Goal: Task Accomplishment & Management: Manage account settings

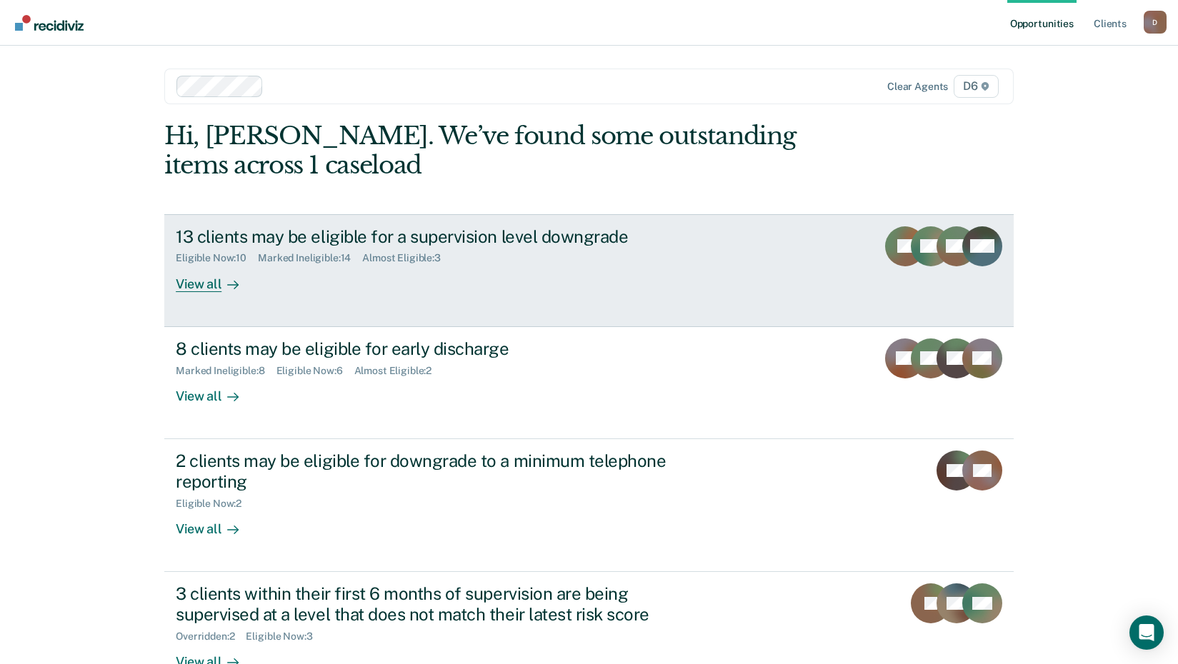
drag, startPoint x: 0, startPoint y: 0, endPoint x: 377, endPoint y: 302, distance: 483.1
click at [377, 302] on link "13 clients may be eligible for a supervision level downgrade Eligible Now : 10 …" at bounding box center [588, 270] width 849 height 113
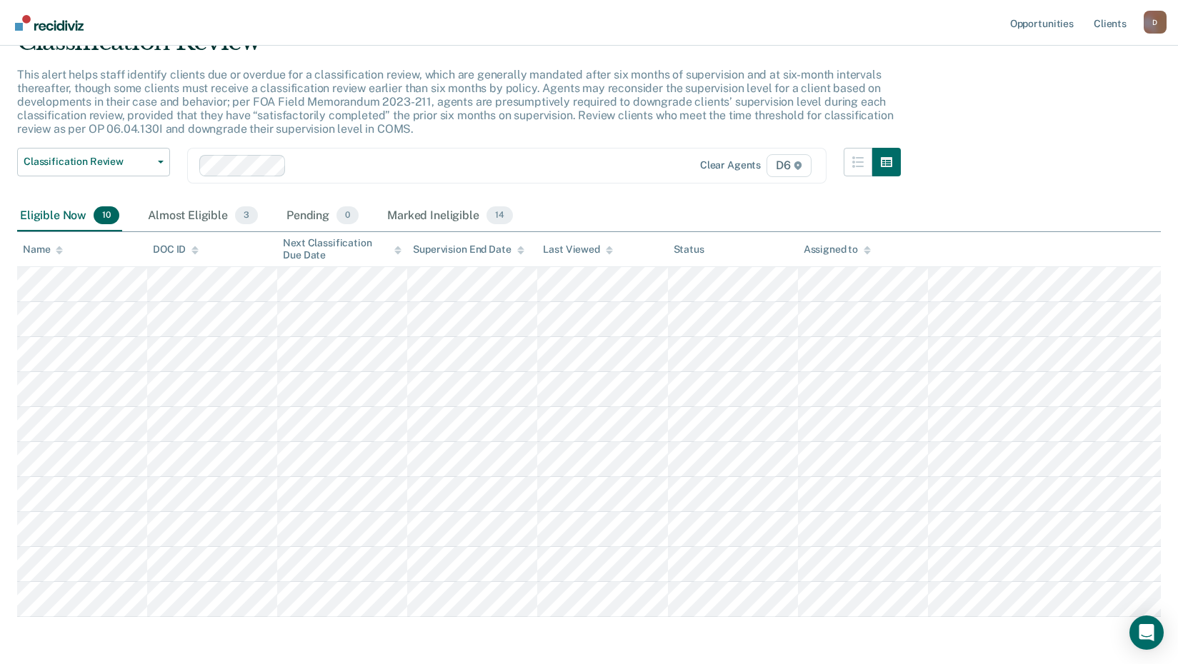
scroll to position [127, 0]
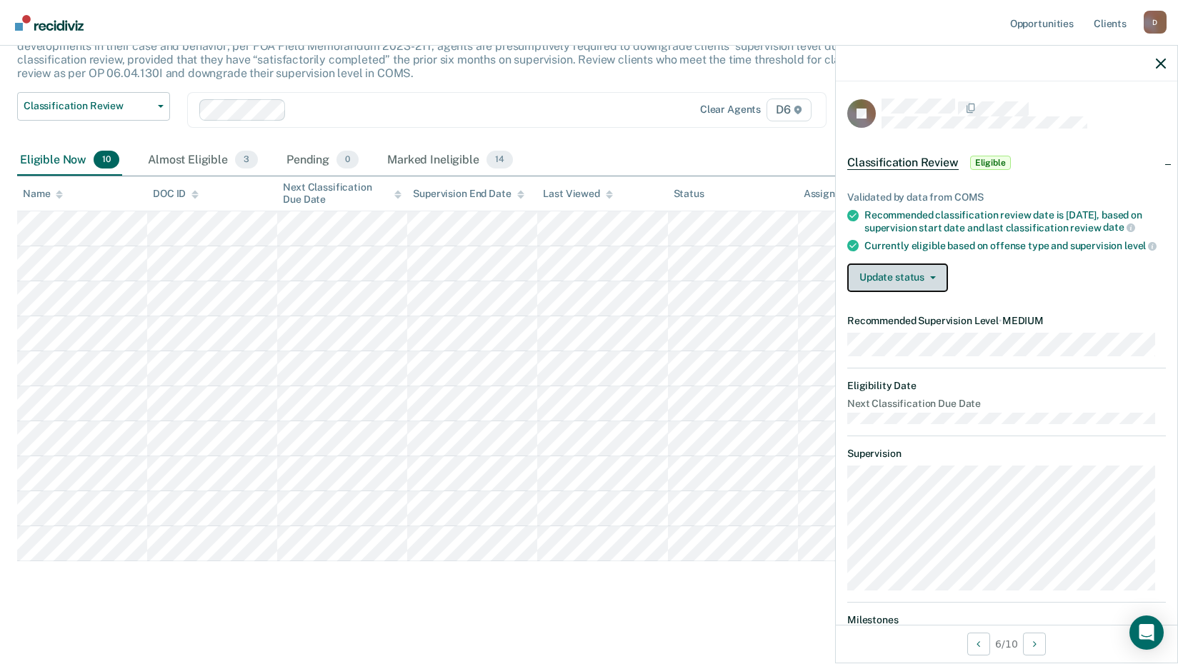
click at [872, 292] on button "Update status" at bounding box center [897, 278] width 101 height 29
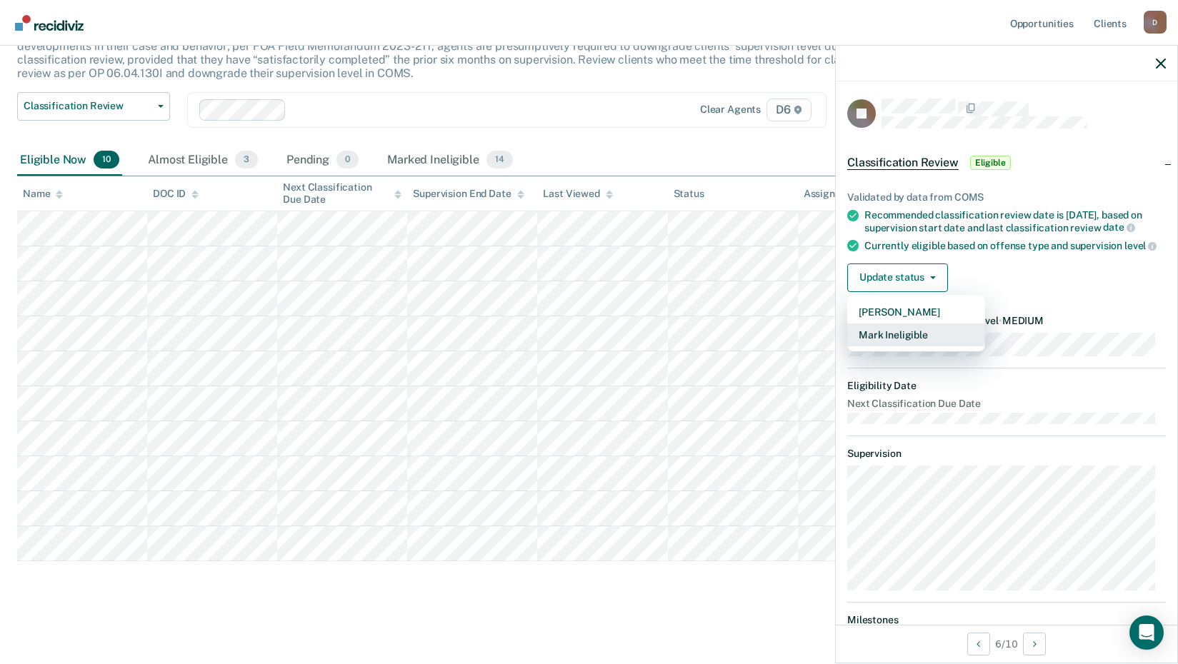
click at [885, 346] on button "Mark Ineligible" at bounding box center [916, 334] width 138 height 23
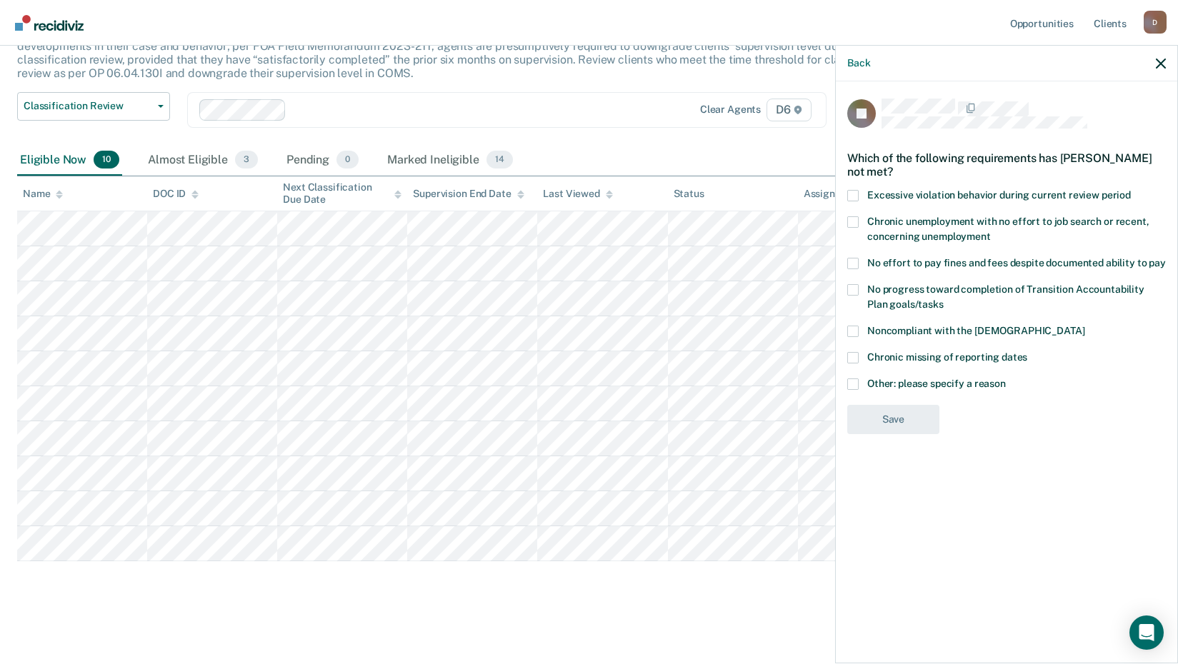
click at [846, 376] on div "JB Which of the following requirements has [PERSON_NAME] not met? Excessive vio…" at bounding box center [1006, 370] width 341 height 579
click at [848, 382] on span at bounding box center [852, 383] width 11 height 11
click at [1005, 378] on input "Other: please specify a reason" at bounding box center [1005, 378] width 0 height 0
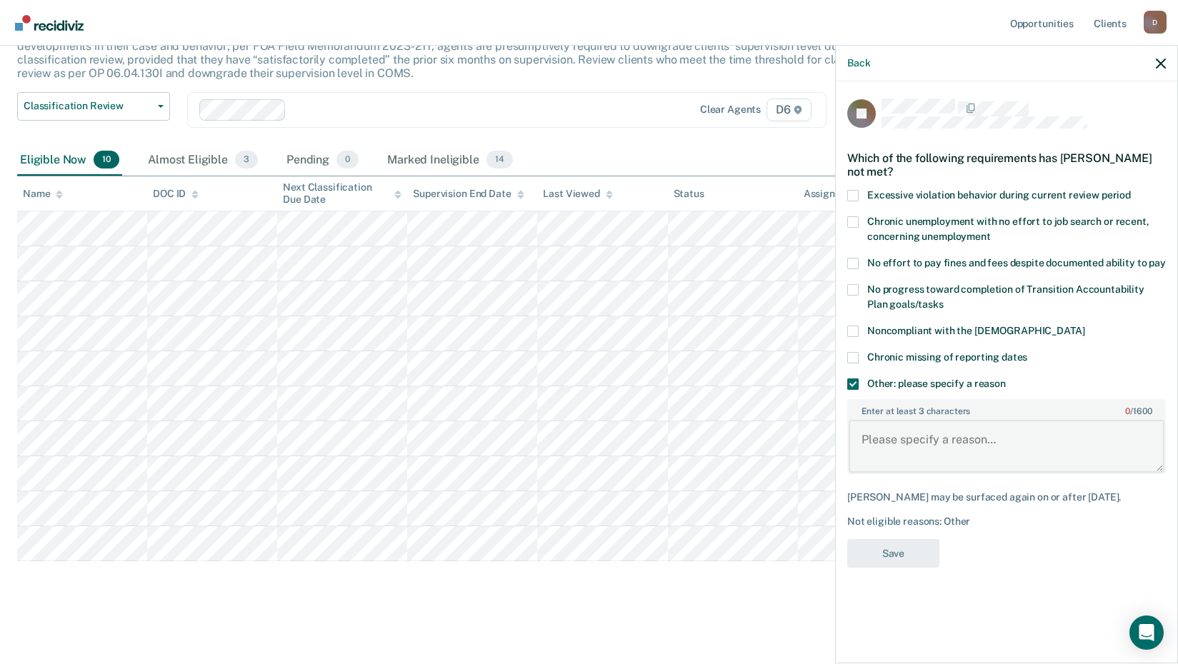
click at [900, 426] on textarea "Enter at least 3 characters 0 / 1600" at bounding box center [1006, 446] width 316 height 53
type textarea "Participating in Drug Recovery Court"
click at [916, 553] on button "Save" at bounding box center [893, 553] width 92 height 29
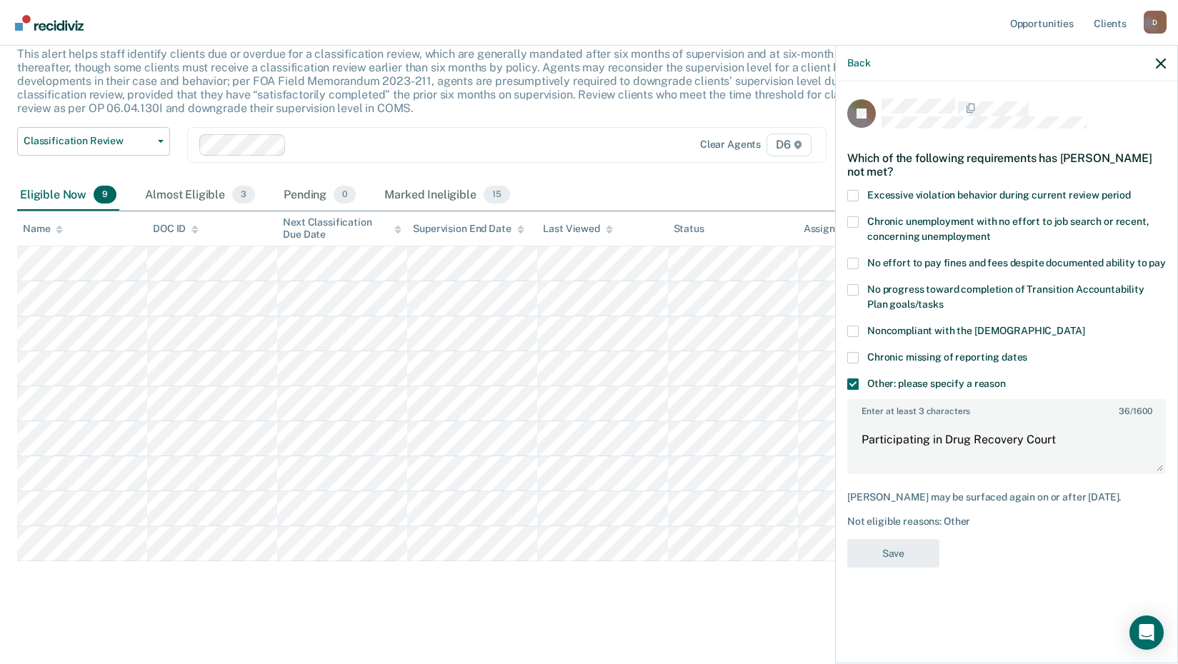
scroll to position [92, 0]
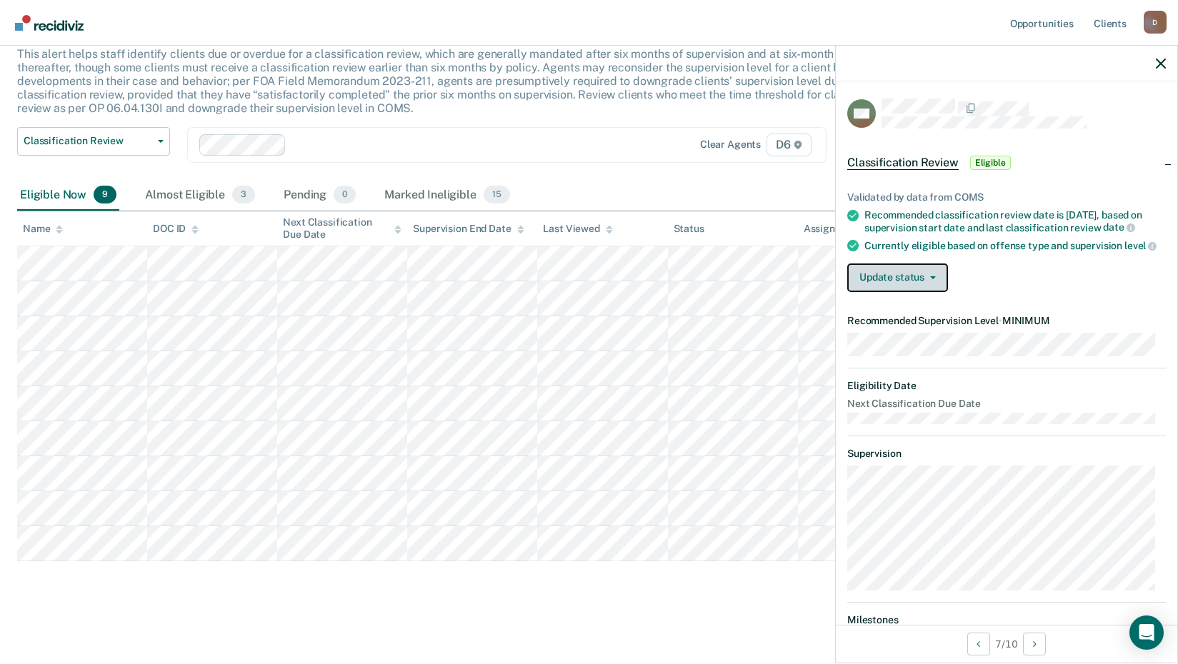
click at [915, 292] on button "Update status" at bounding box center [897, 278] width 101 height 29
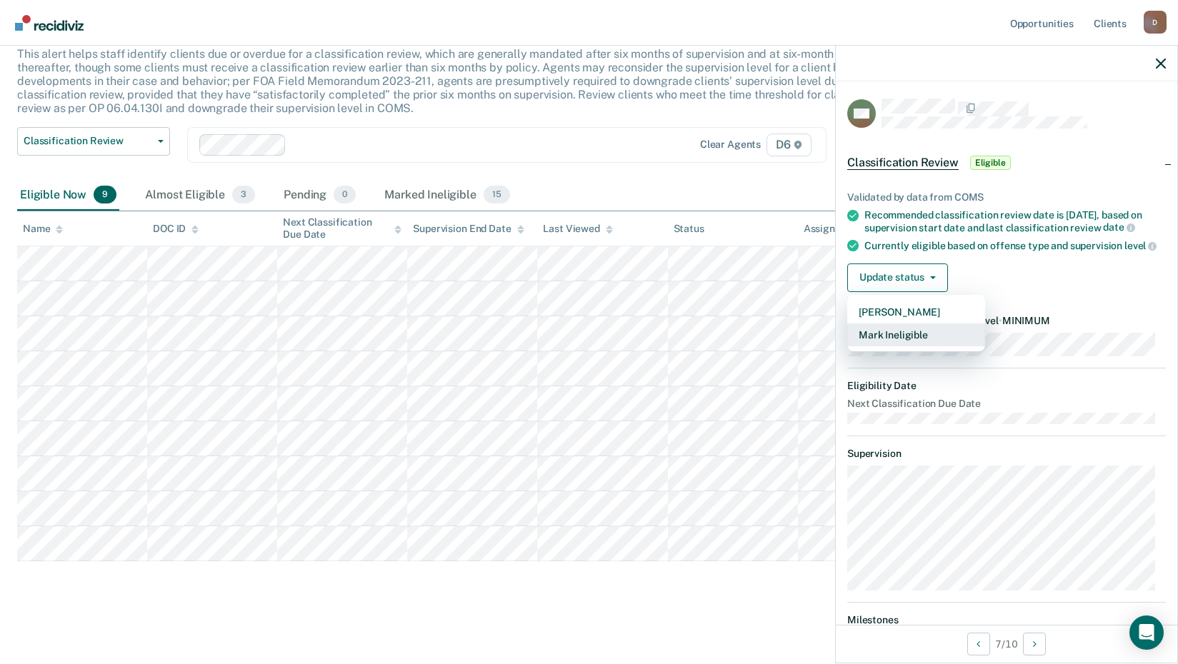
click at [894, 346] on button "Mark Ineligible" at bounding box center [916, 334] width 138 height 23
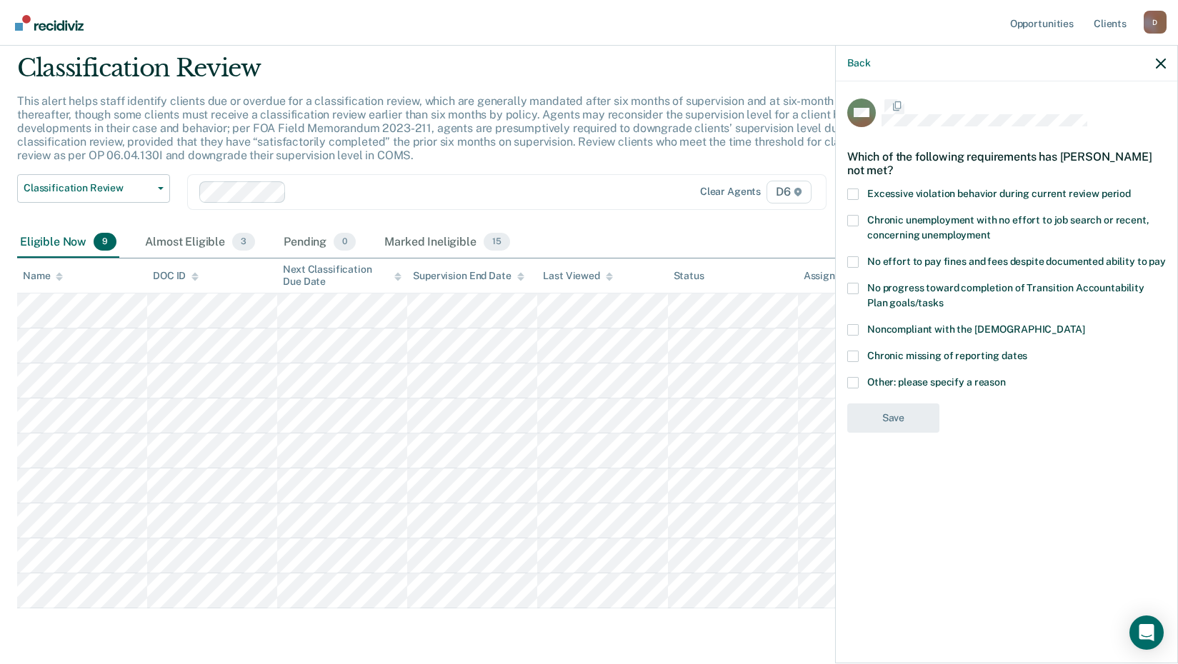
scroll to position [21, 0]
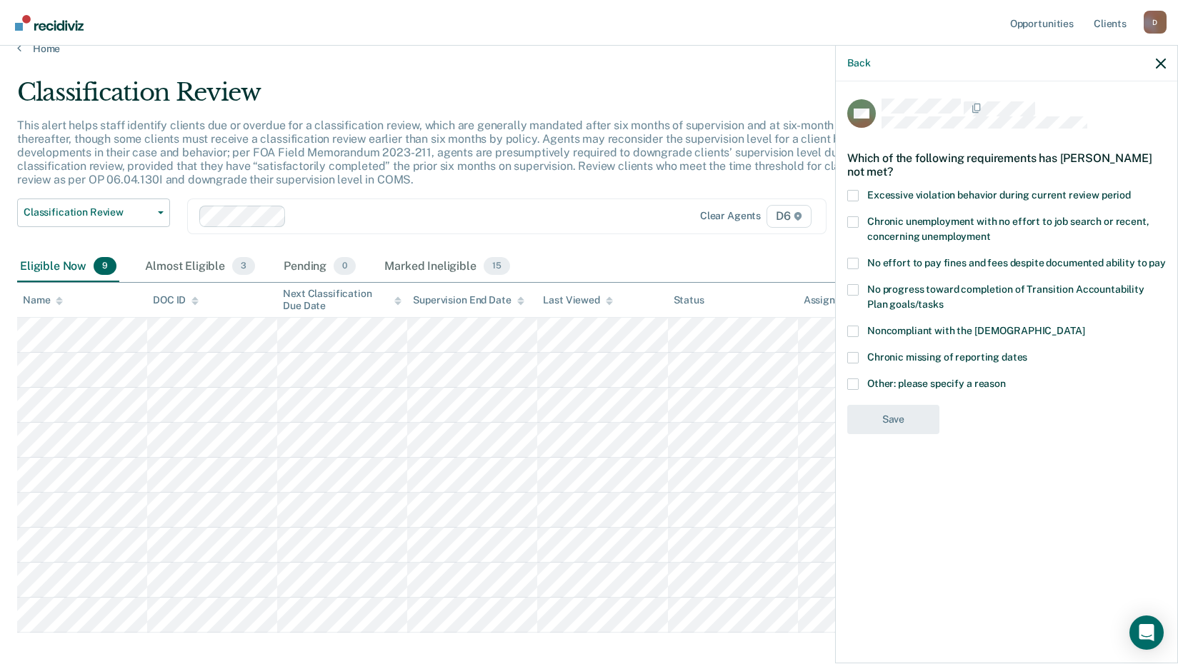
click at [887, 378] on span "Other: please specify a reason" at bounding box center [936, 383] width 139 height 11
click at [1005, 378] on input "Other: please specify a reason" at bounding box center [1005, 378] width 0 height 0
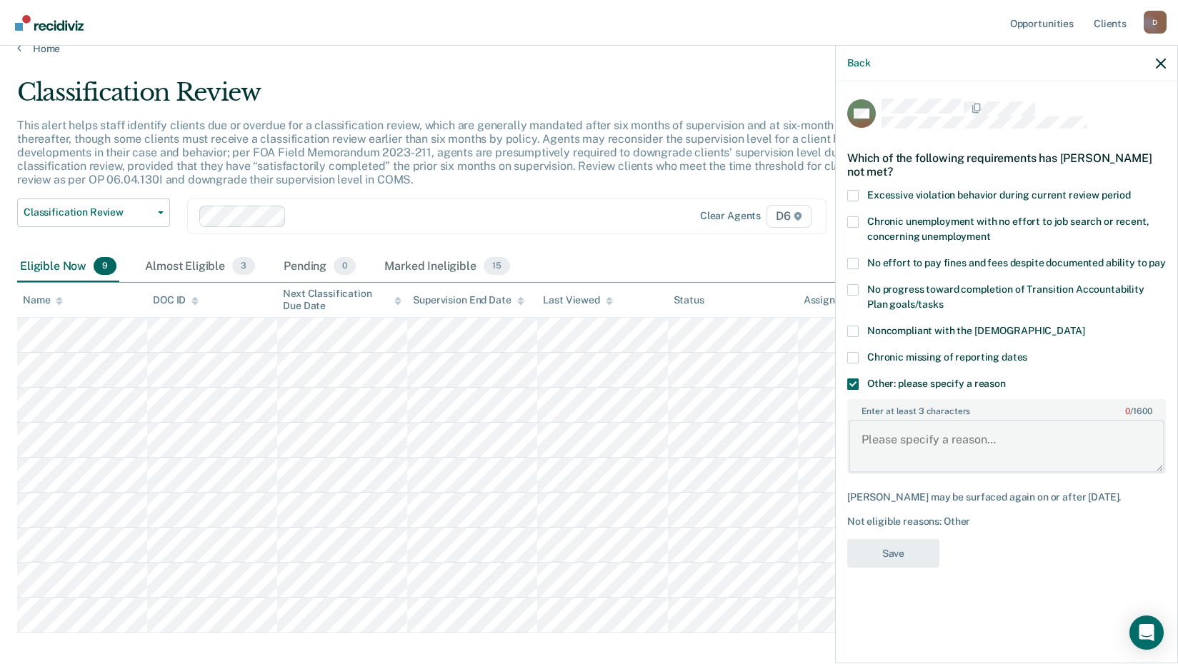
click at [901, 431] on textarea "Enter at least 3 characters 0 / 1600" at bounding box center [1006, 446] width 316 height 53
paste textarea "Participating in Drug Recovery Court"
type textarea "Participating in Drug Recovery Court"
click at [870, 553] on button "Save" at bounding box center [893, 553] width 92 height 29
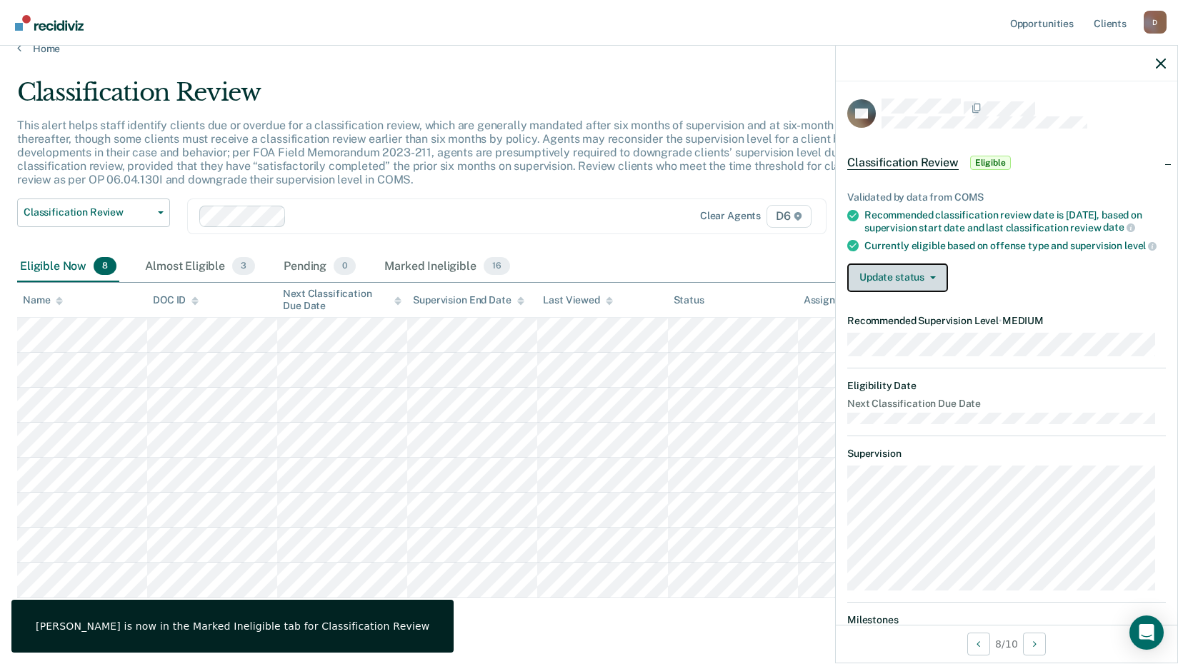
click at [919, 292] on button "Update status" at bounding box center [897, 278] width 101 height 29
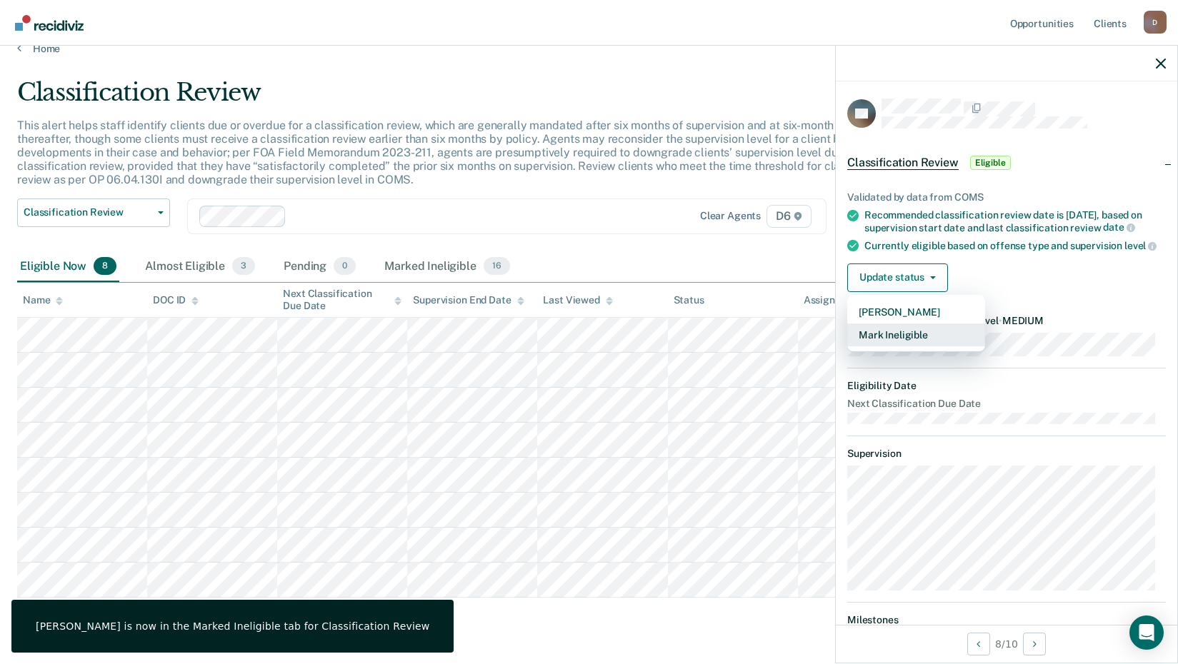
click at [898, 346] on button "Mark Ineligible" at bounding box center [916, 334] width 138 height 23
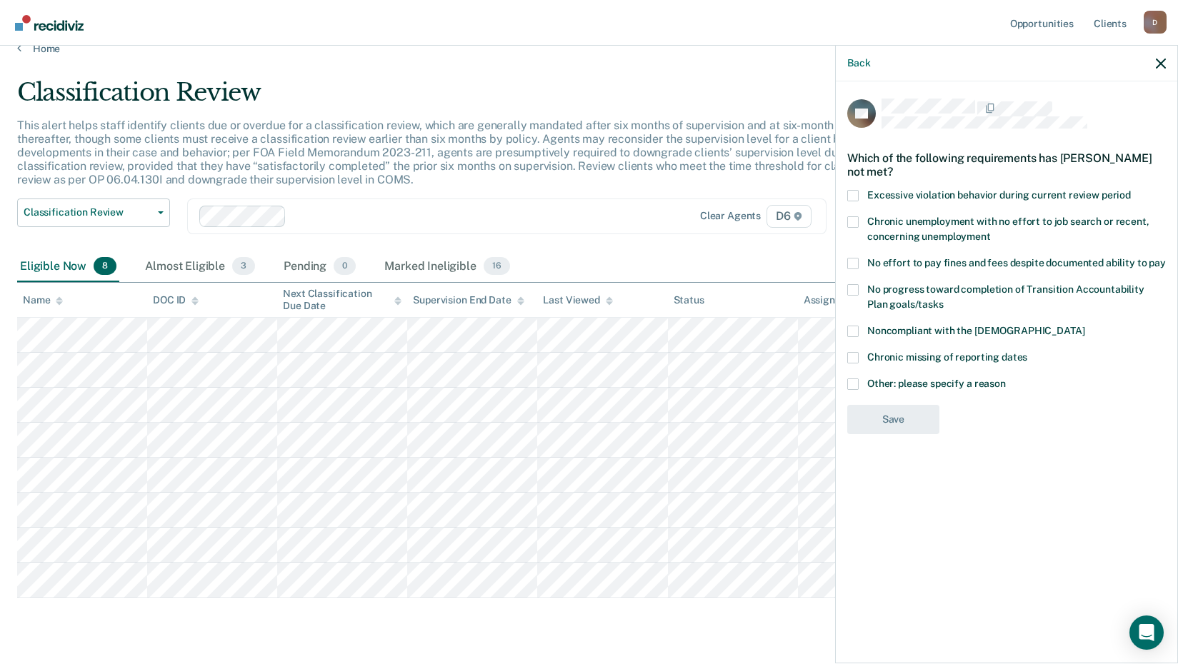
click at [877, 368] on div "Chronic missing of reporting dates" at bounding box center [1006, 365] width 318 height 26
click at [862, 378] on label "Other: please specify a reason" at bounding box center [1006, 385] width 318 height 15
click at [1005, 378] on input "Other: please specify a reason" at bounding box center [1005, 378] width 0 height 0
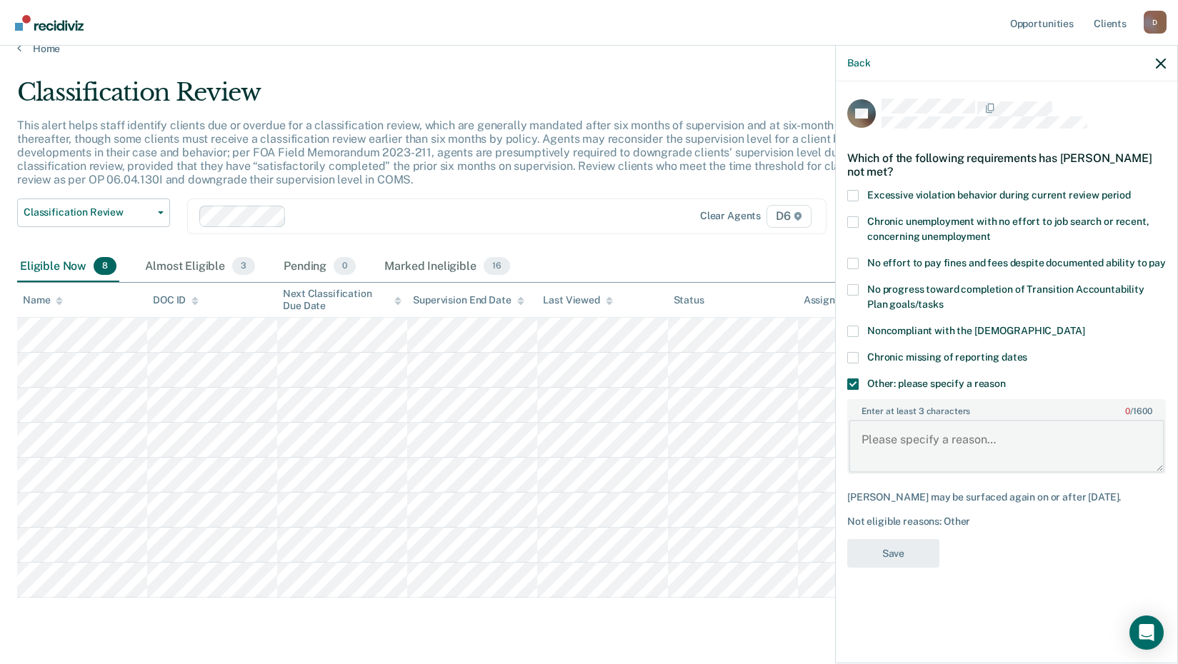
click at [878, 431] on textarea "Enter at least 3 characters 0 / 1600" at bounding box center [1006, 446] width 316 height 53
paste textarea "Participating in Drug Recovery Court"
type textarea "Participating in Drug Recovery Court"
click at [883, 547] on button "Save" at bounding box center [893, 553] width 92 height 29
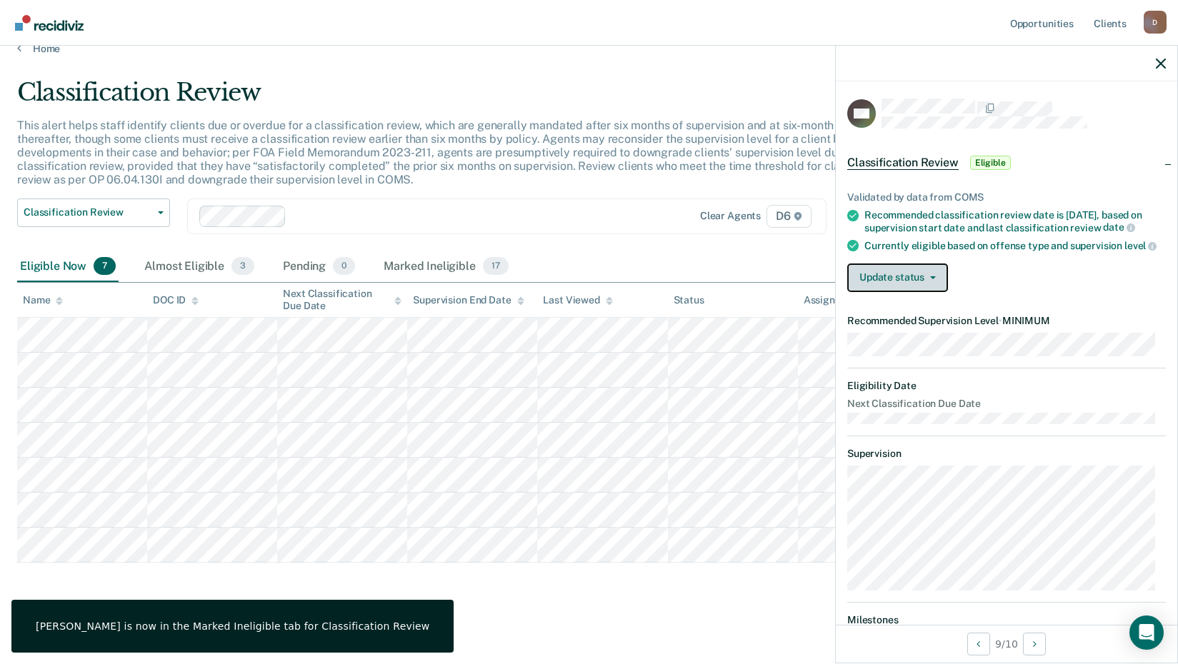
click at [897, 292] on button "Update status" at bounding box center [897, 278] width 101 height 29
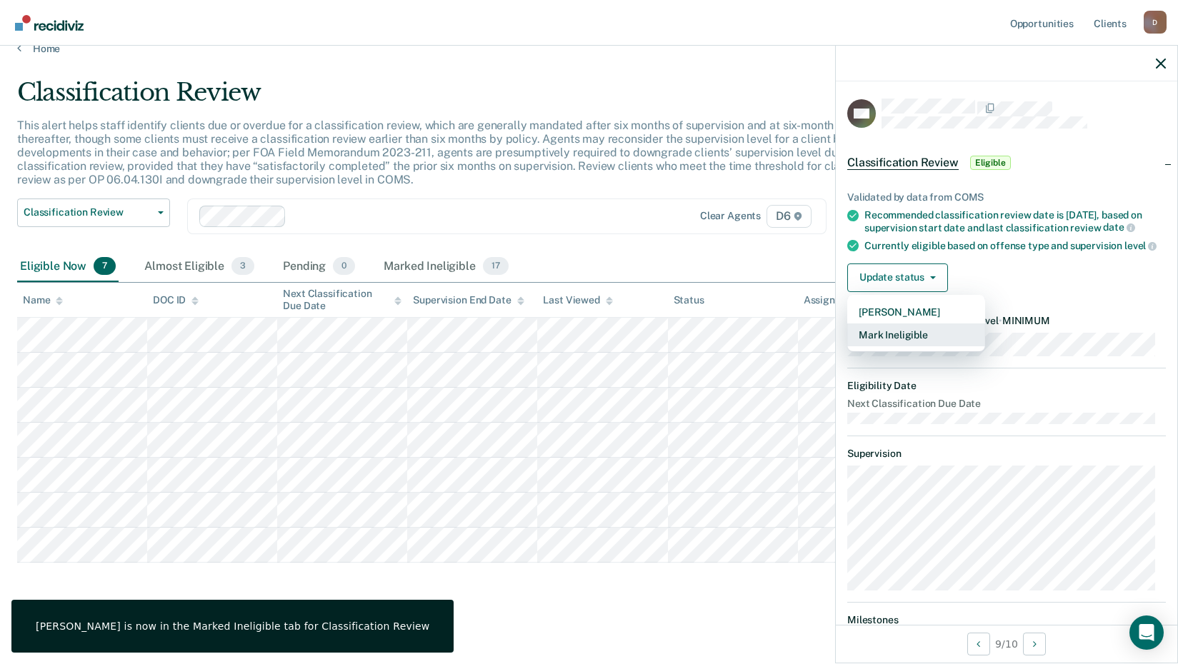
click at [904, 346] on button "Mark Ineligible" at bounding box center [916, 334] width 138 height 23
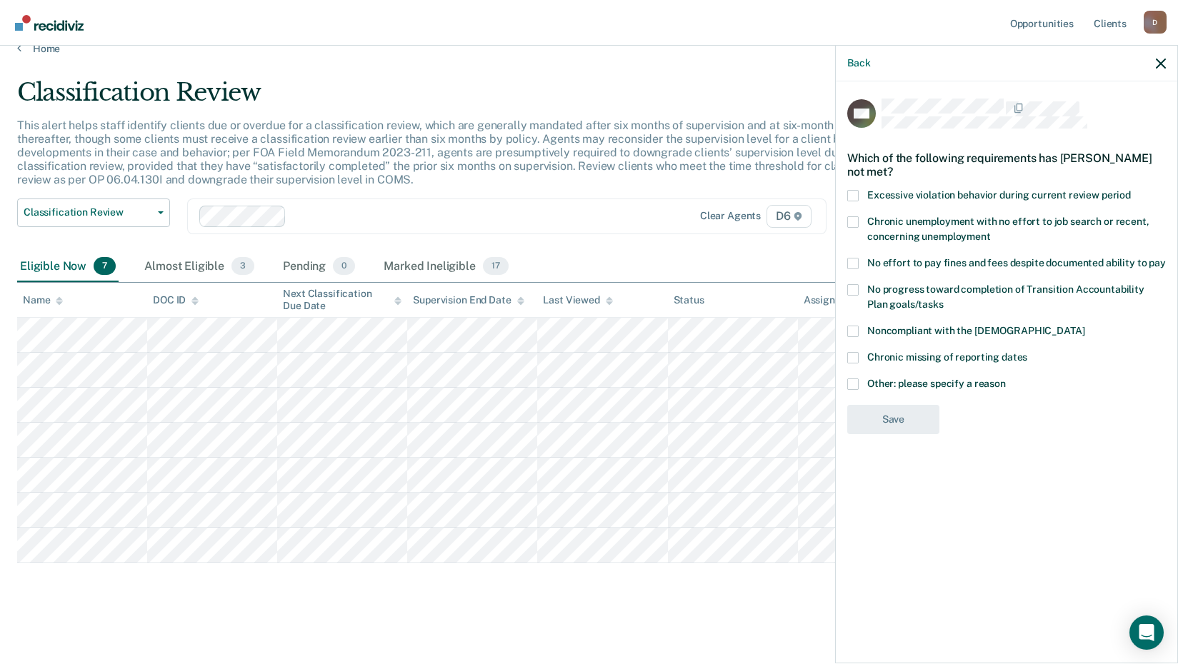
click at [866, 373] on div "Chronic missing of reporting dates" at bounding box center [1006, 365] width 318 height 26
click at [865, 381] on label "Other: please specify a reason" at bounding box center [1006, 385] width 318 height 15
click at [1005, 378] on input "Other: please specify a reason" at bounding box center [1005, 378] width 0 height 0
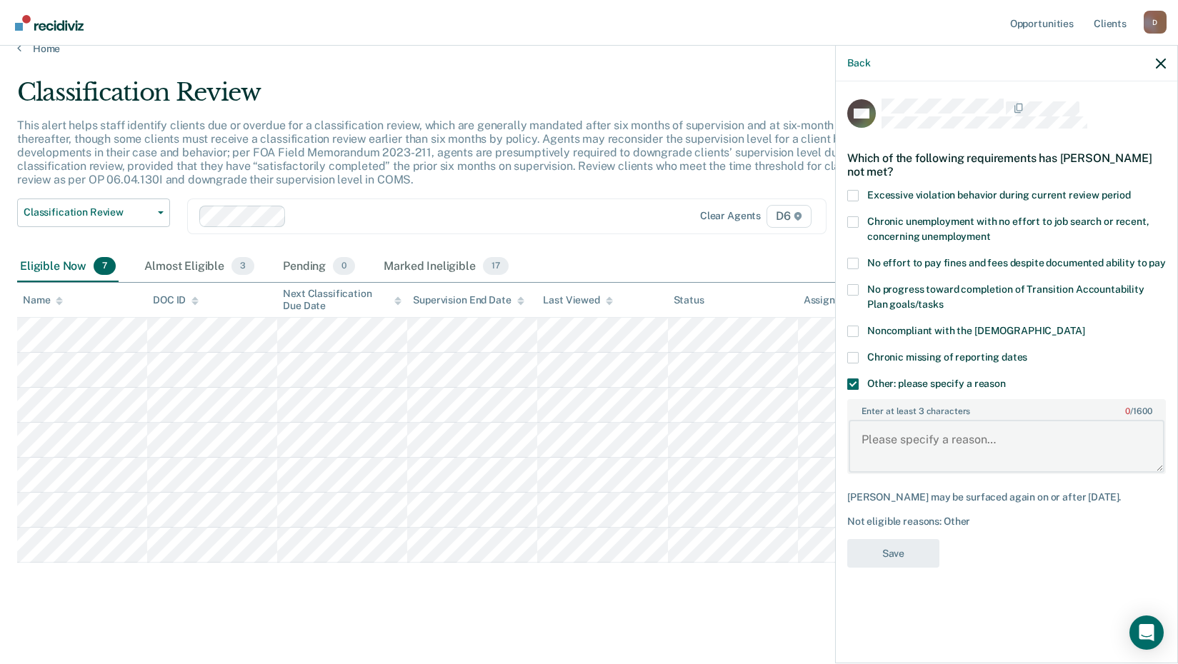
click at [883, 428] on textarea "Enter at least 3 characters 0 / 1600" at bounding box center [1006, 446] width 316 height 53
paste textarea "Participating in Drug Recovery Court"
type textarea "Participating in Drug Recovery Court"
click at [881, 550] on div "BW Which of the following requirements has [PERSON_NAME] not met? Excessive vio…" at bounding box center [1006, 338] width 318 height 478
click at [881, 557] on button "Save" at bounding box center [893, 553] width 92 height 29
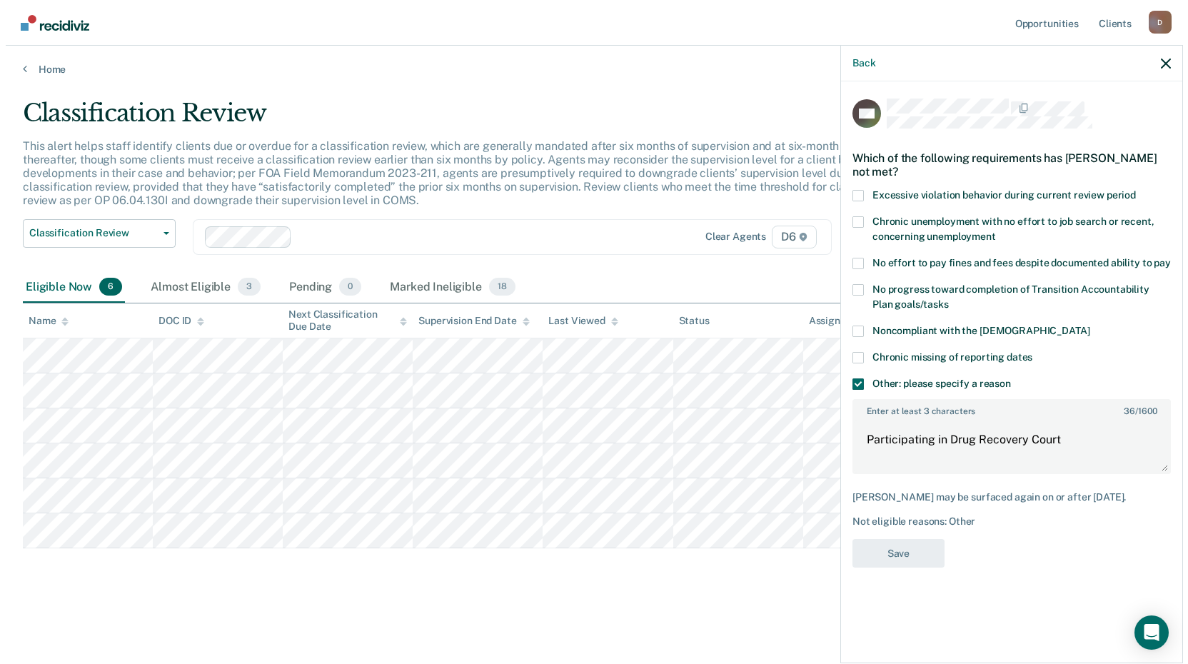
scroll to position [0, 0]
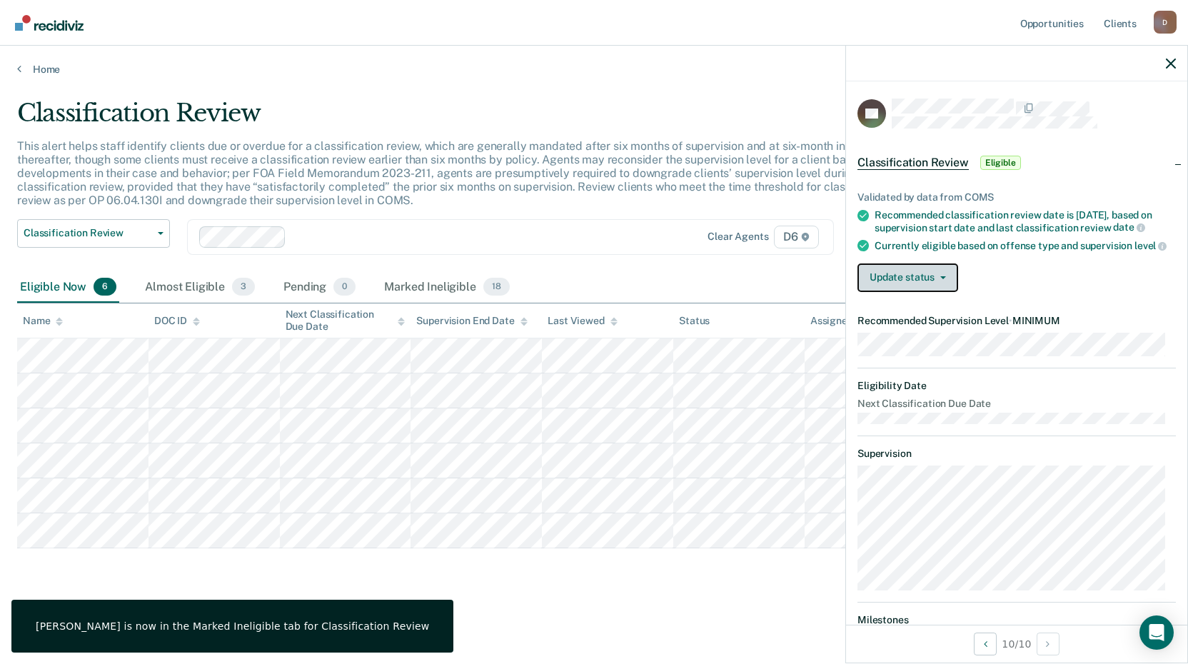
click at [905, 292] on button "Update status" at bounding box center [908, 278] width 101 height 29
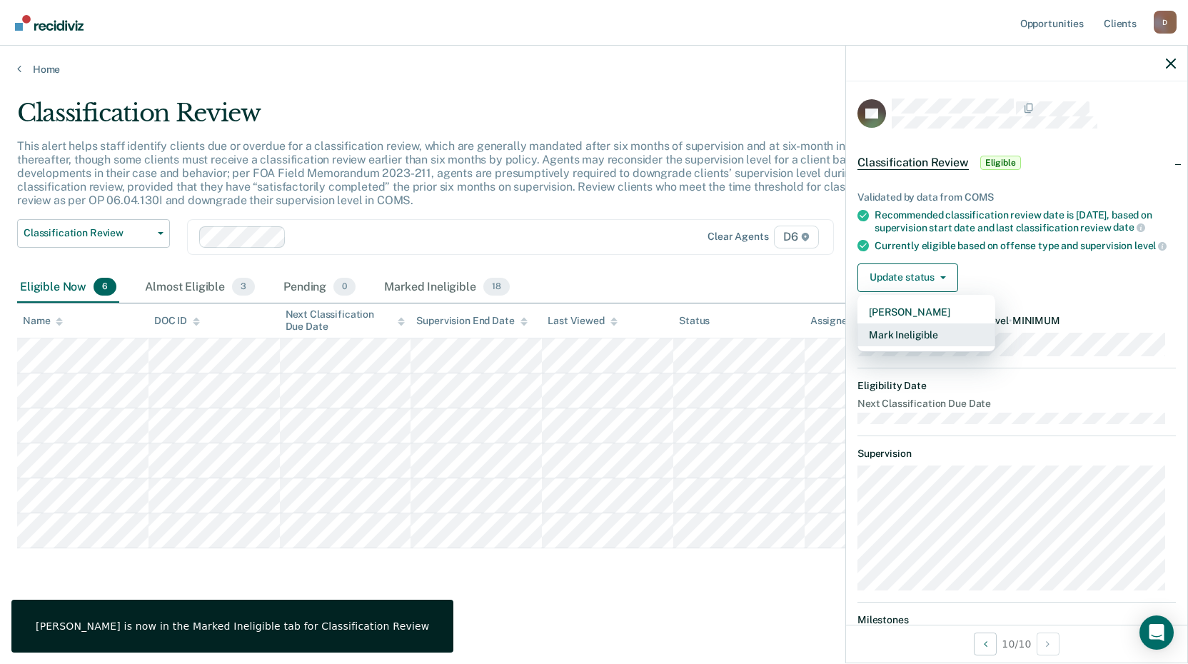
click at [903, 346] on button "Mark Ineligible" at bounding box center [927, 334] width 138 height 23
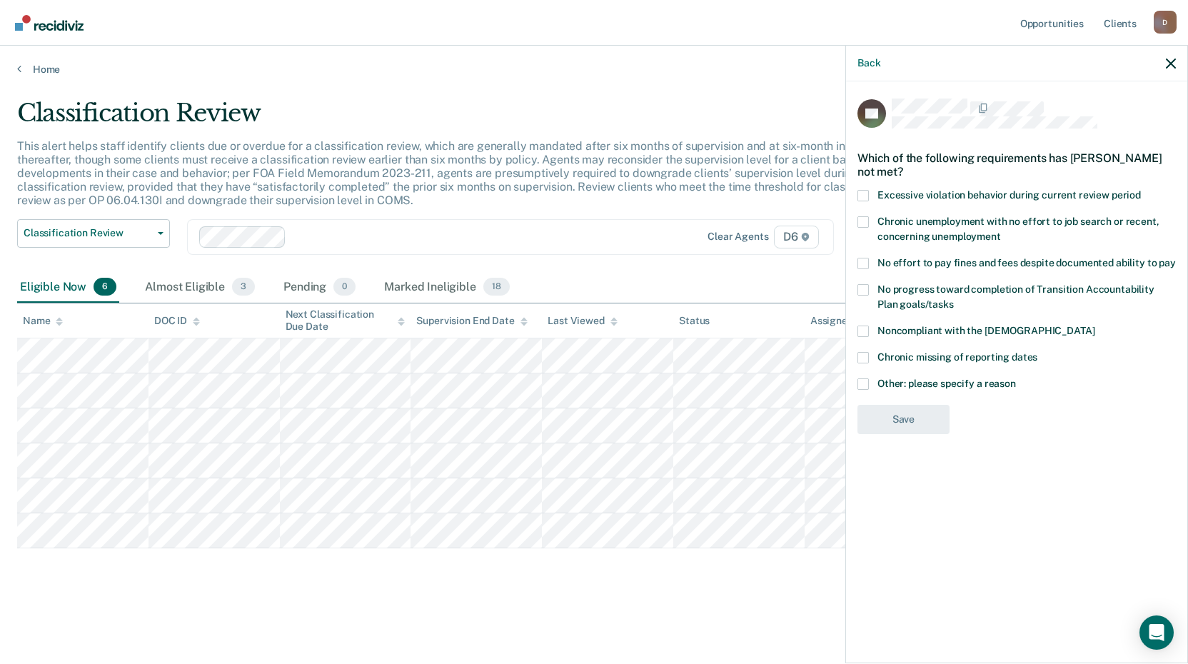
click at [872, 378] on label "Other: please specify a reason" at bounding box center [1017, 385] width 318 height 15
click at [1016, 378] on input "Other: please specify a reason" at bounding box center [1016, 378] width 0 height 0
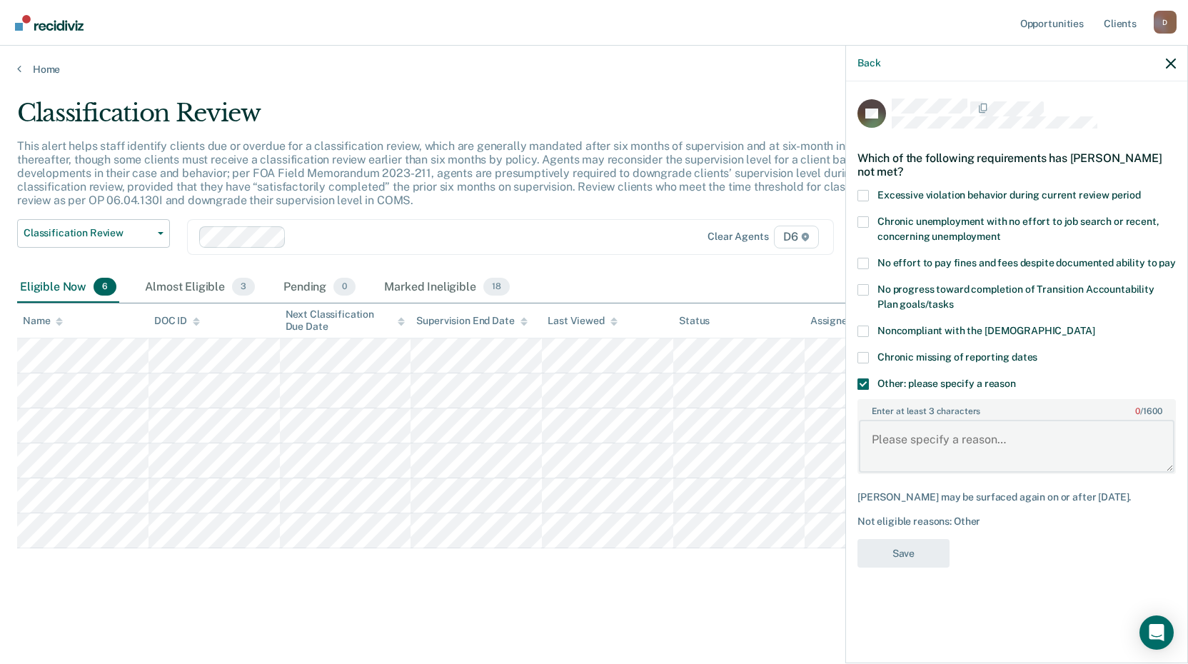
click at [879, 438] on textarea "Enter at least 3 characters 0 / 1600" at bounding box center [1017, 446] width 316 height 53
paste textarea "Participating in Drug Recovery Court"
type textarea "Participating in Drug Recovery Court"
click at [900, 553] on button "Save" at bounding box center [904, 553] width 92 height 29
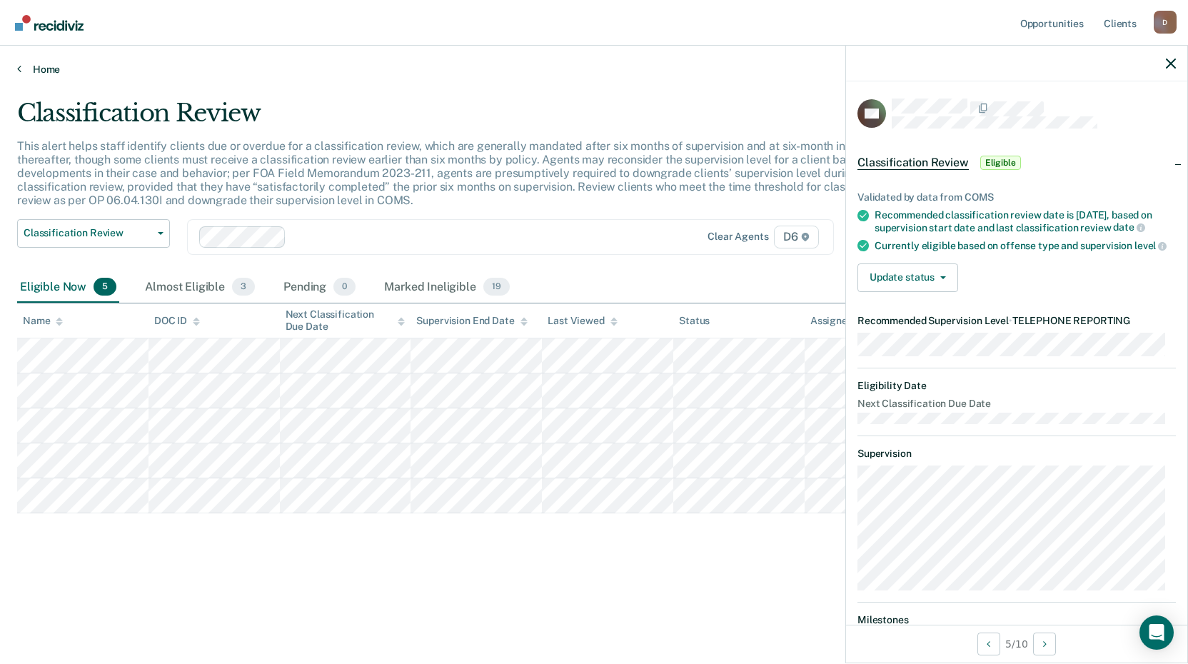
click at [26, 69] on link "Home" at bounding box center [594, 69] width 1154 height 13
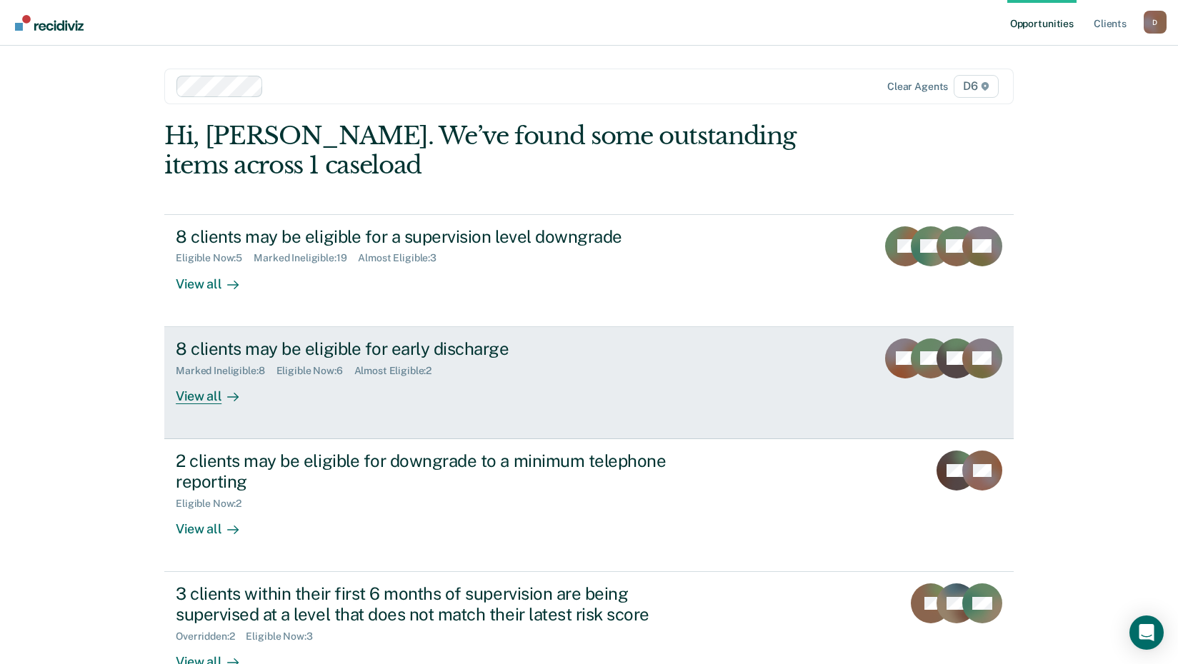
click at [463, 363] on div "Marked Ineligible : 8 Eligible Now : 6 Almost Eligible : 2" at bounding box center [426, 368] width 501 height 18
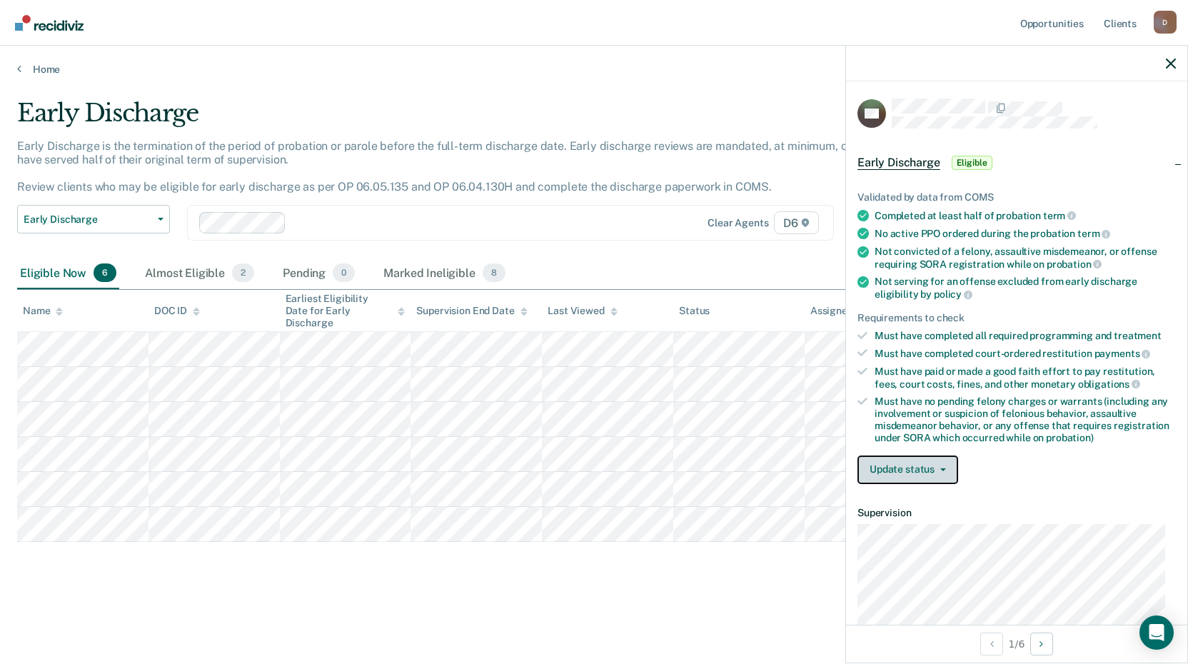
click at [935, 465] on button "Update status" at bounding box center [908, 470] width 101 height 29
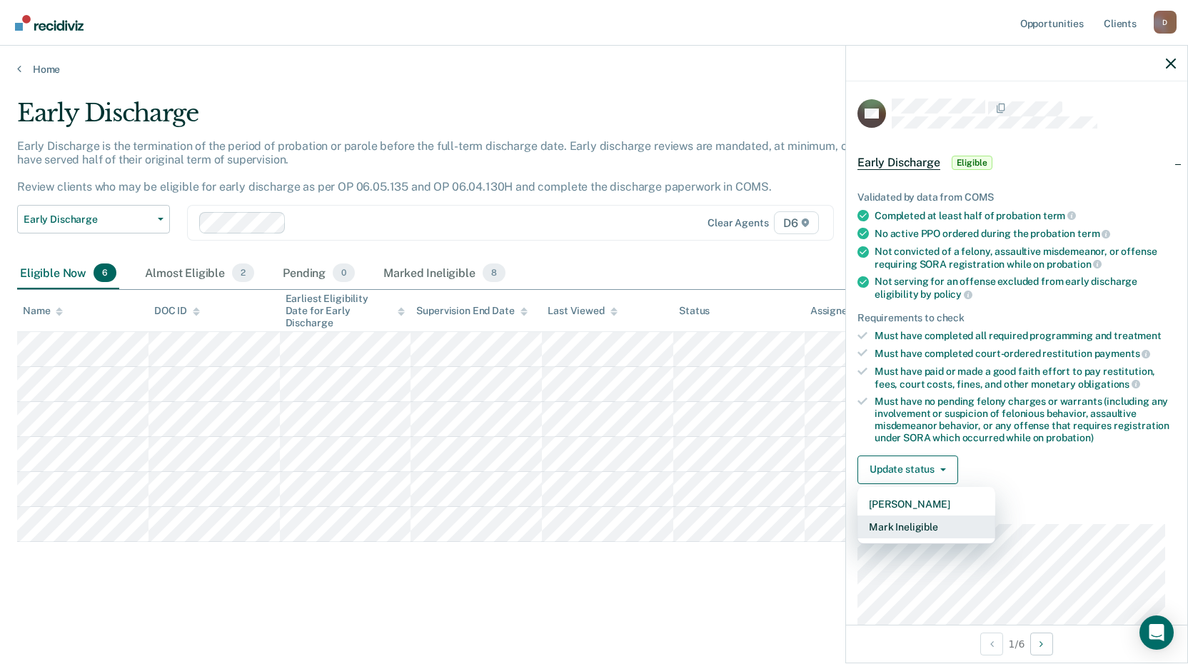
click at [911, 521] on button "Mark Ineligible" at bounding box center [927, 527] width 138 height 23
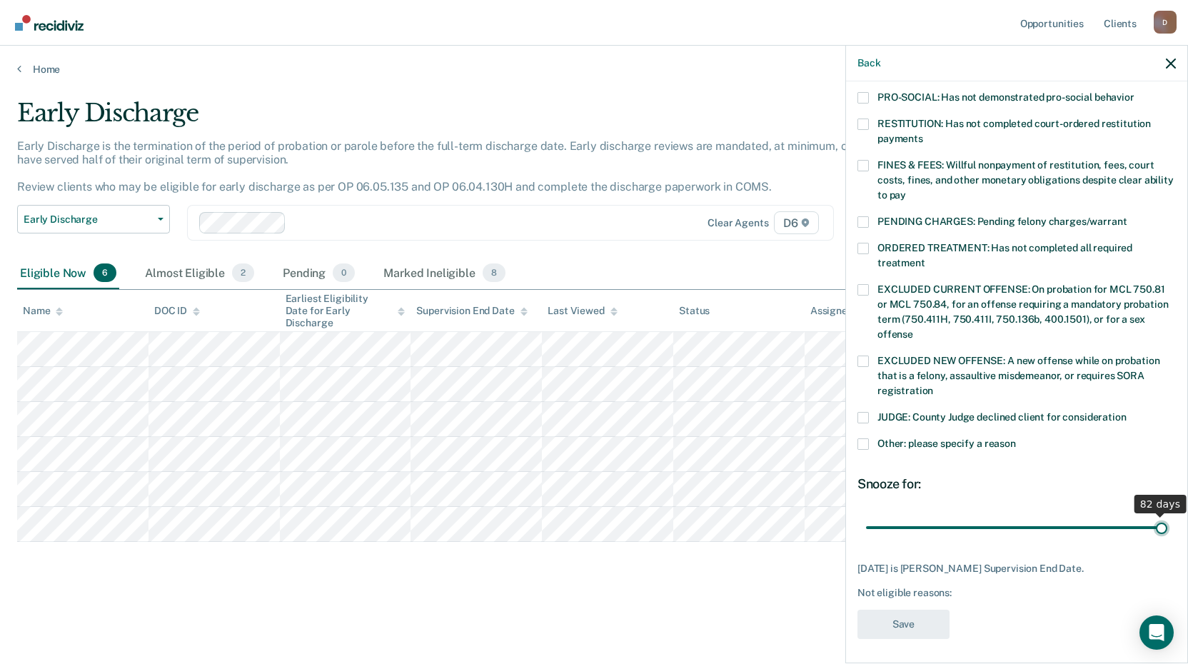
scroll to position [334, 0]
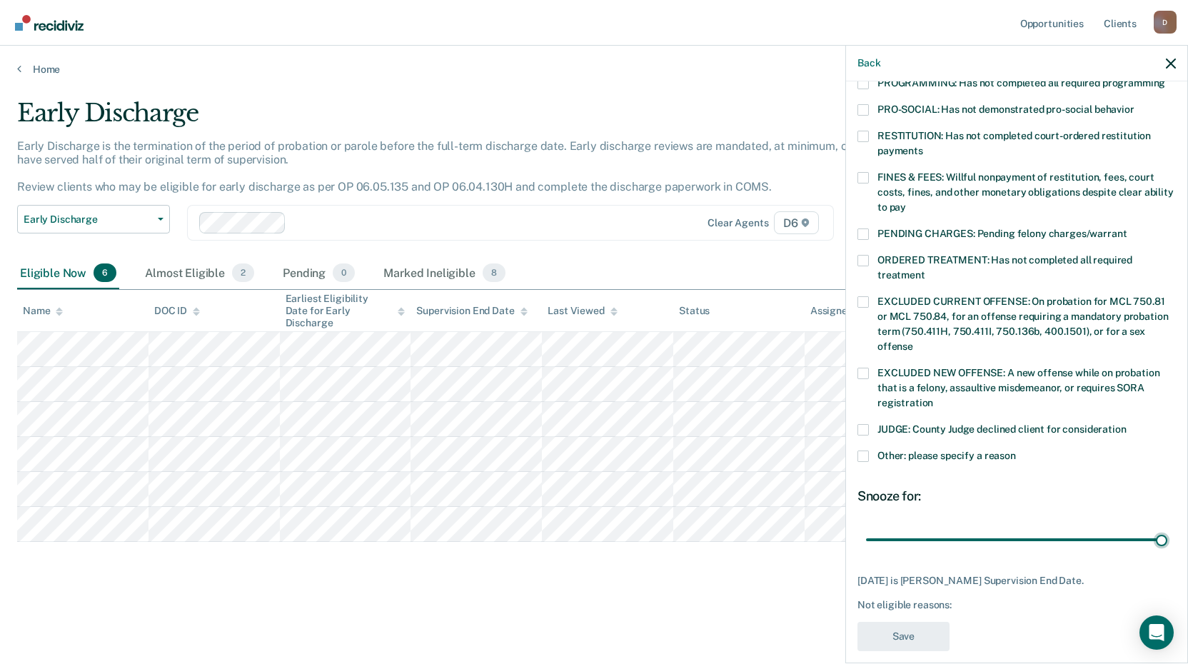
drag, startPoint x: 972, startPoint y: 507, endPoint x: 1185, endPoint y: 519, distance: 213.2
type input "82"
click at [1168, 527] on input "range" at bounding box center [1016, 539] width 301 height 25
click at [915, 450] on span "Other: please specify a reason" at bounding box center [947, 455] width 139 height 11
click at [1016, 451] on input "Other: please specify a reason" at bounding box center [1016, 451] width 0 height 0
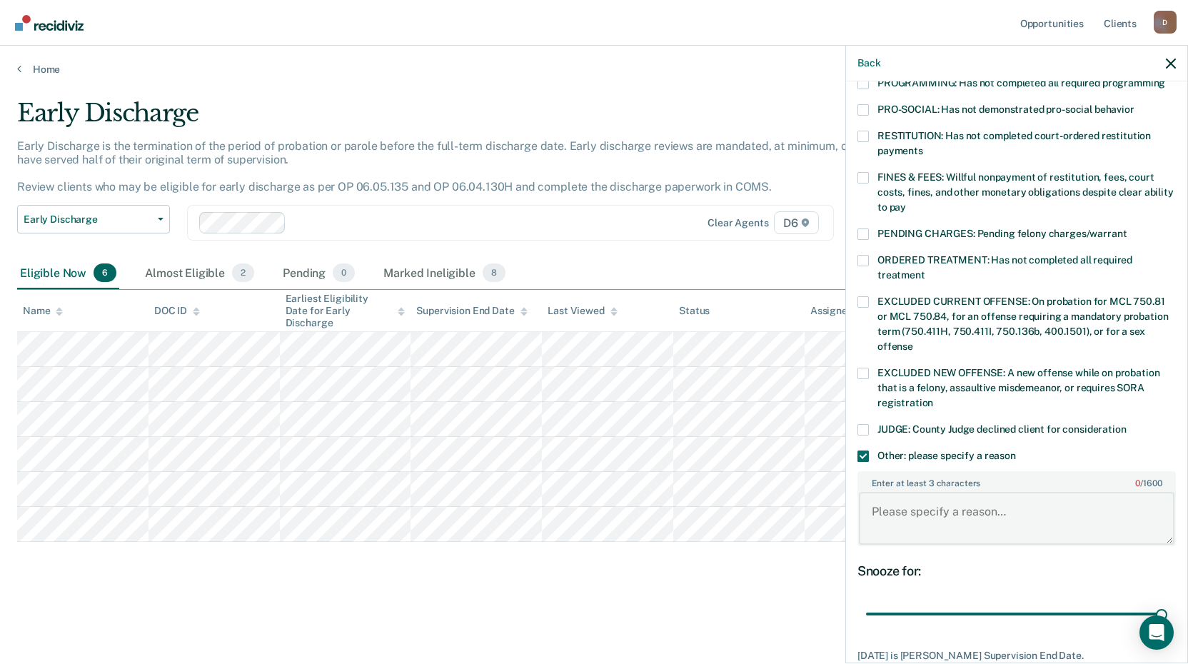
click at [941, 492] on textarea "Enter at least 3 characters 0 / 1600" at bounding box center [1017, 518] width 316 height 53
paste textarea "Participating in Drug Recovery Court"
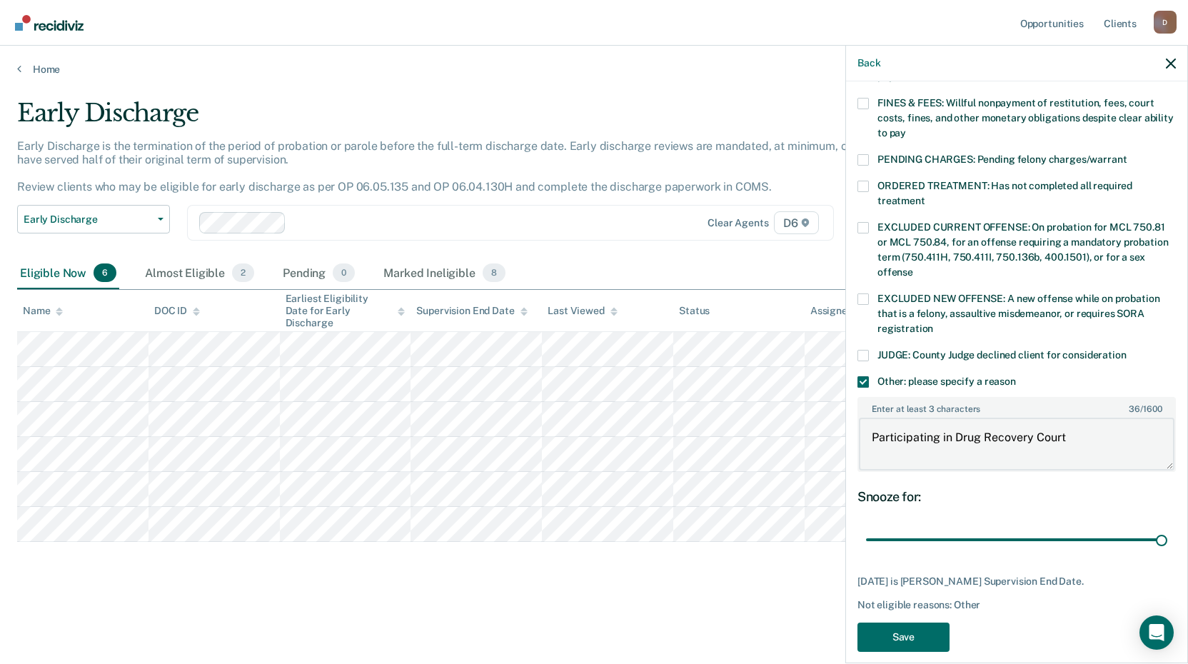
scroll to position [409, 0]
type textarea "Participating in Drug Recovery Court"
click at [913, 622] on button "Save" at bounding box center [904, 636] width 92 height 29
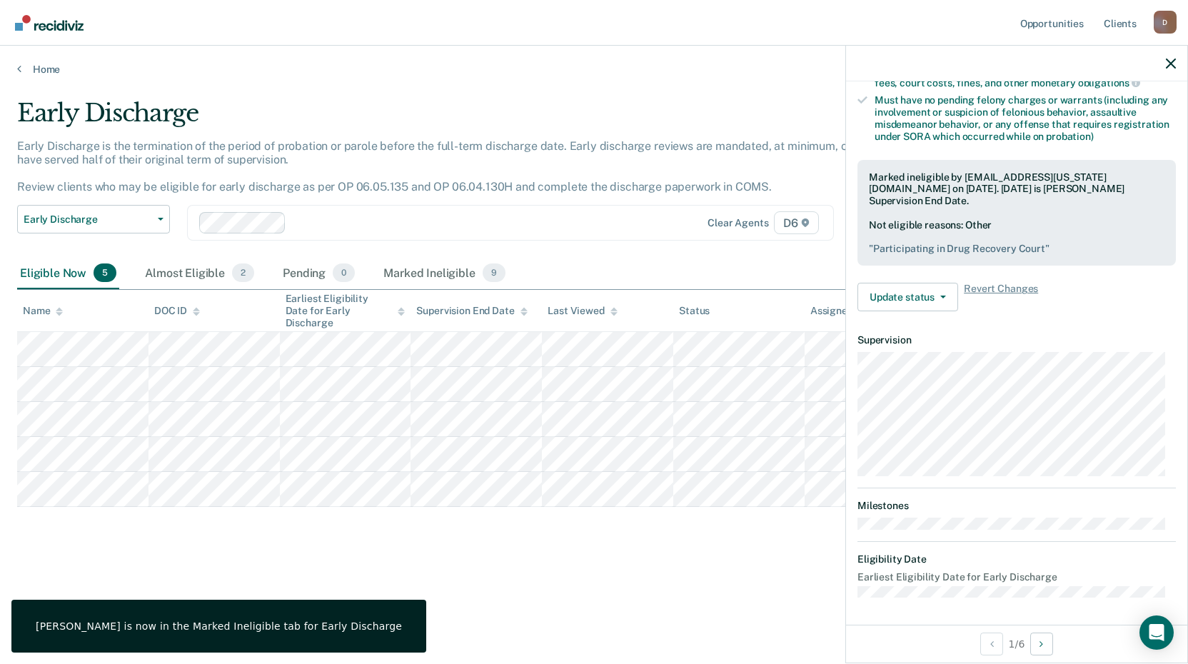
scroll to position [173, 0]
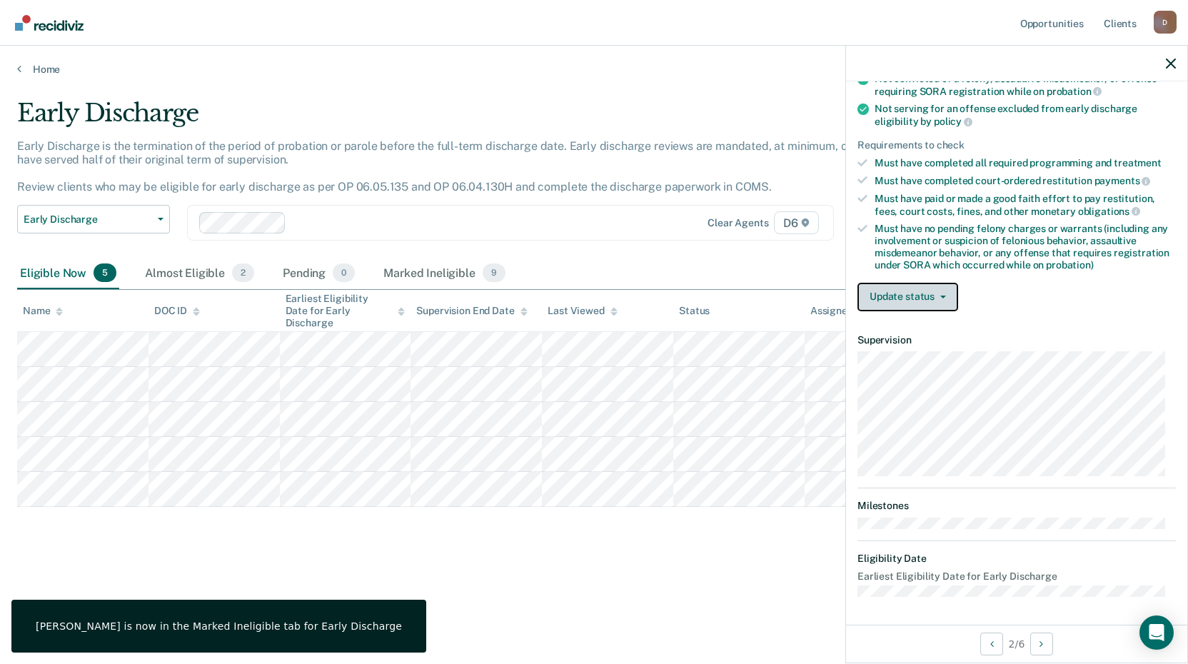
click at [933, 301] on button "Update status" at bounding box center [908, 297] width 101 height 29
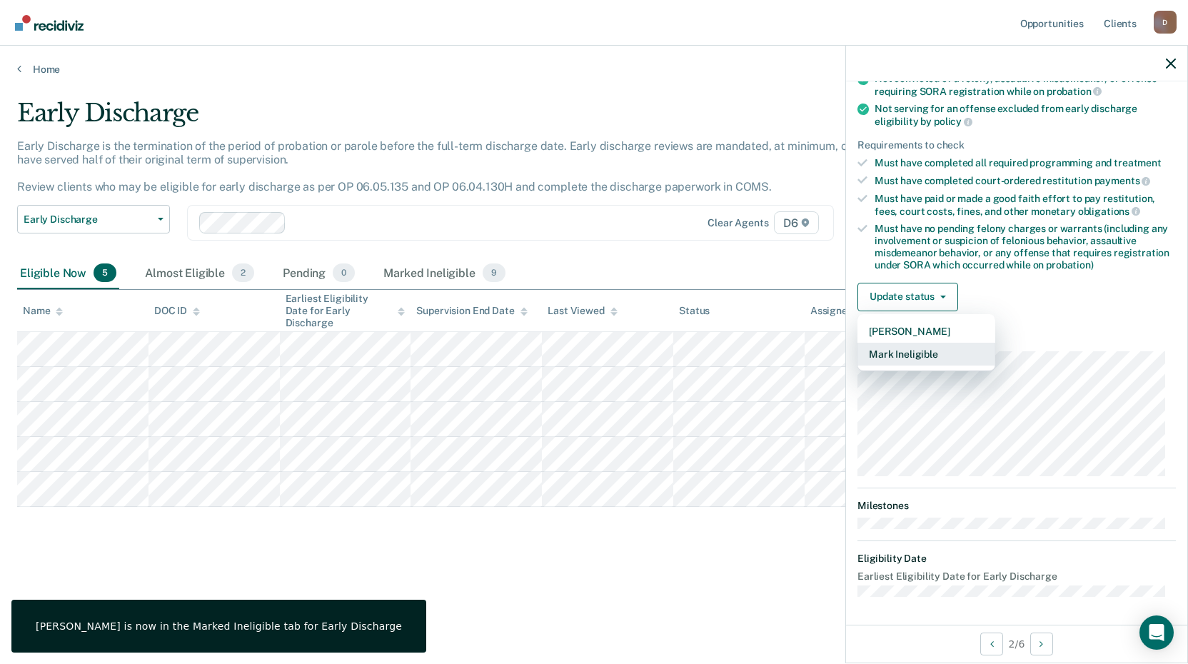
click at [929, 361] on button "Mark Ineligible" at bounding box center [927, 354] width 138 height 23
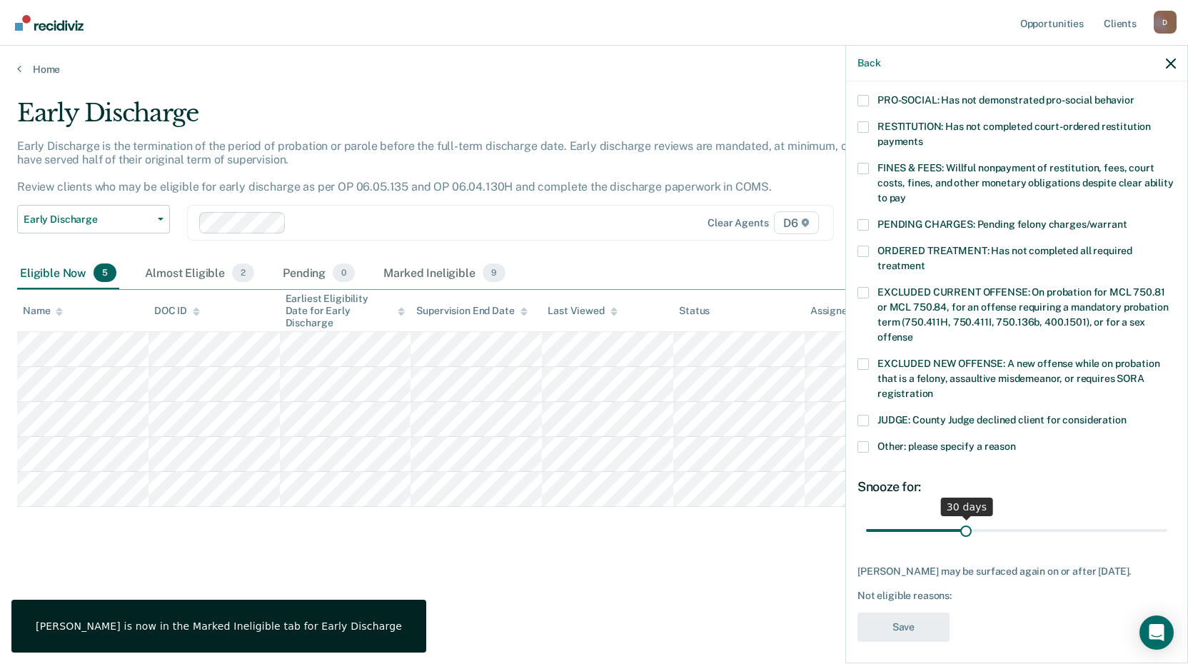
scroll to position [346, 0]
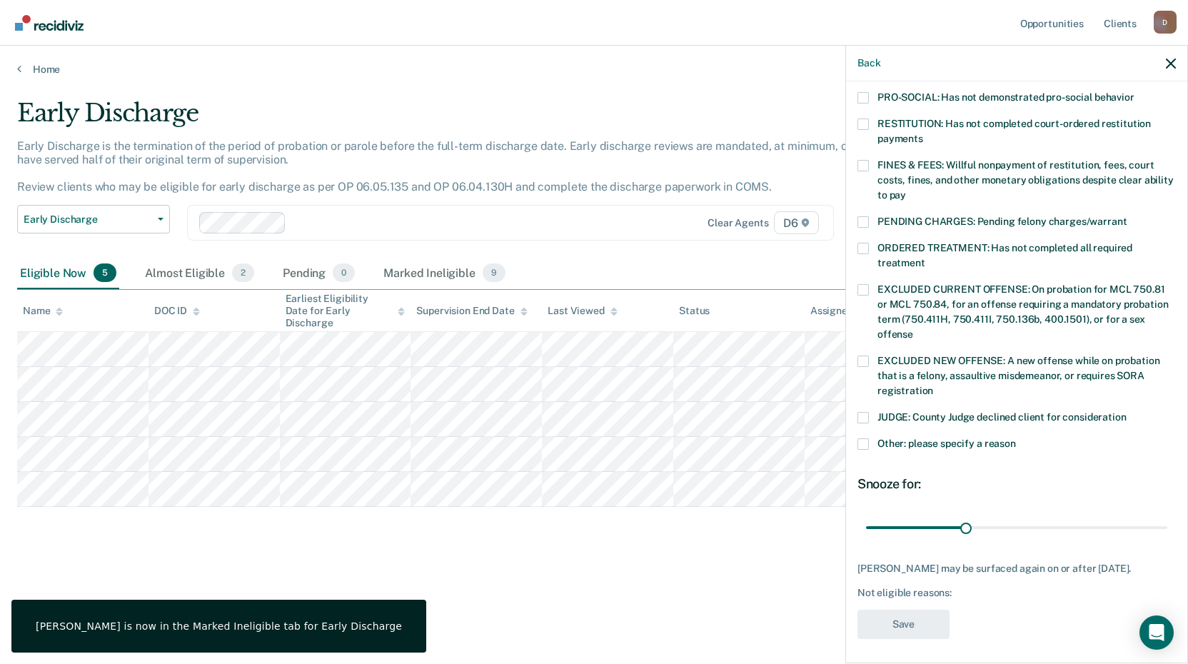
click at [928, 438] on label "Other: please specify a reason" at bounding box center [1017, 445] width 318 height 15
click at [1016, 438] on input "Other: please specify a reason" at bounding box center [1016, 438] width 0 height 0
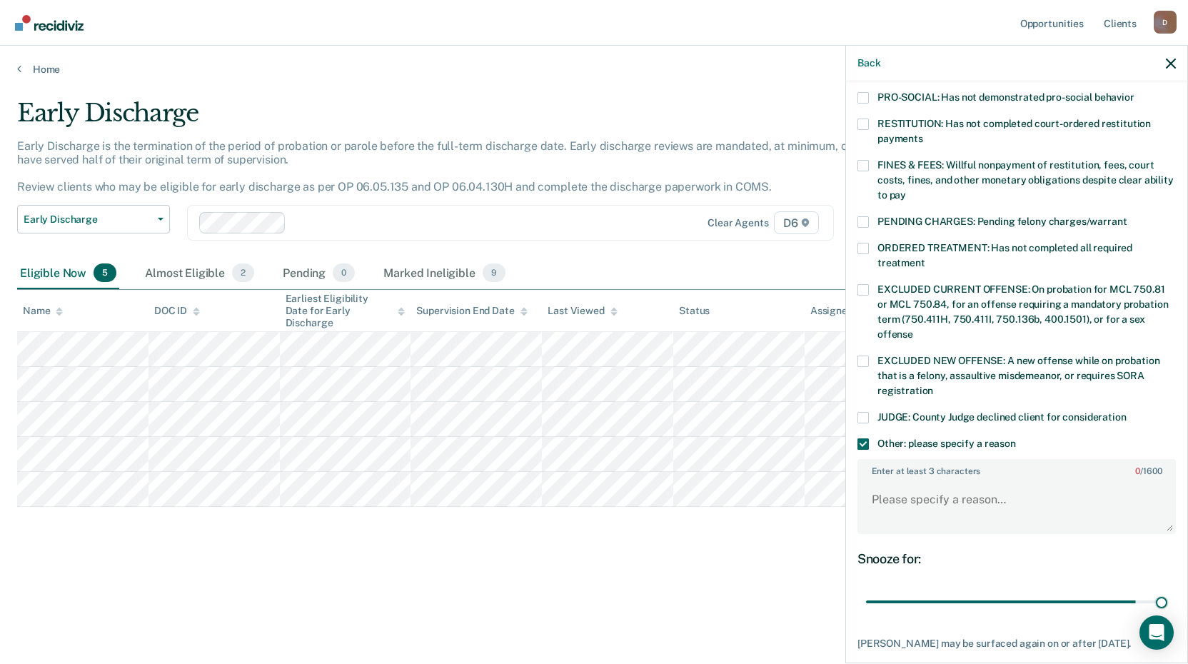
drag, startPoint x: 960, startPoint y: 584, endPoint x: 1119, endPoint y: 571, distance: 159.1
type input "90"
click at [1168, 601] on input "range" at bounding box center [1016, 602] width 301 height 25
click at [940, 493] on textarea "Enter at least 3 characters 0 / 1600" at bounding box center [1017, 506] width 316 height 53
paste textarea "Participating in Drug Recovery Court"
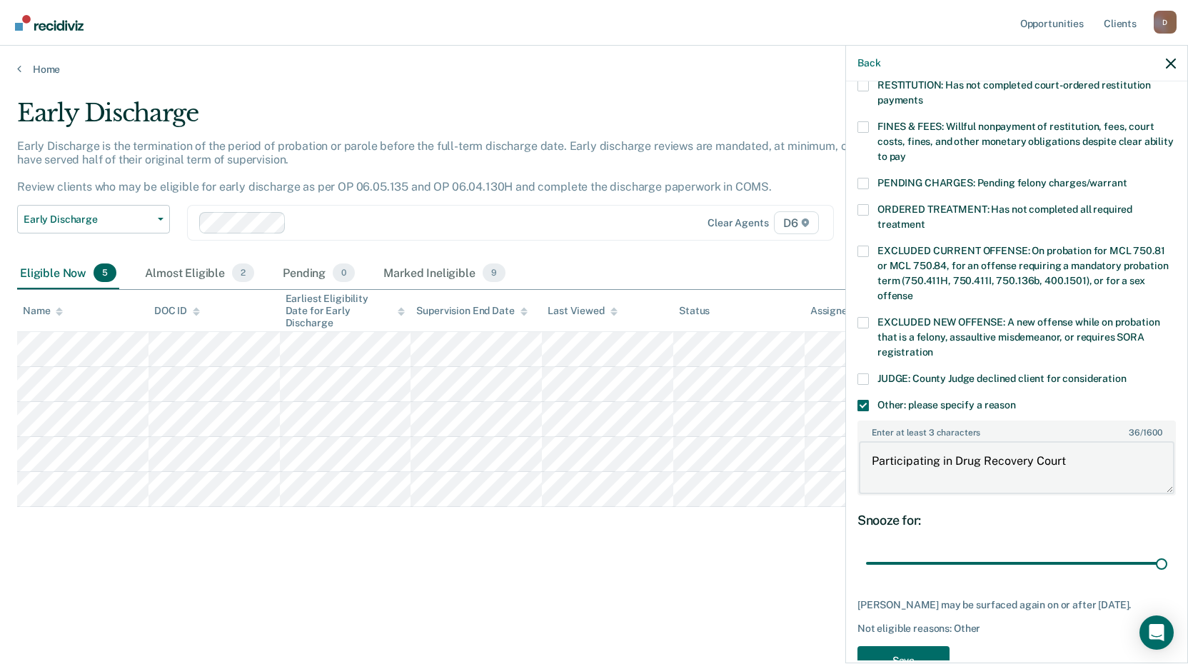
scroll to position [421, 0]
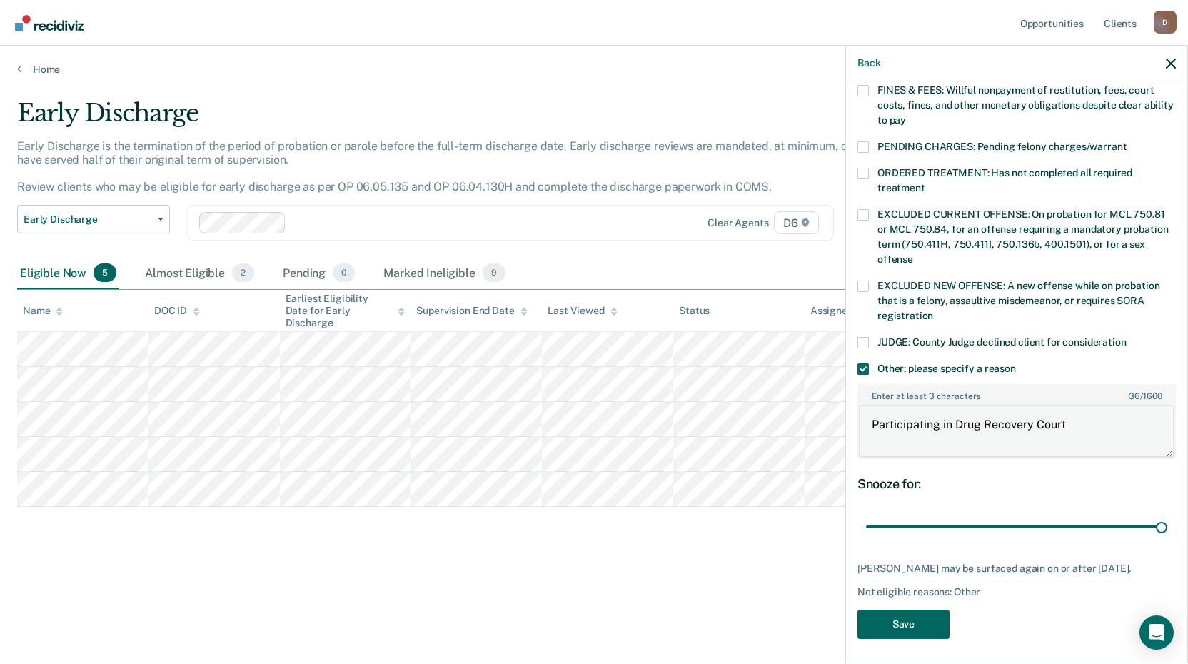
type textarea "Participating in Drug Recovery Court"
click at [911, 610] on button "Save" at bounding box center [904, 624] width 92 height 29
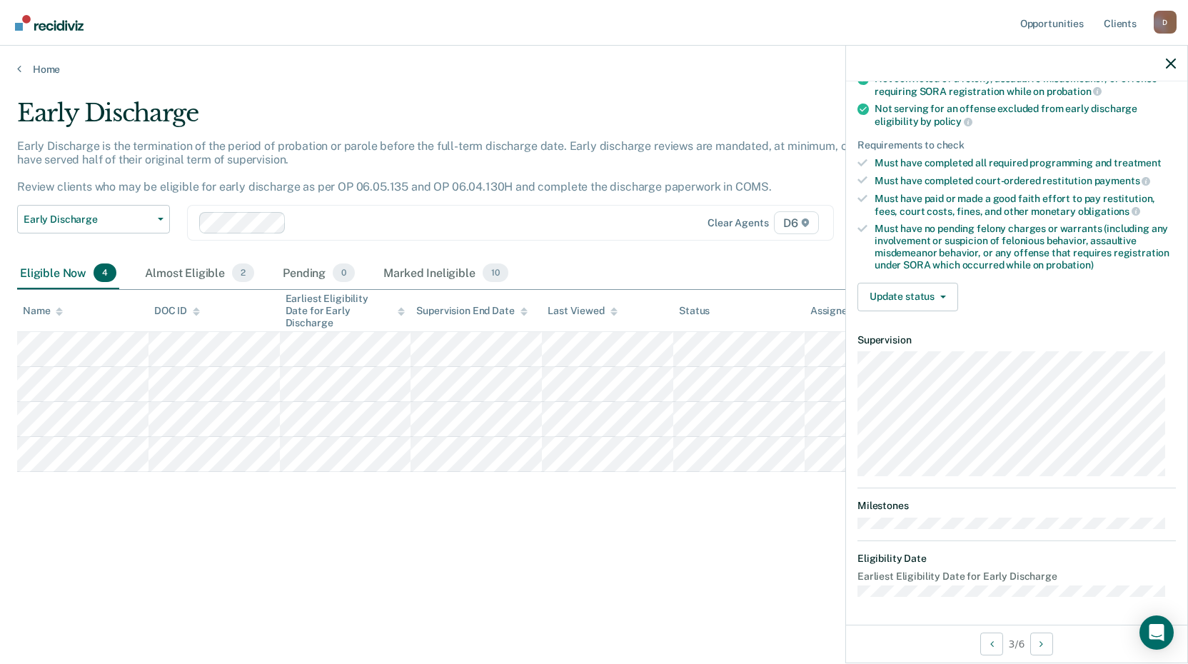
scroll to position [172, 0]
click at [923, 291] on button "Update status" at bounding box center [908, 298] width 101 height 29
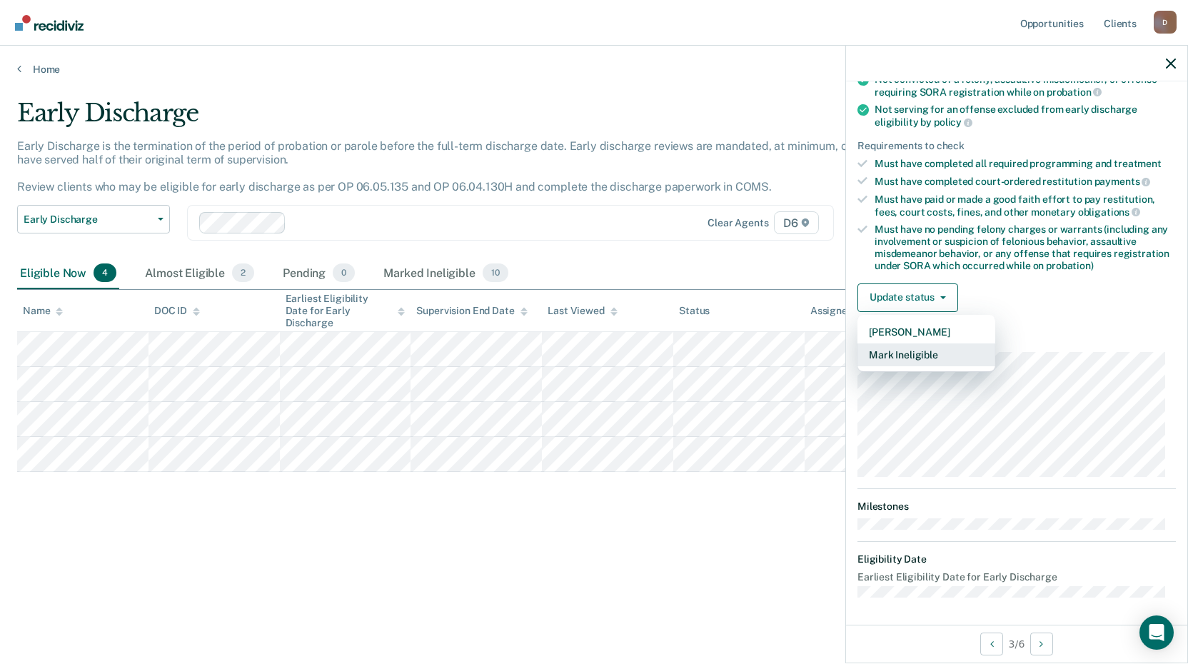
click at [947, 352] on button "Mark Ineligible" at bounding box center [927, 354] width 138 height 23
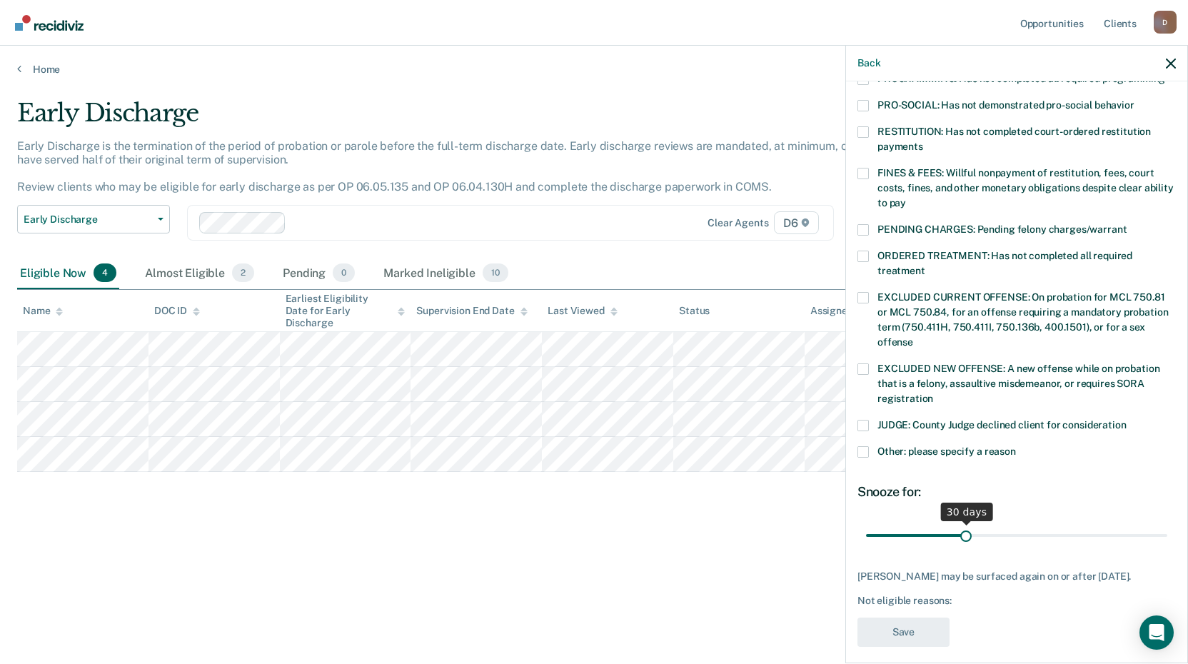
scroll to position [346, 0]
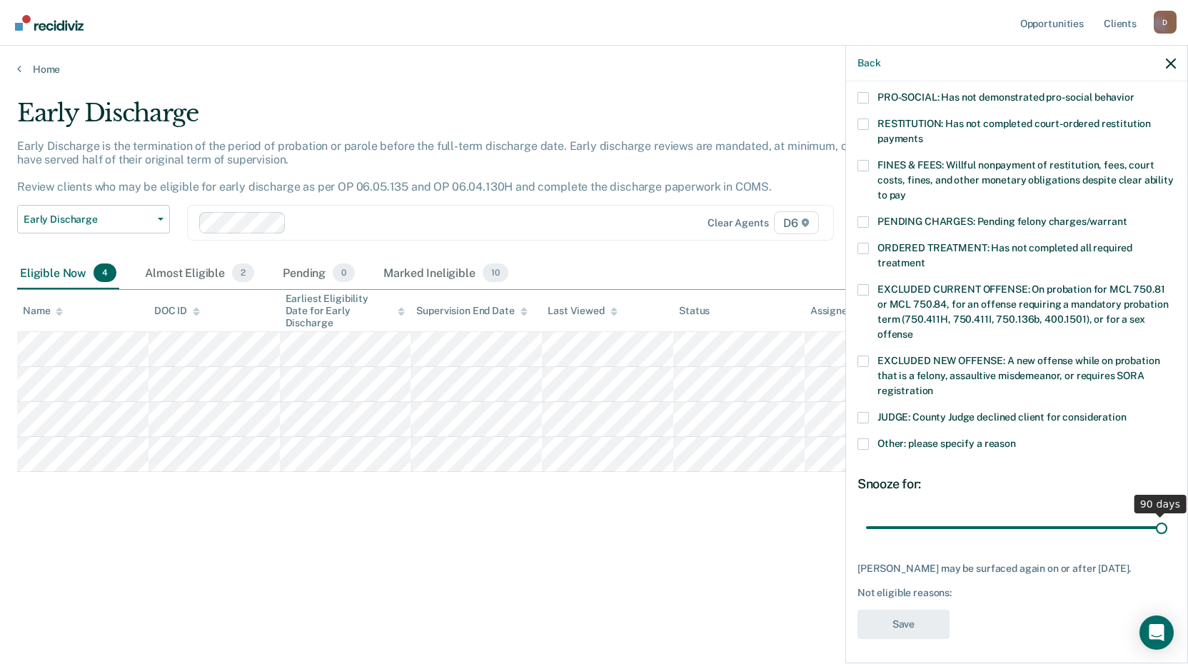
drag, startPoint x: 963, startPoint y: 513, endPoint x: 1193, endPoint y: 528, distance: 231.1
type input "90"
click at [1168, 528] on input "range" at bounding box center [1016, 527] width 301 height 25
click at [884, 438] on span "Other: please specify a reason" at bounding box center [947, 443] width 139 height 11
click at [1016, 438] on input "Other: please specify a reason" at bounding box center [1016, 438] width 0 height 0
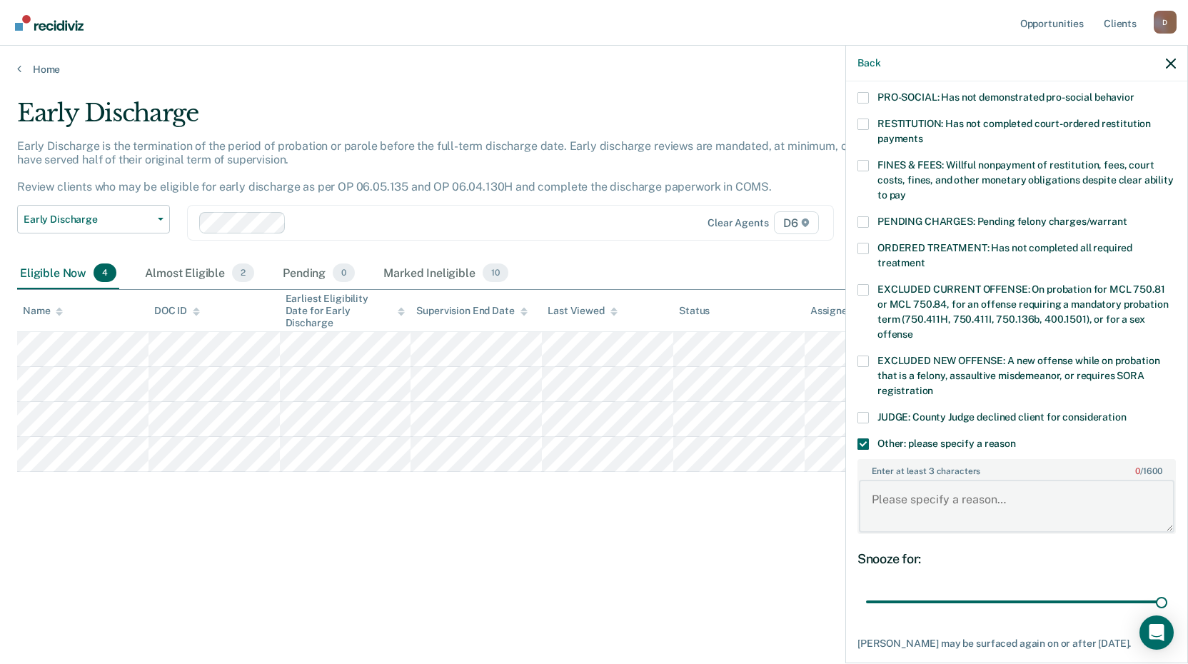
click at [915, 499] on textarea "Enter at least 3 characters 0 / 1600" at bounding box center [1017, 506] width 316 height 53
paste textarea "Participating in Drug Recovery Court"
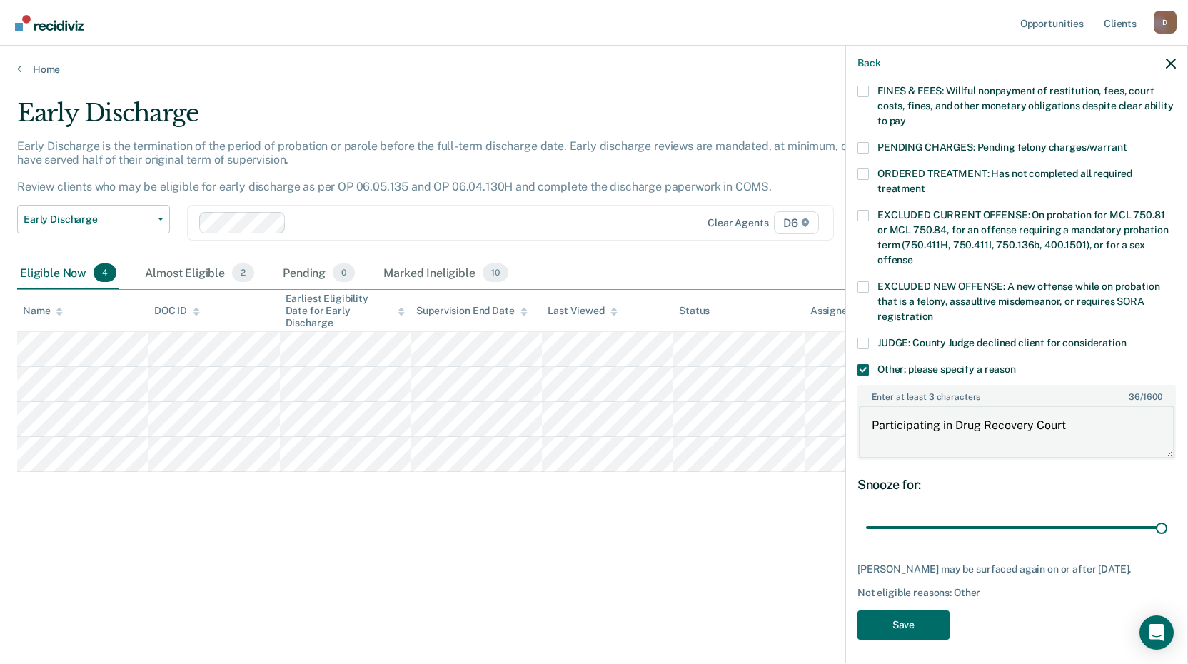
scroll to position [421, 0]
type textarea "Participating in Drug Recovery Court"
click at [907, 618] on button "Save" at bounding box center [904, 624] width 92 height 29
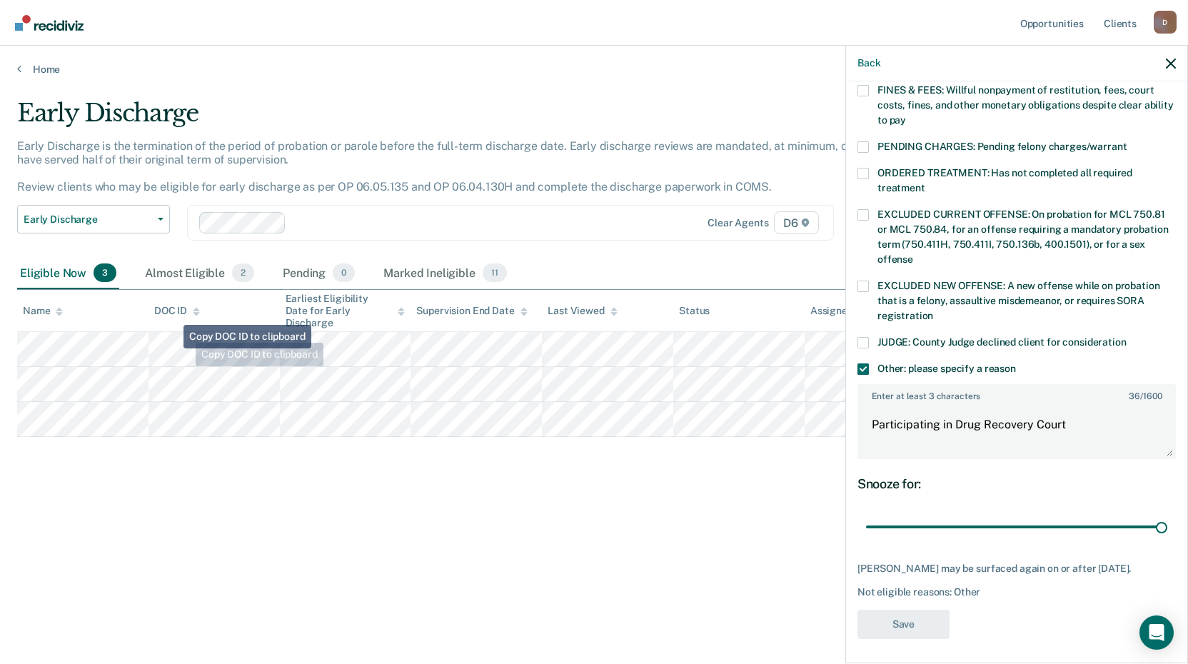
scroll to position [301, 0]
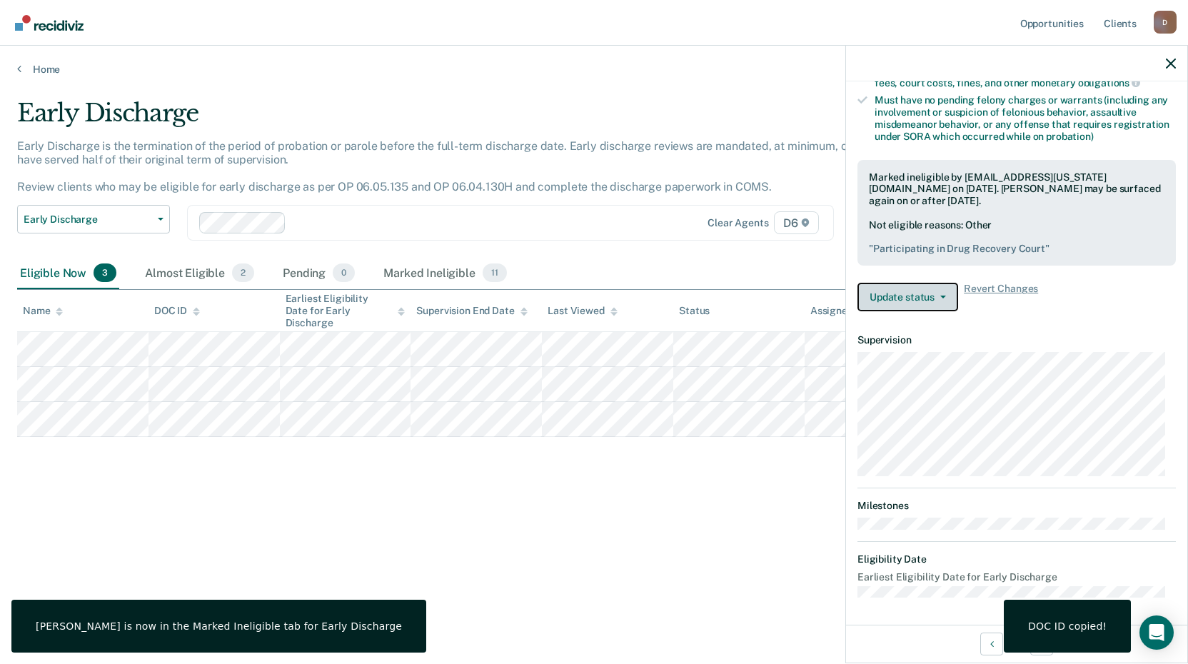
click at [897, 306] on button "Update status" at bounding box center [908, 297] width 101 height 29
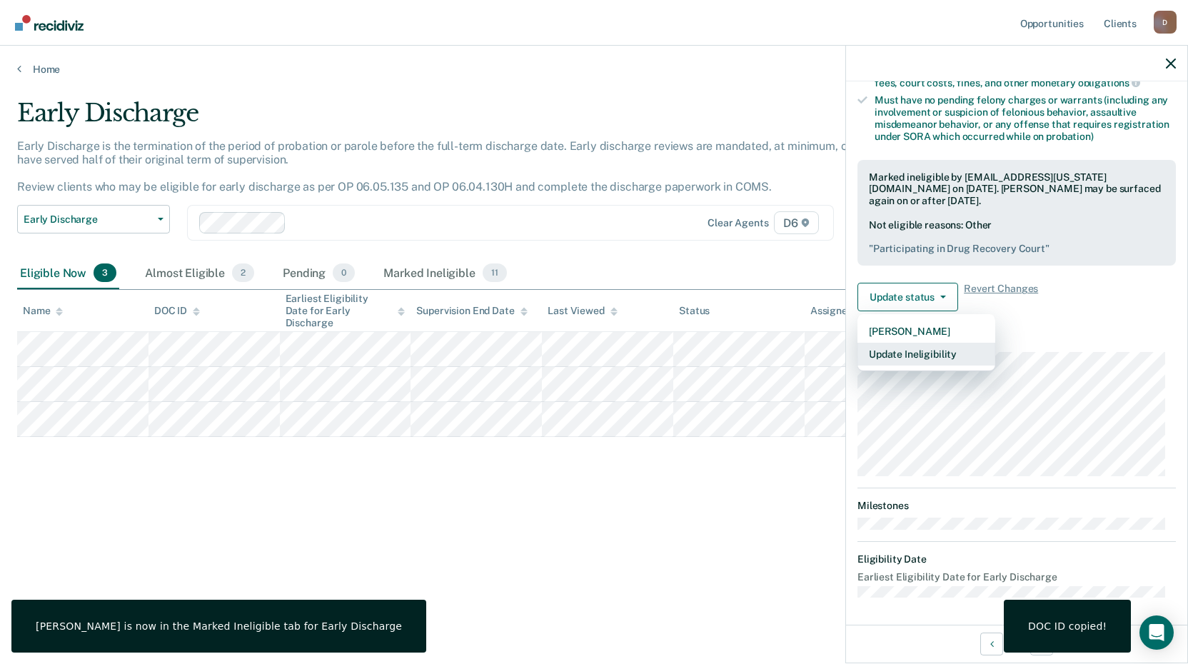
click at [933, 360] on button "Update Ineligibility" at bounding box center [927, 354] width 138 height 23
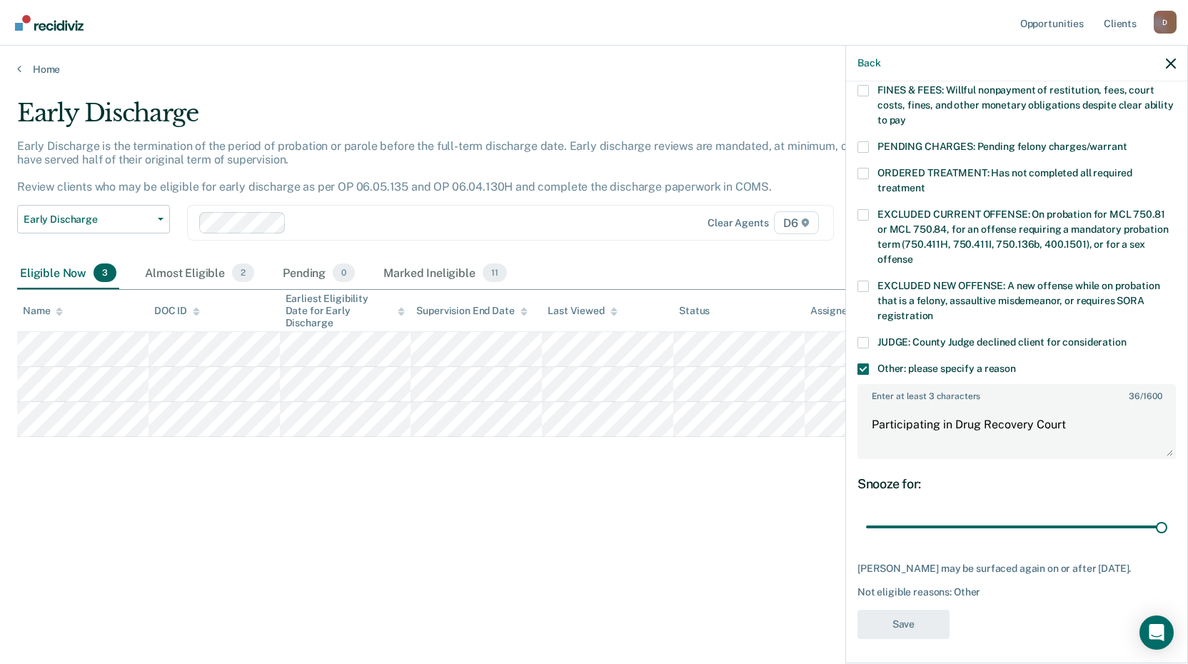
scroll to position [173, 0]
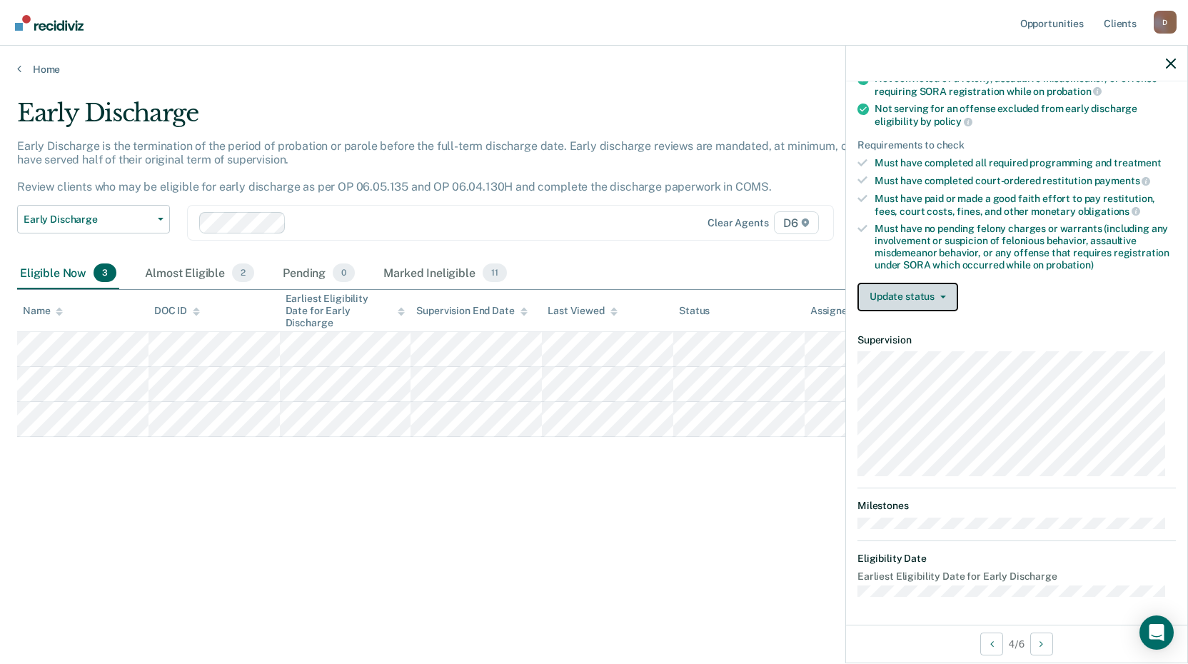
click at [892, 300] on button "Update status" at bounding box center [908, 297] width 101 height 29
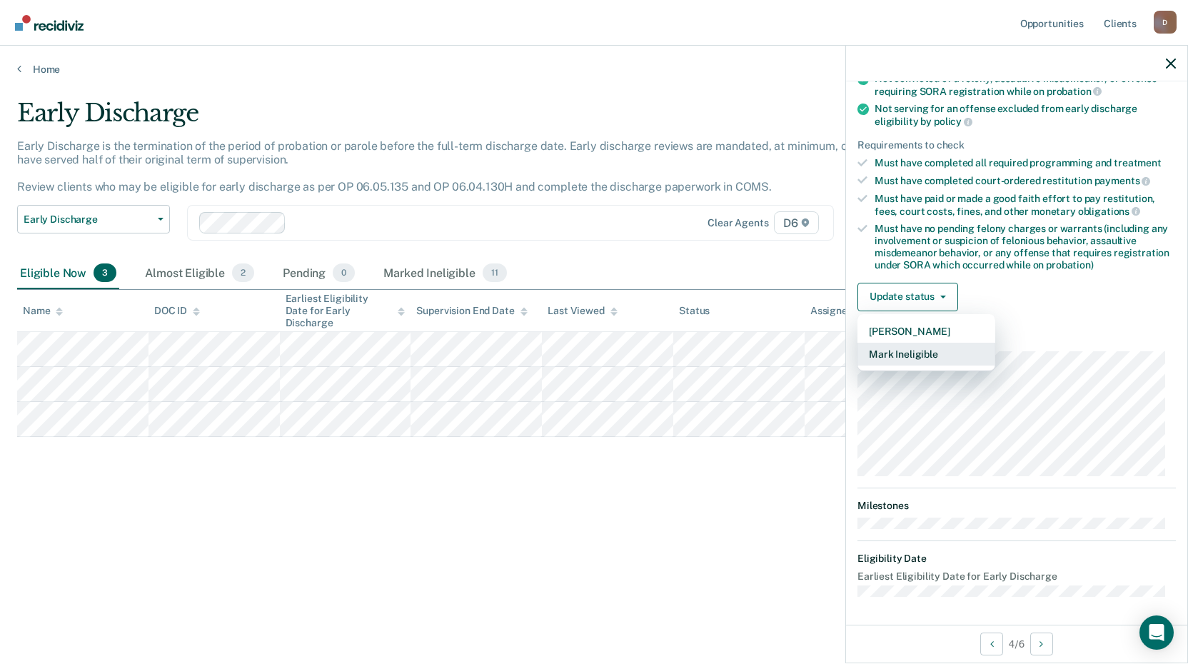
click at [922, 357] on button "Mark Ineligible" at bounding box center [927, 354] width 138 height 23
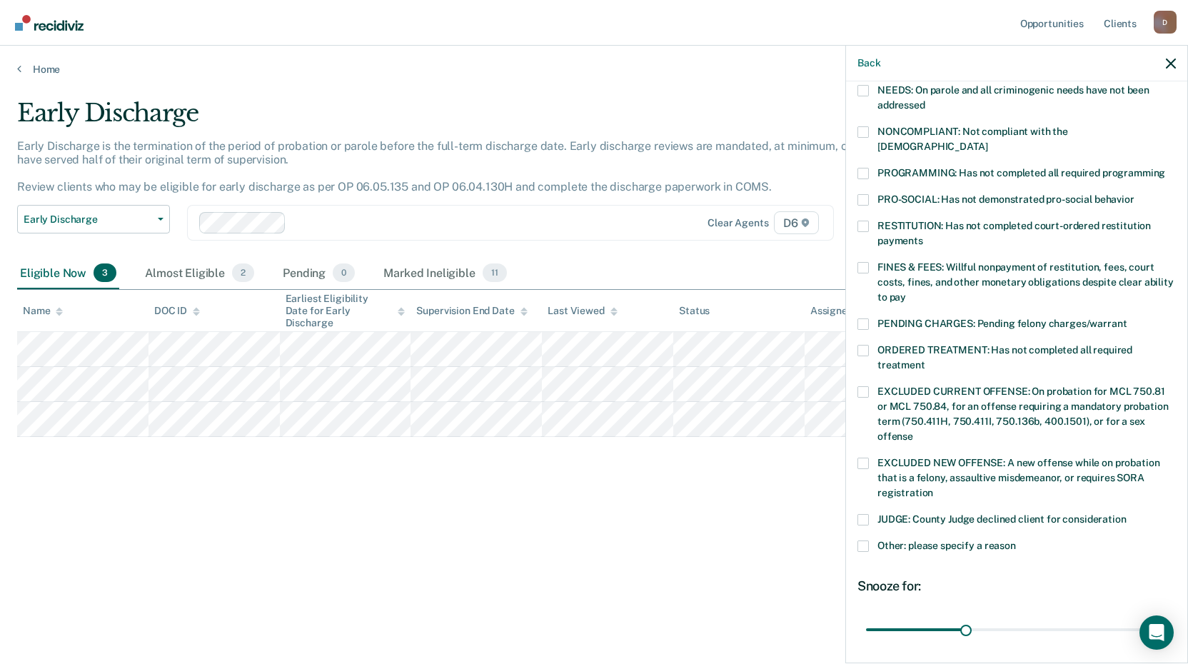
scroll to position [346, 0]
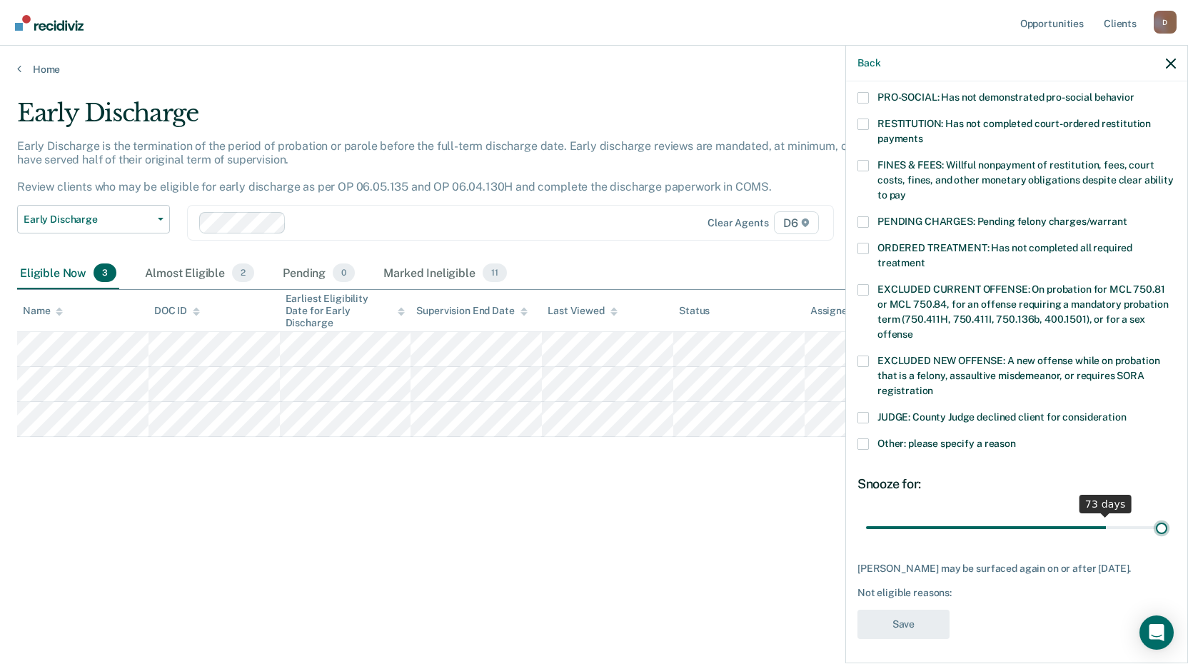
drag, startPoint x: 958, startPoint y: 512, endPoint x: 1193, endPoint y: 539, distance: 236.5
type input "90"
click at [1168, 539] on input "range" at bounding box center [1016, 527] width 301 height 25
click at [923, 440] on div "Other: please specify a reason" at bounding box center [1017, 451] width 318 height 26
click at [918, 438] on label "Other: please specify a reason" at bounding box center [1017, 445] width 318 height 15
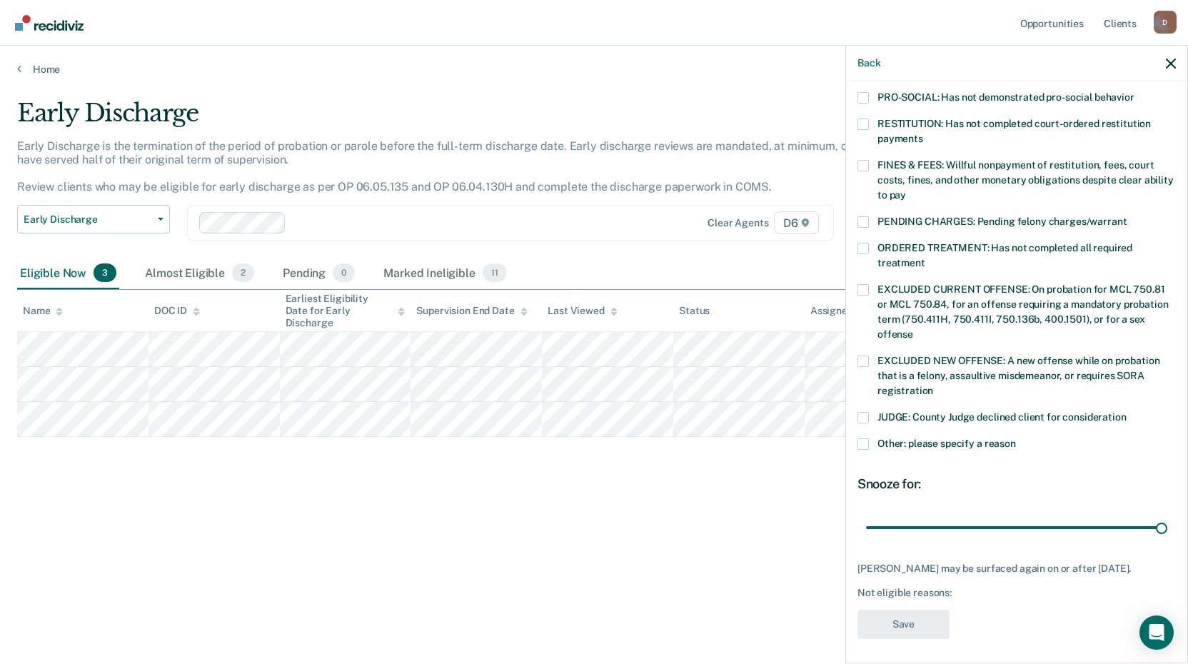
click at [1016, 438] on input "Other: please specify a reason" at bounding box center [1016, 438] width 0 height 0
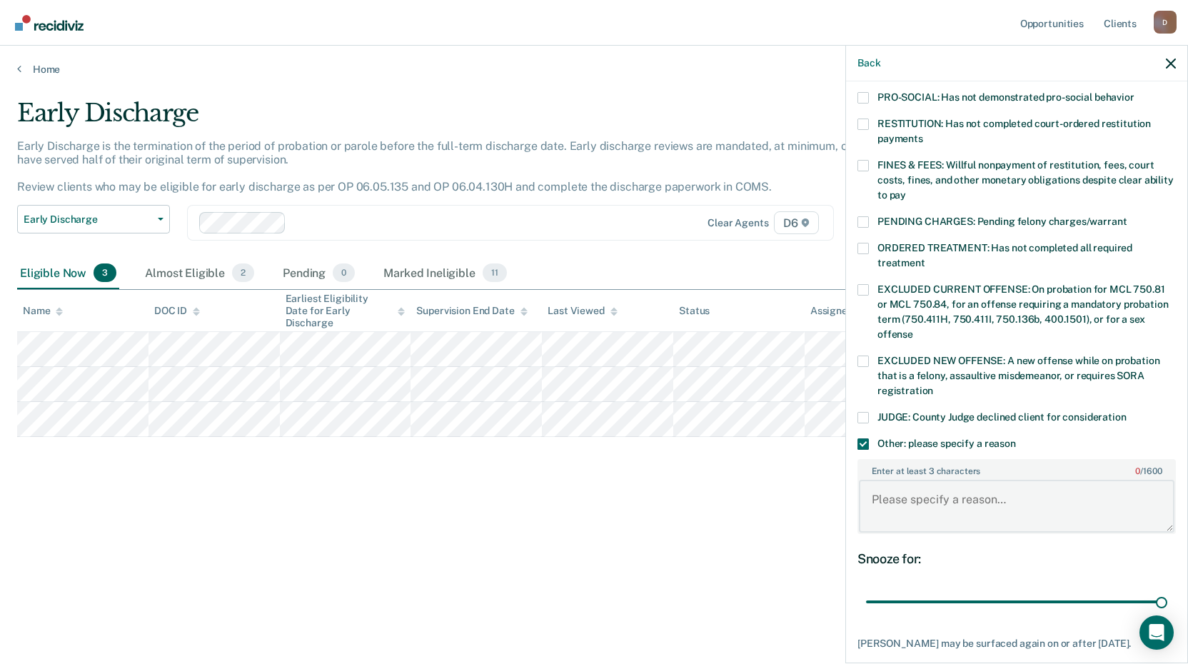
click at [900, 480] on textarea "Enter at least 3 characters 0 / 1600" at bounding box center [1017, 506] width 316 height 53
paste textarea "0776254"
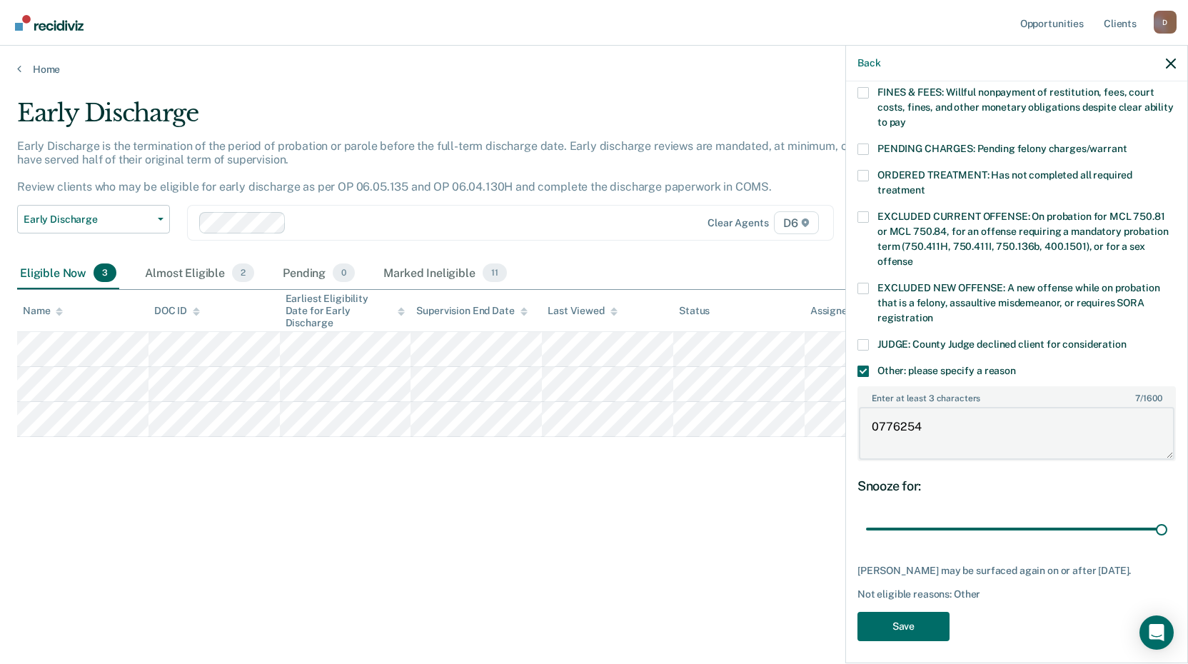
scroll to position [421, 0]
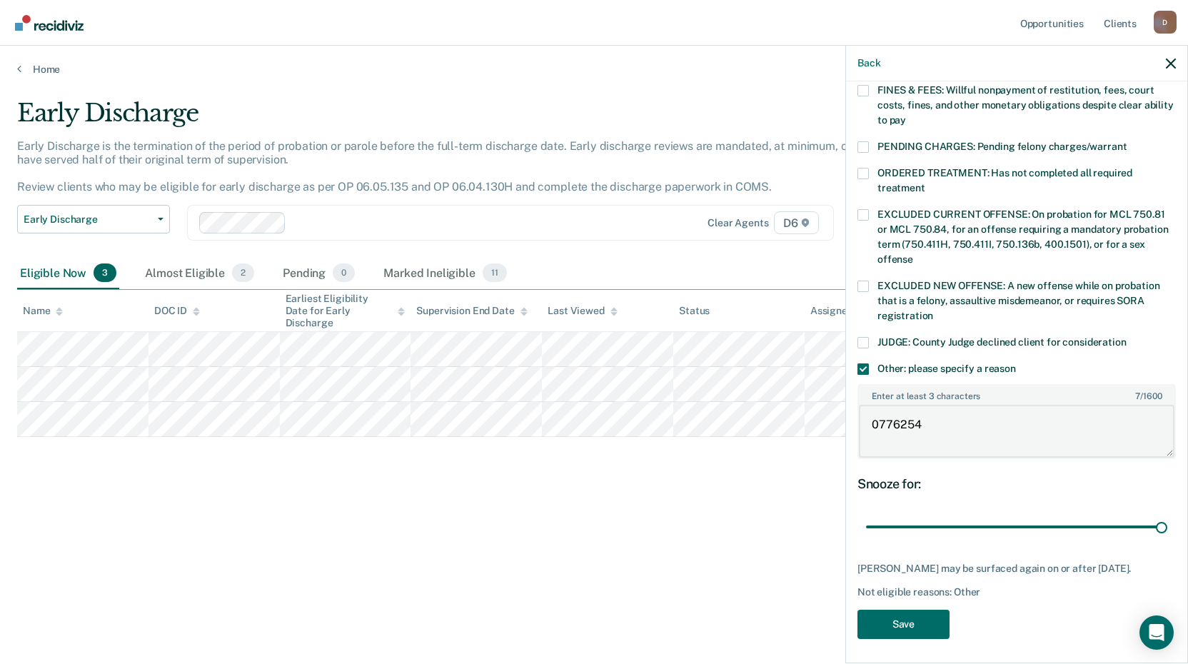
click at [740, 409] on body "Looks like you’re using Internet Explorer 11. For faster loading and a better e…" at bounding box center [594, 332] width 1188 height 664
drag, startPoint x: 984, startPoint y: 404, endPoint x: 861, endPoint y: 407, distance: 122.9
click at [861, 407] on textarea "Drug Recovery Court" at bounding box center [1017, 431] width 316 height 53
type textarea "Drug Recovery Court"
click at [888, 615] on button "Save" at bounding box center [904, 624] width 92 height 29
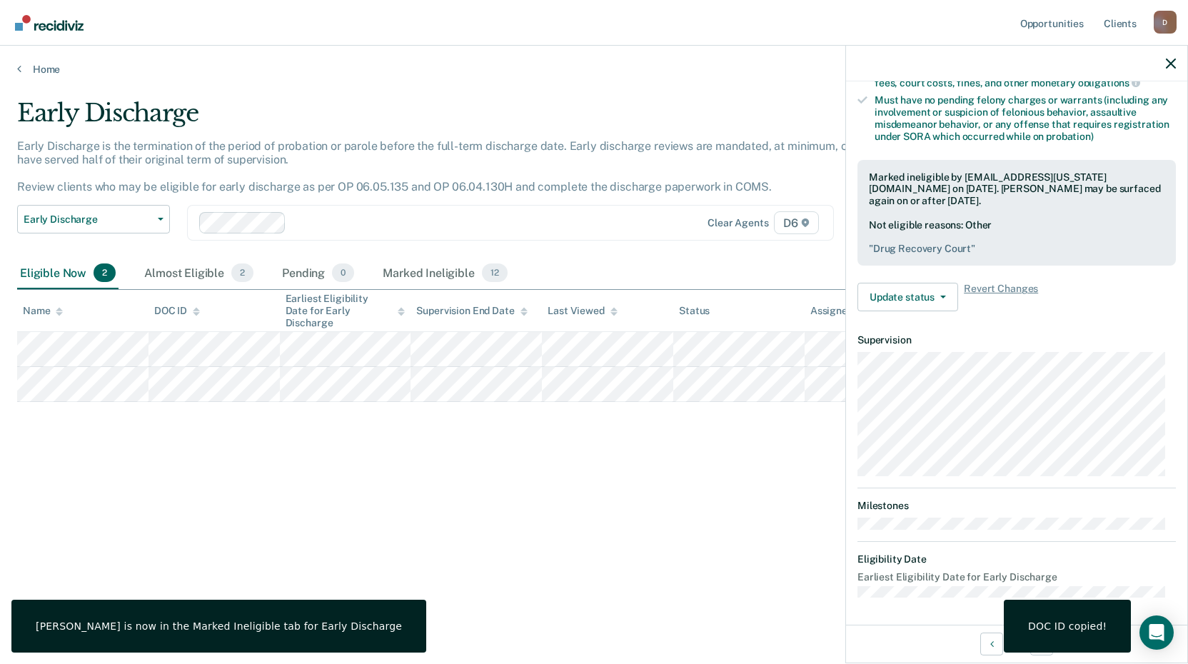
scroll to position [173, 0]
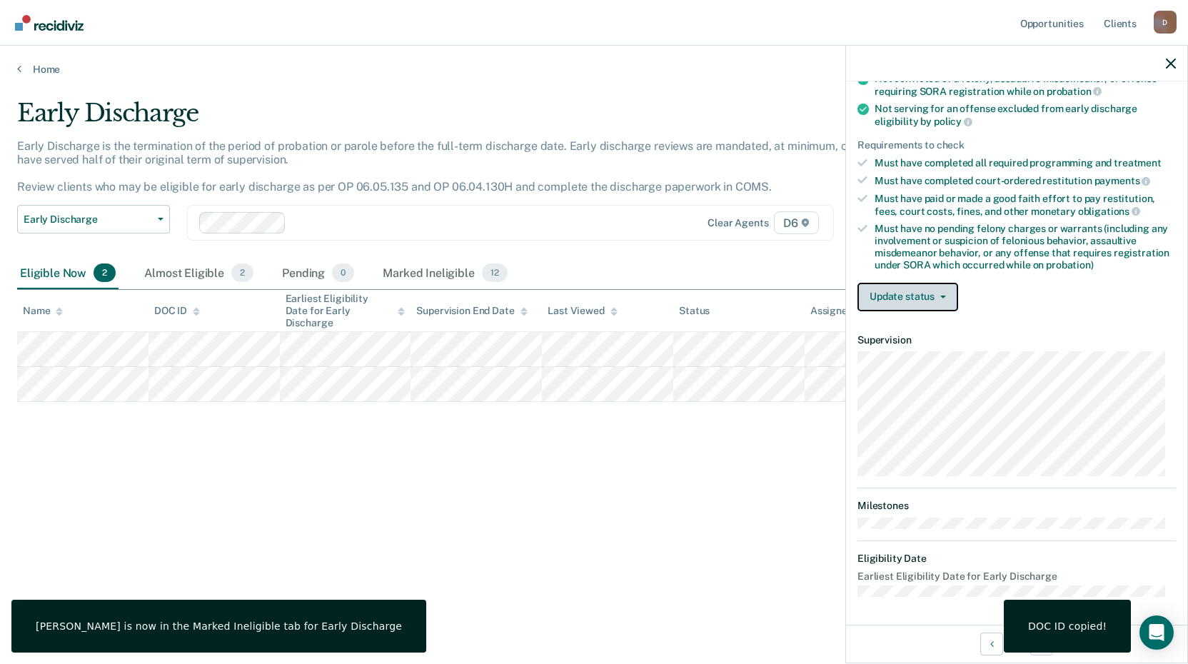
click at [928, 284] on button "Update status" at bounding box center [908, 297] width 101 height 29
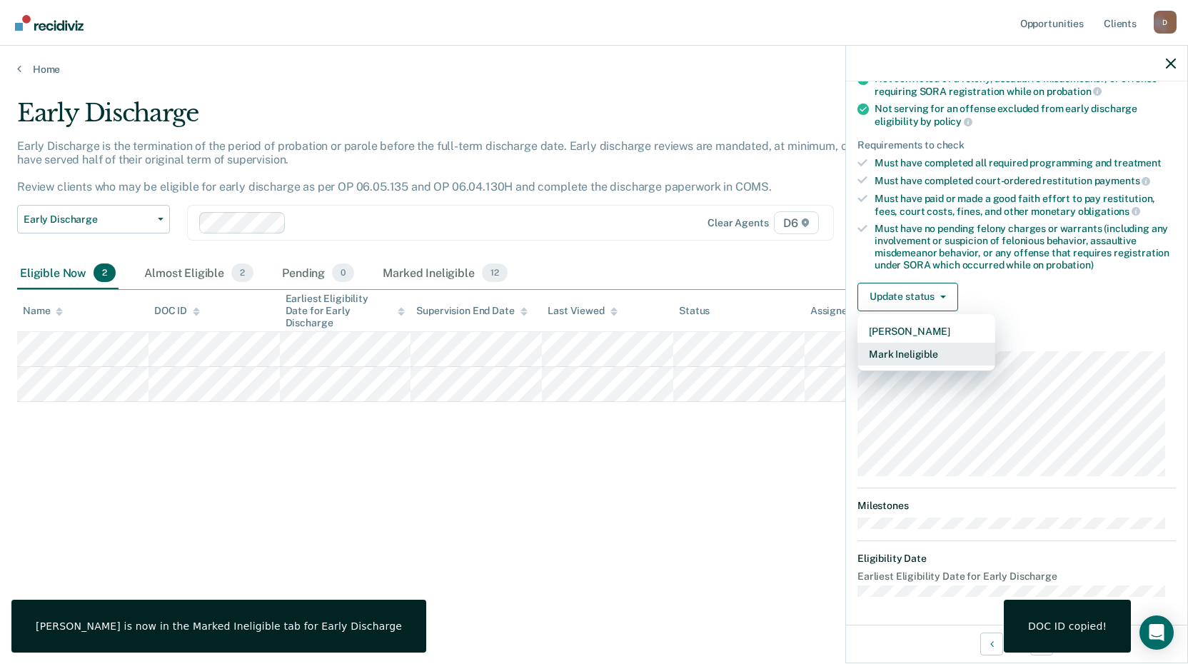
click at [936, 345] on button "Mark Ineligible" at bounding box center [927, 354] width 138 height 23
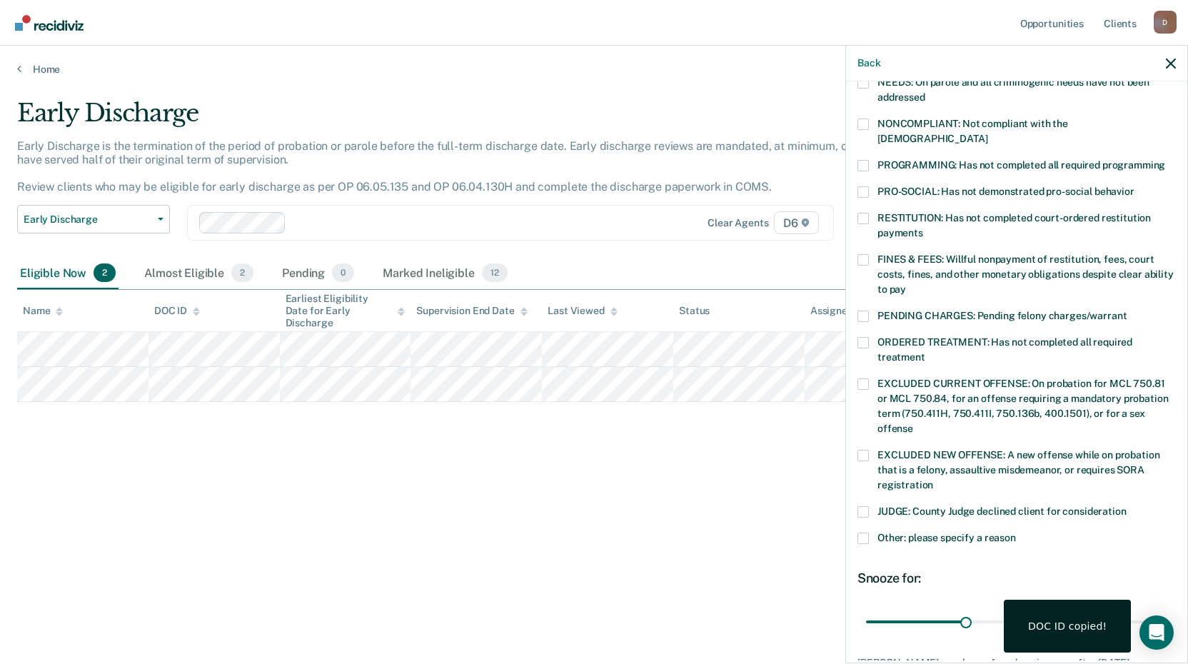
scroll to position [346, 0]
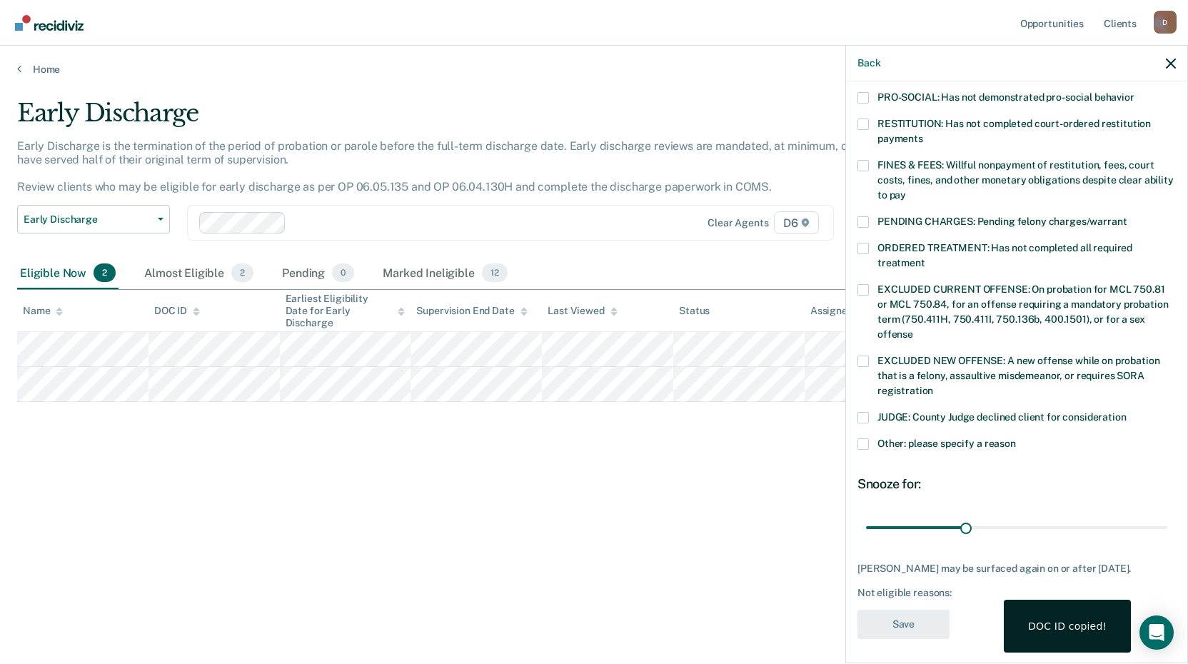
click at [898, 438] on span "Other: please specify a reason" at bounding box center [947, 443] width 139 height 11
click at [1016, 438] on input "Other: please specify a reason" at bounding box center [1016, 438] width 0 height 0
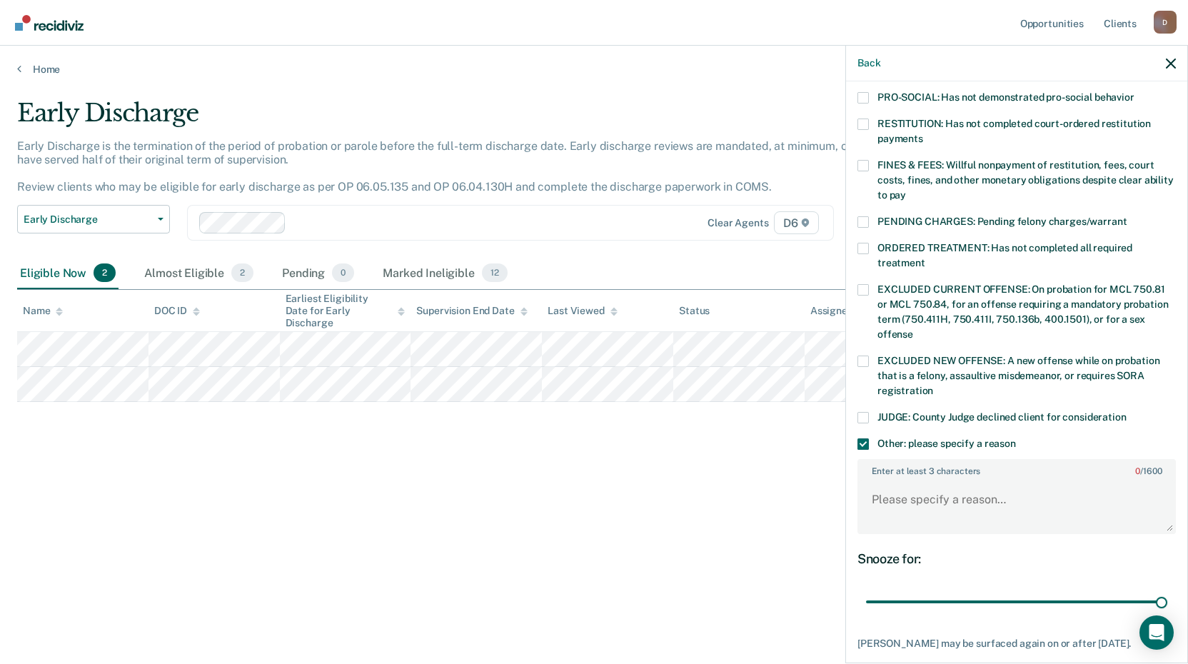
drag, startPoint x: 956, startPoint y: 576, endPoint x: 1179, endPoint y: 578, distance: 222.8
type input "90"
click at [1168, 591] on input "range" at bounding box center [1016, 602] width 301 height 25
drag, startPoint x: 921, startPoint y: 470, endPoint x: 923, endPoint y: 478, distance: 8.1
click at [922, 480] on textarea "Enter at least 3 characters 0 / 1600" at bounding box center [1017, 506] width 316 height 53
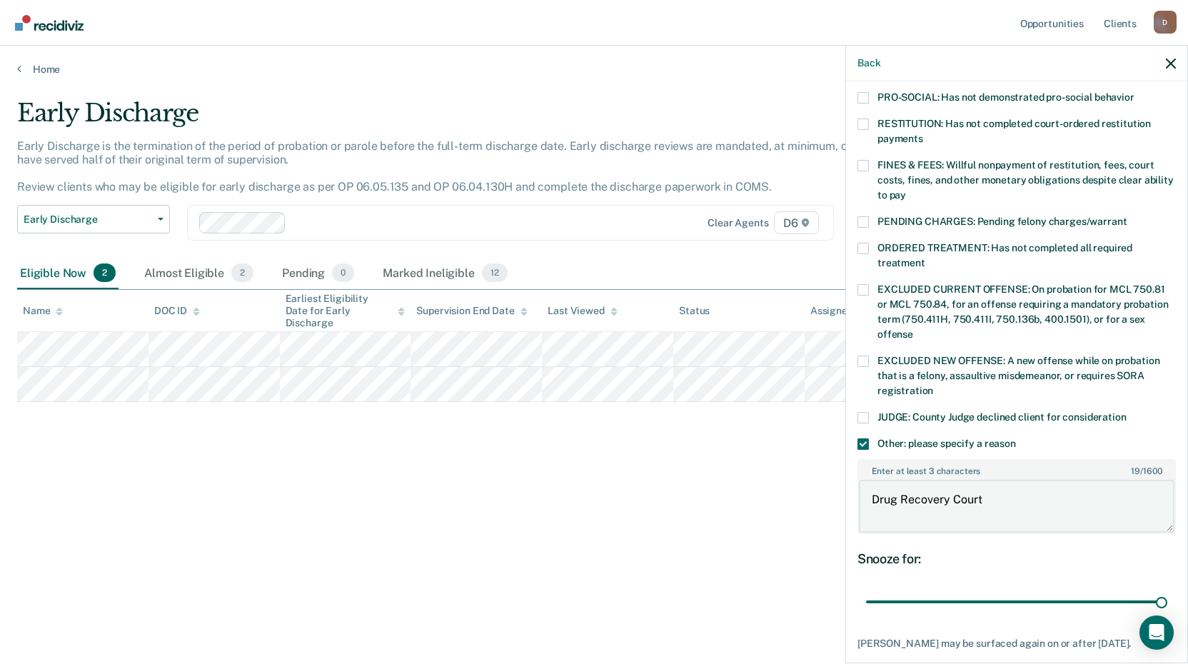
drag, startPoint x: 980, startPoint y: 485, endPoint x: 829, endPoint y: 481, distance: 151.4
click at [833, 481] on body "Looks like you’re using Internet Explorer 11. For faster loading and a better e…" at bounding box center [594, 332] width 1188 height 664
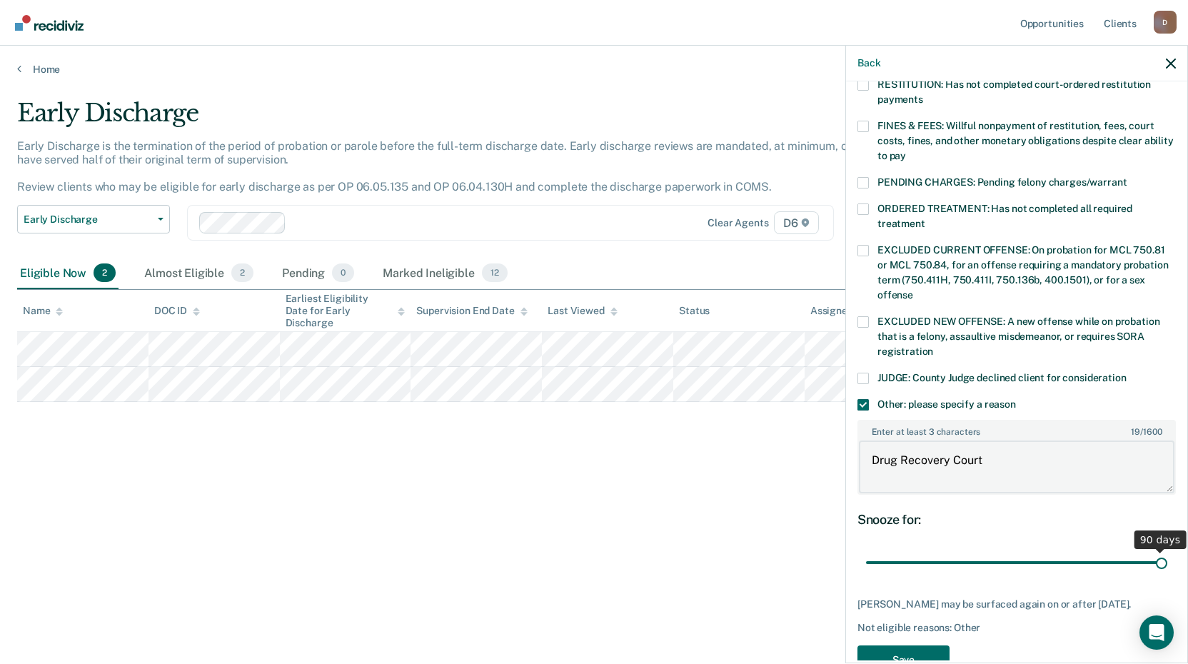
scroll to position [421, 0]
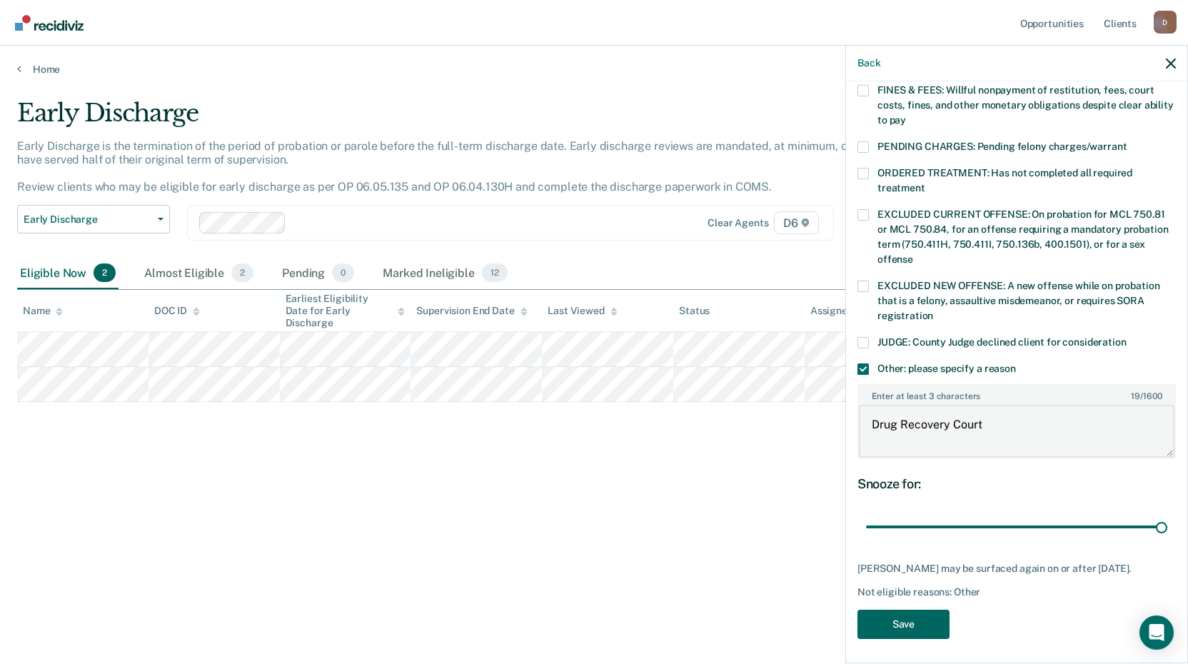
type textarea "Drug Recovery Court"
click at [924, 616] on button "Save" at bounding box center [904, 624] width 92 height 29
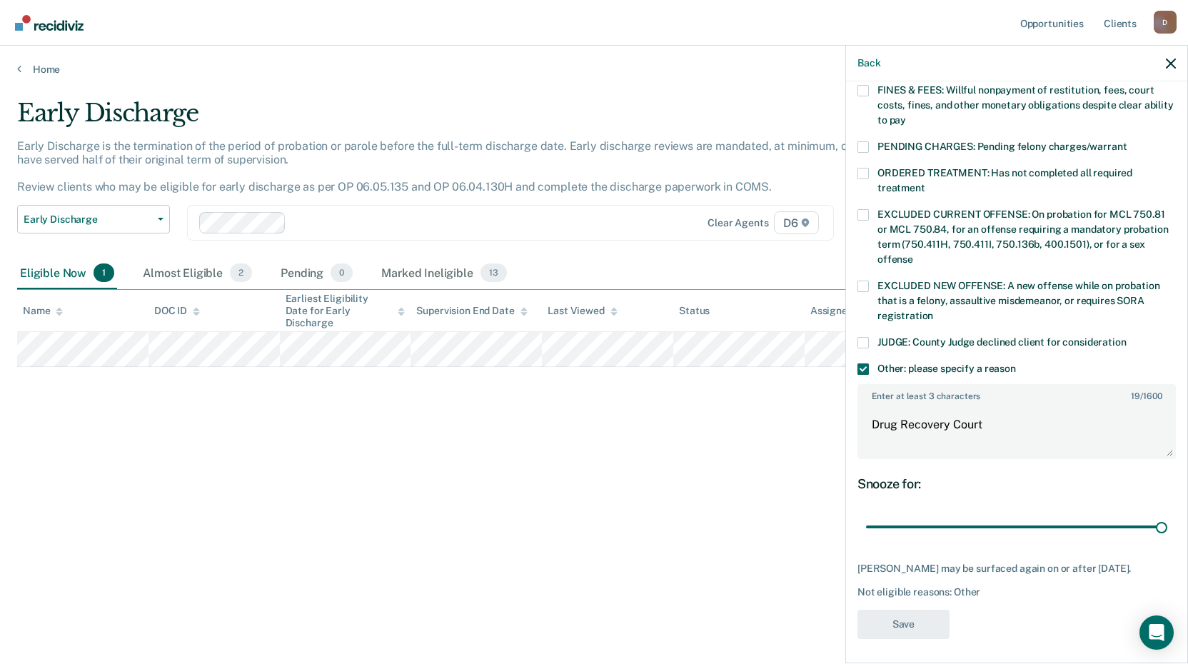
scroll to position [173, 0]
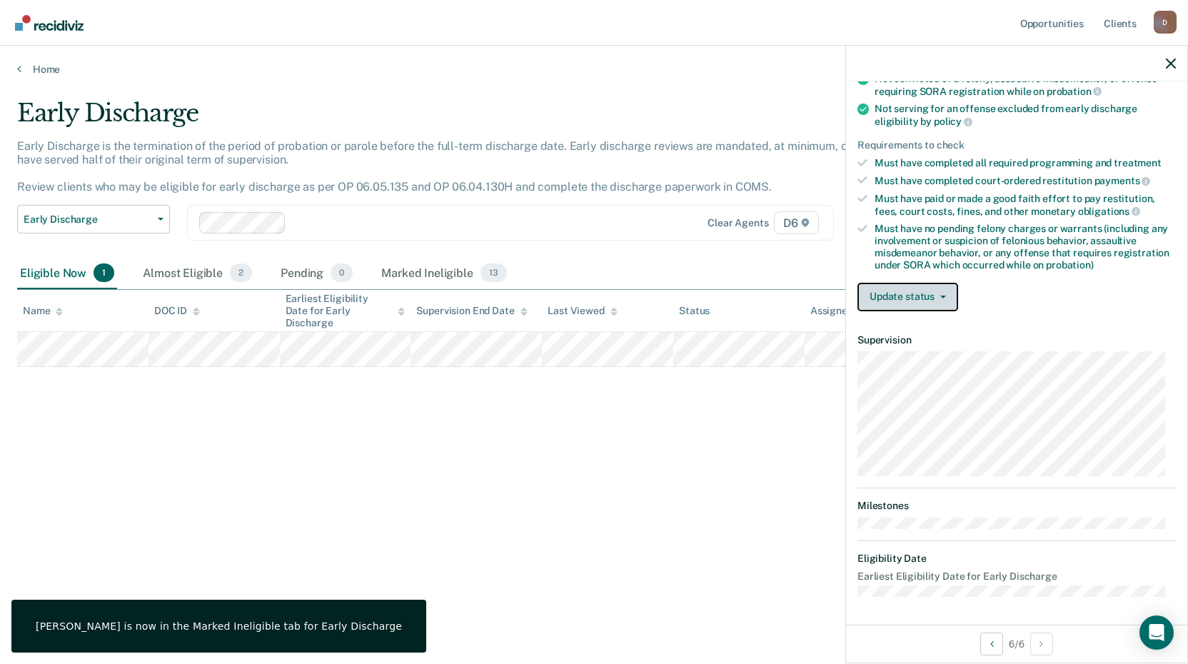
click at [940, 291] on button "Update status" at bounding box center [908, 297] width 101 height 29
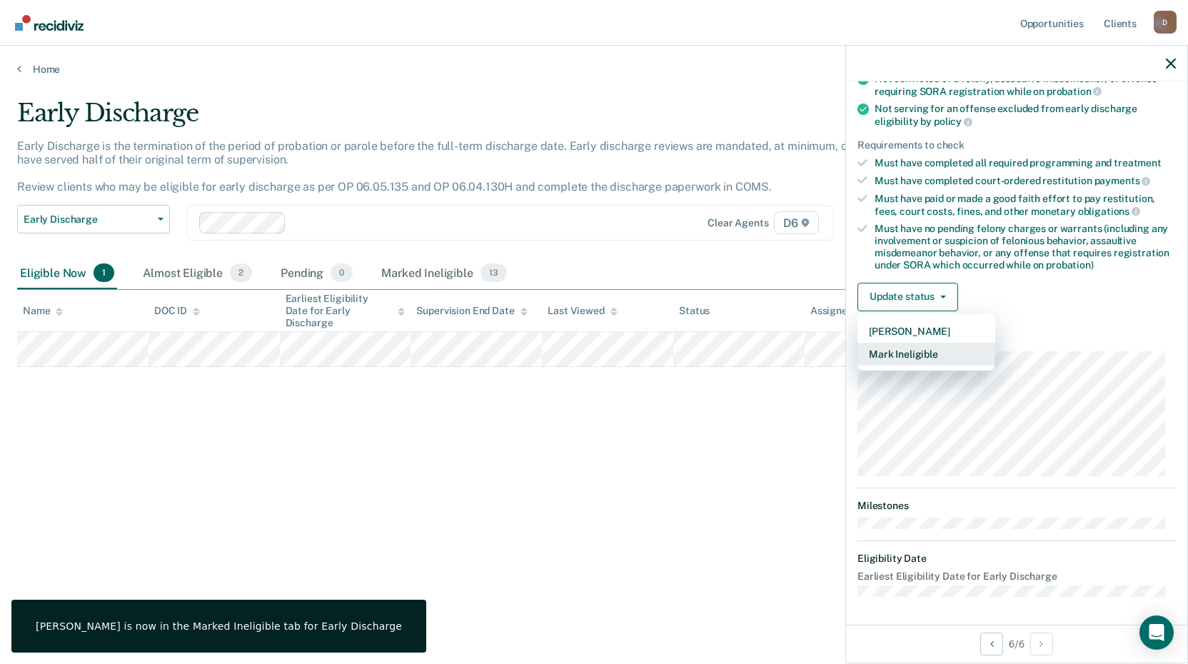
click at [929, 350] on button "Mark Ineligible" at bounding box center [927, 354] width 138 height 23
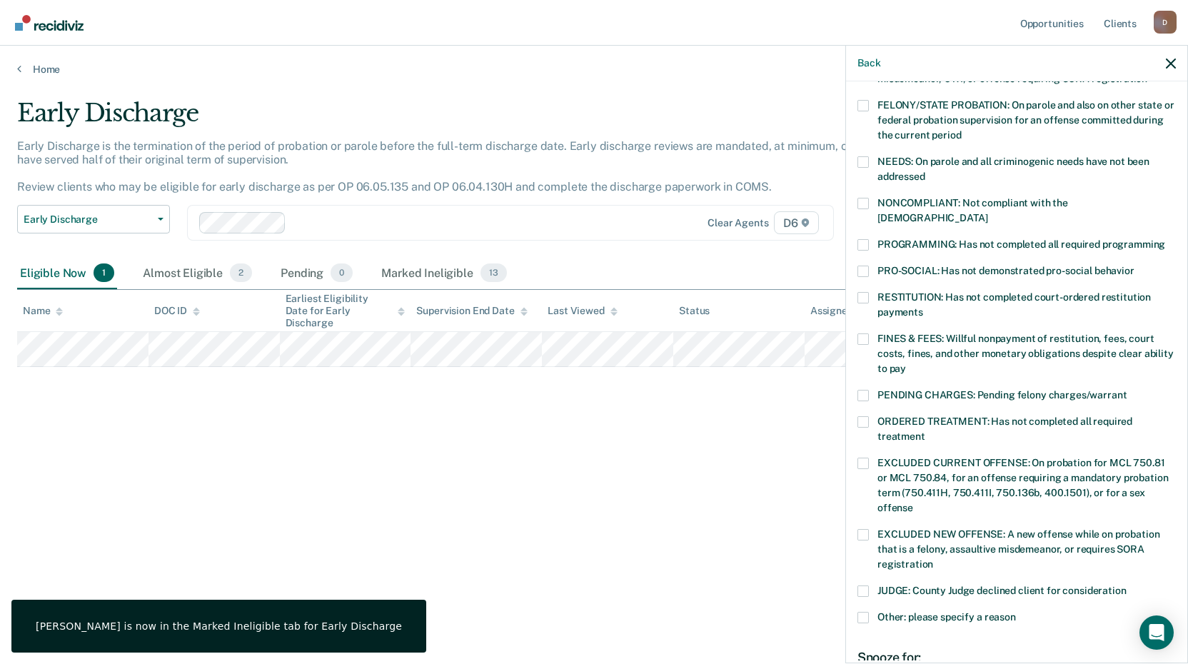
scroll to position [334, 0]
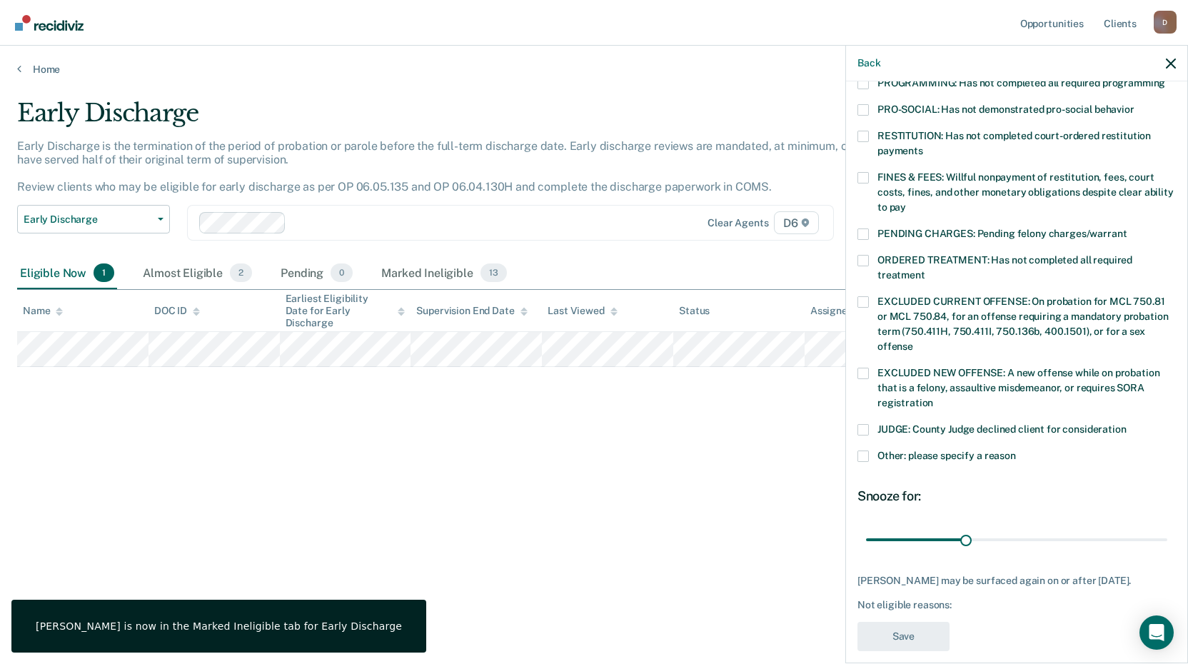
click at [880, 450] on span "Other: please specify a reason" at bounding box center [947, 455] width 139 height 11
click at [1016, 451] on input "Other: please specify a reason" at bounding box center [1016, 451] width 0 height 0
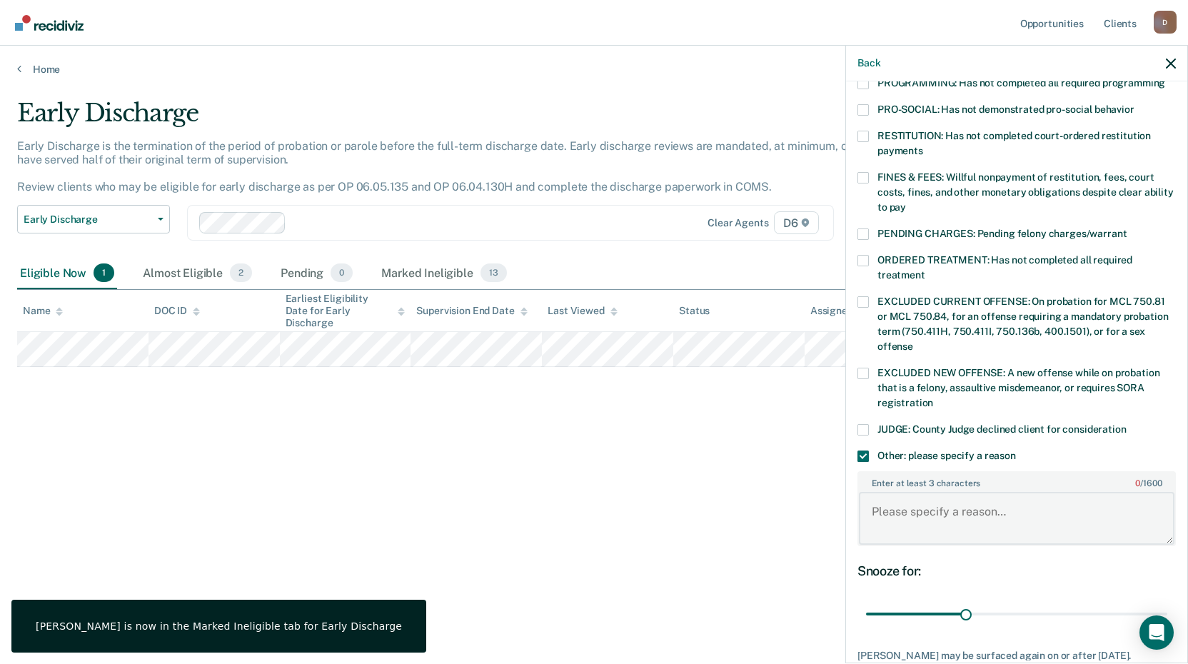
click at [960, 501] on textarea "Enter at least 3 characters 0 / 1600" at bounding box center [1017, 518] width 316 height 53
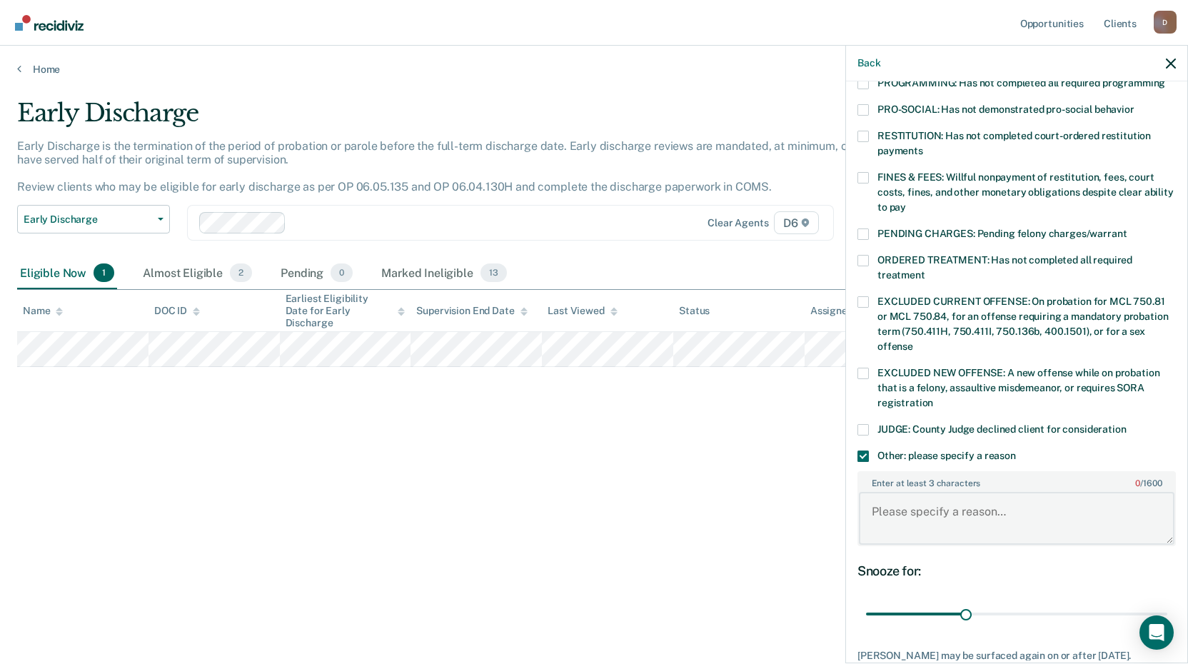
paste textarea "Drug Recovery Court"
type textarea "Drug Recovery Court"
drag, startPoint x: 959, startPoint y: 598, endPoint x: 1193, endPoint y: 601, distance: 234.2
type input "90"
click at [1168, 602] on input "range" at bounding box center [1016, 614] width 301 height 25
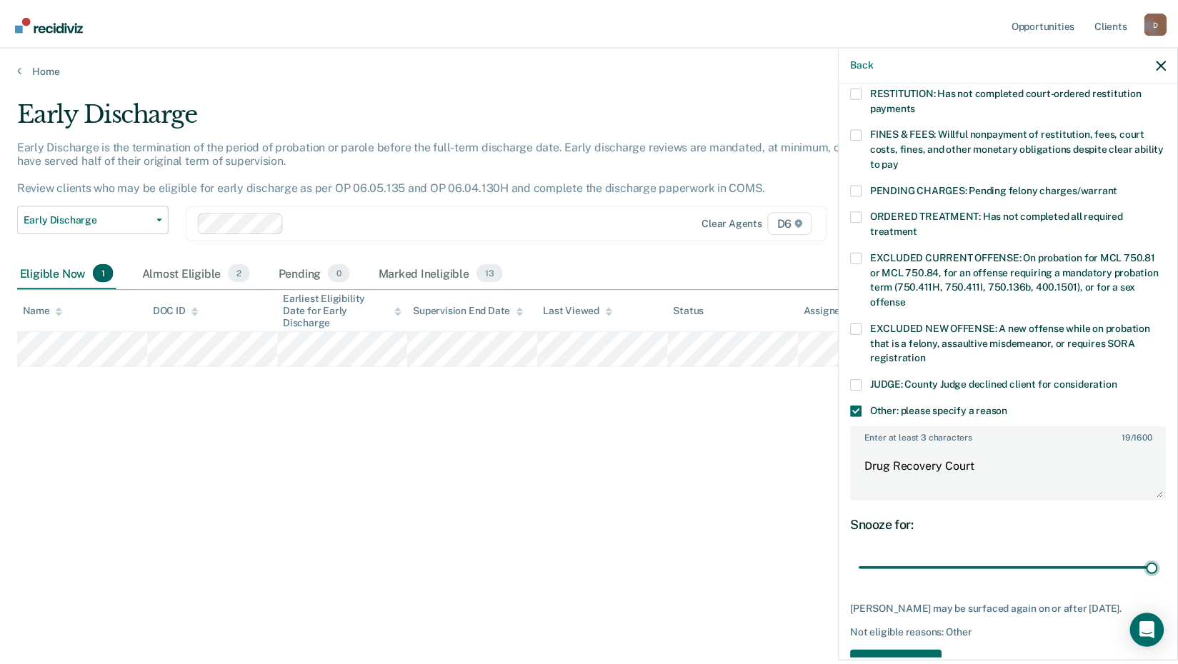
scroll to position [421, 0]
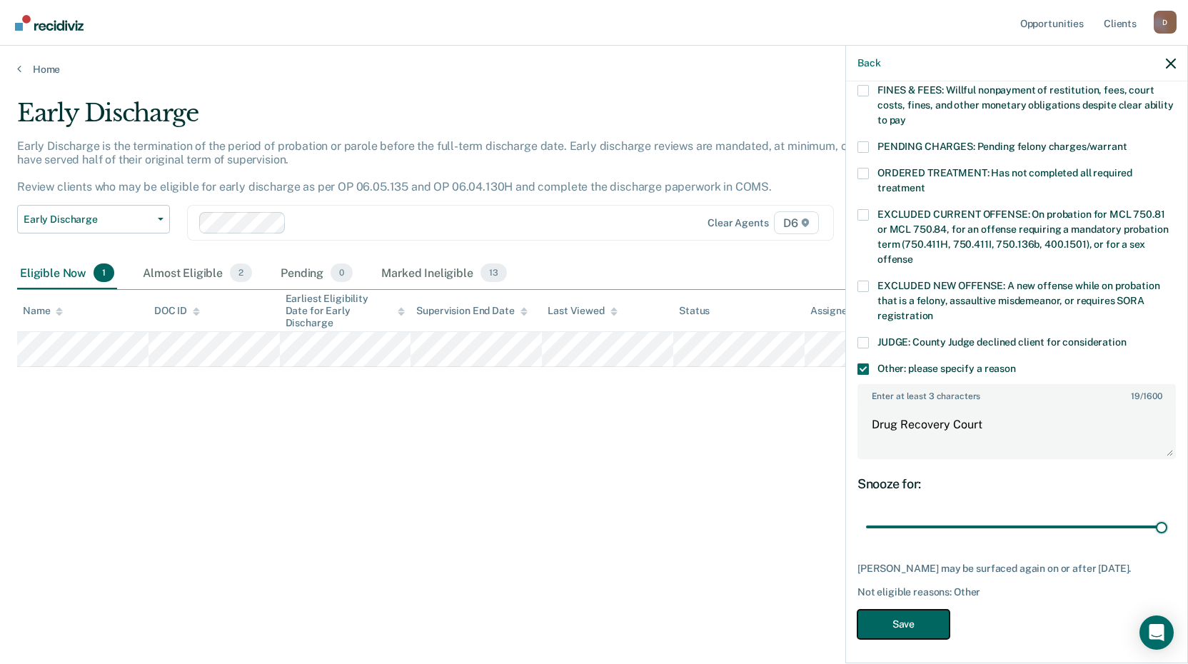
click at [909, 610] on button "Save" at bounding box center [904, 624] width 92 height 29
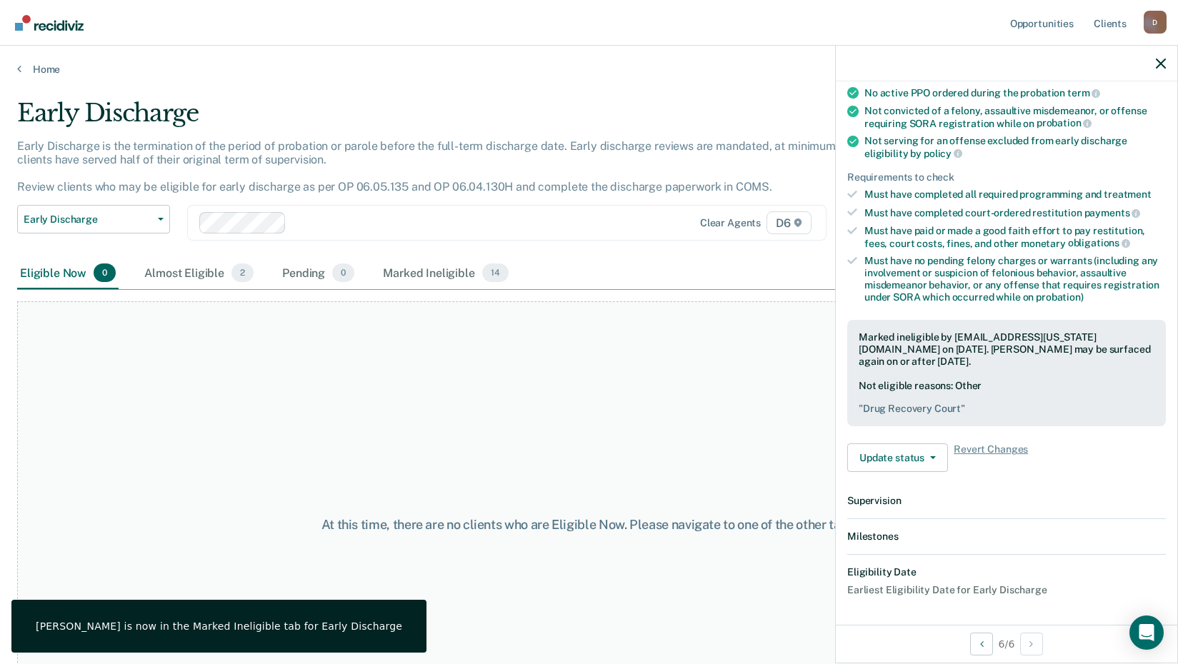
scroll to position [301, 0]
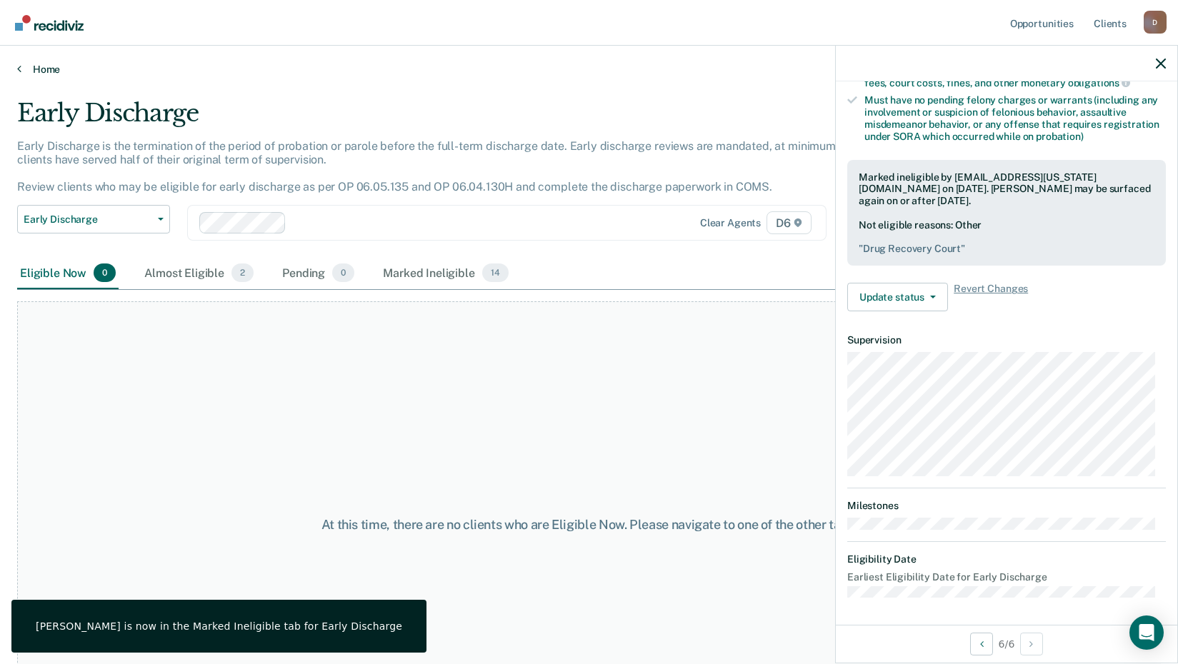
click at [51, 63] on div "Home" at bounding box center [589, 61] width 1178 height 30
click at [36, 67] on link "Home" at bounding box center [588, 69] width 1143 height 13
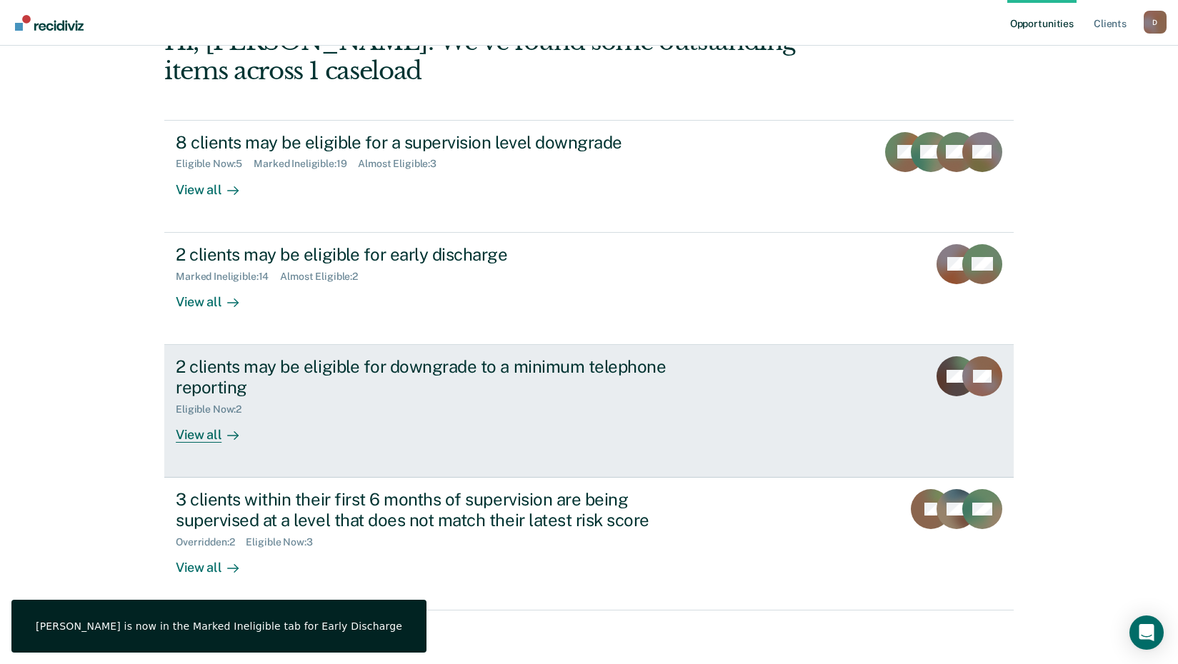
scroll to position [98, 0]
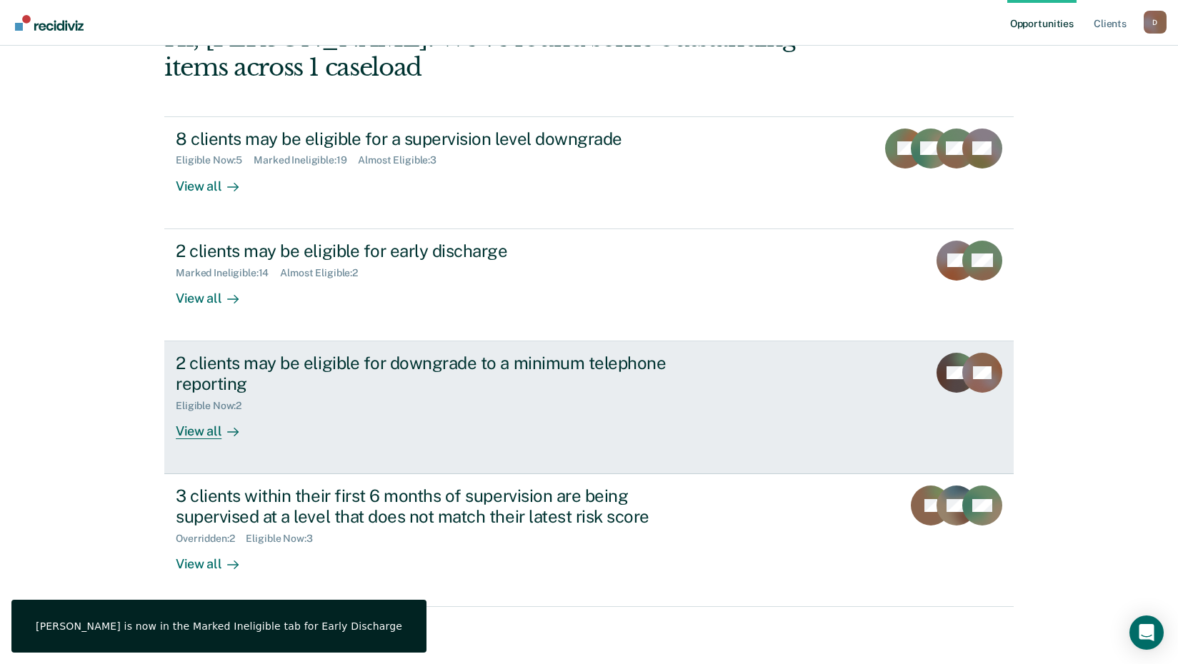
click at [522, 386] on div "2 clients may be eligible for downgrade to a minimum telephone reporting" at bounding box center [426, 373] width 501 height 41
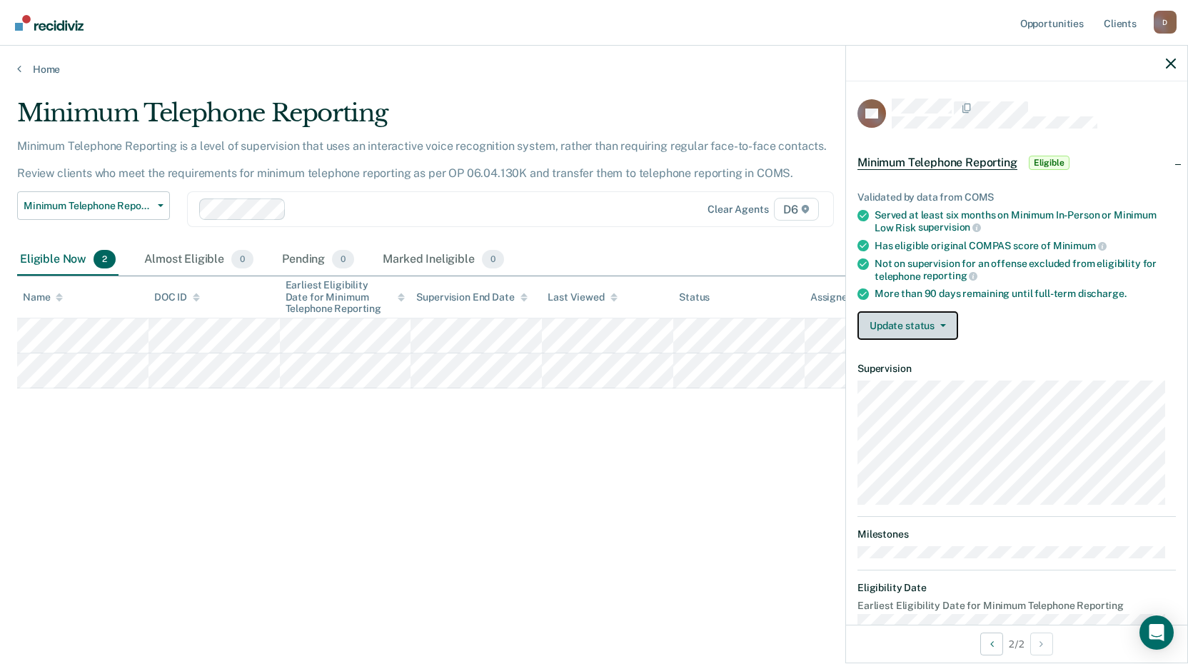
click at [937, 325] on span "button" at bounding box center [940, 325] width 11 height 3
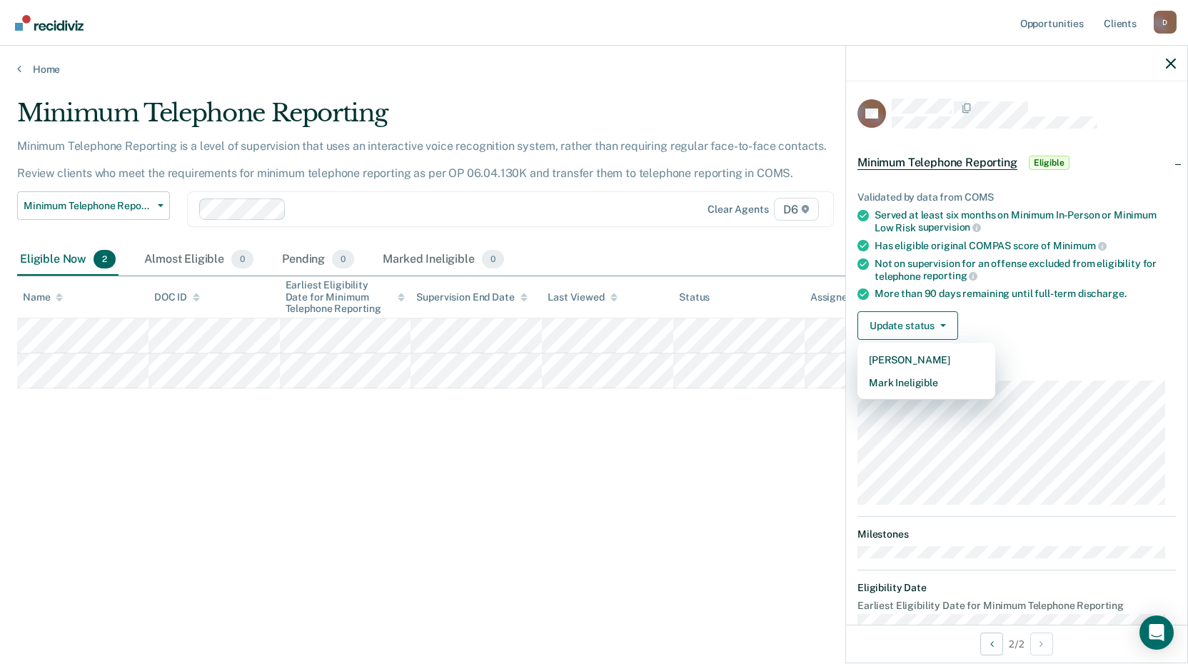
click at [364, 431] on div "Minimum Telephone Reporting Minimum Telephone Reporting is a level of supervisi…" at bounding box center [594, 328] width 1154 height 458
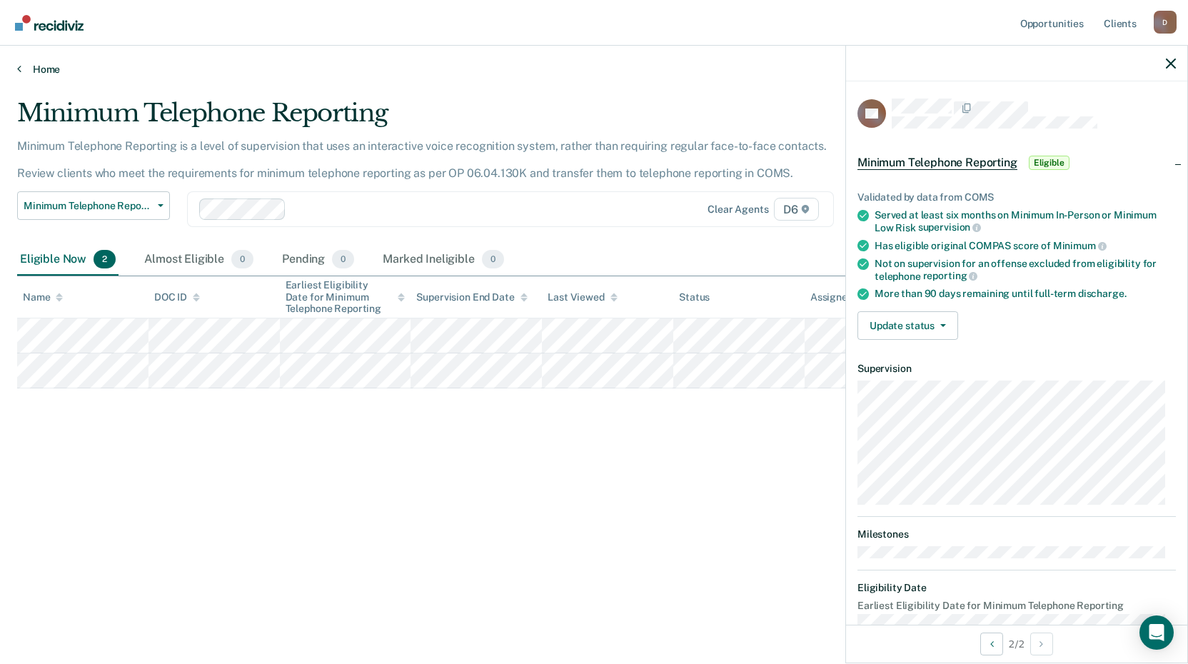
click at [48, 71] on link "Home" at bounding box center [594, 69] width 1154 height 13
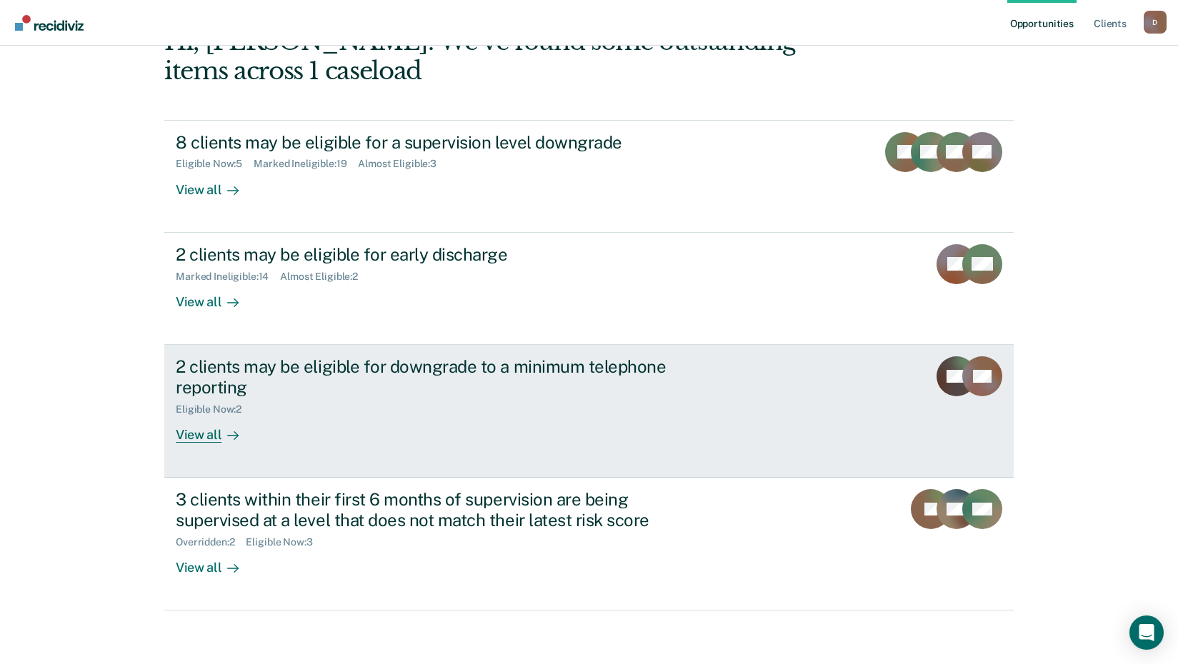
scroll to position [98, 0]
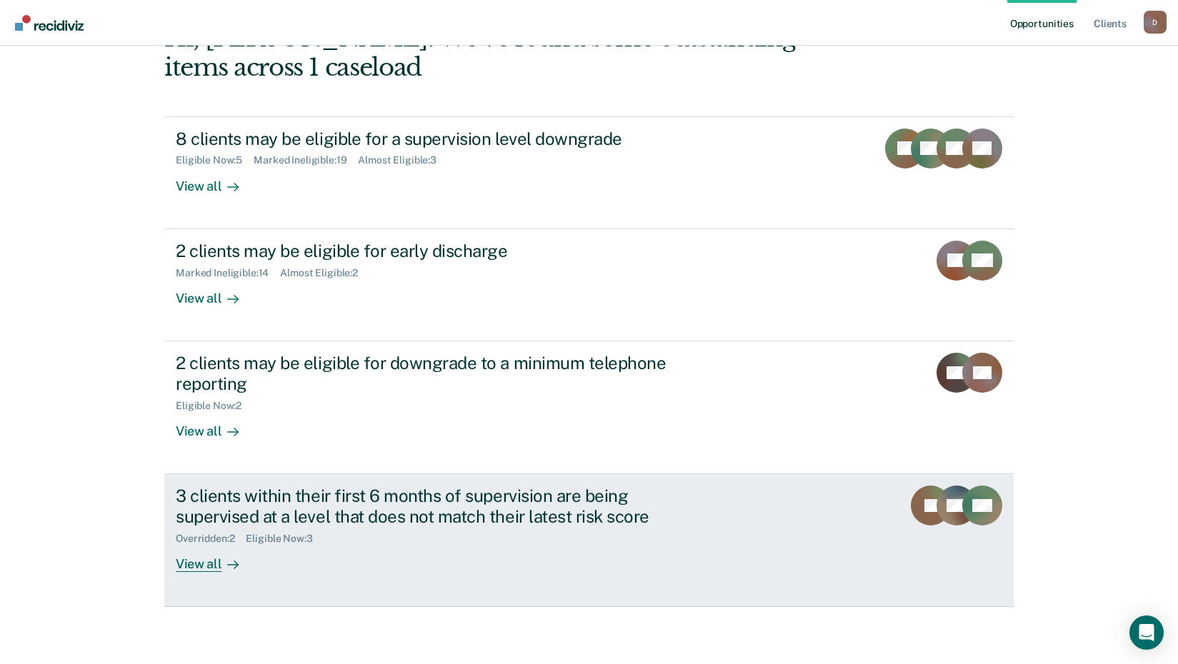
click at [528, 523] on div "3 clients within their first 6 months of supervision are being supervised at a …" at bounding box center [426, 506] width 501 height 41
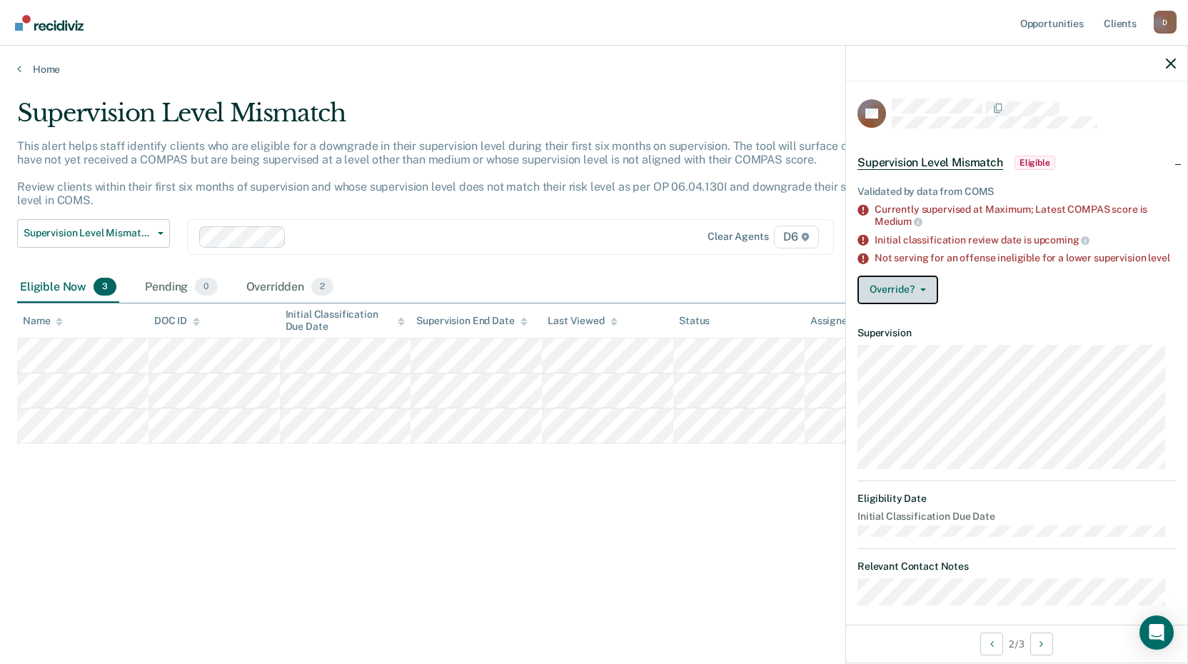
click at [908, 292] on button "Override?" at bounding box center [898, 290] width 81 height 29
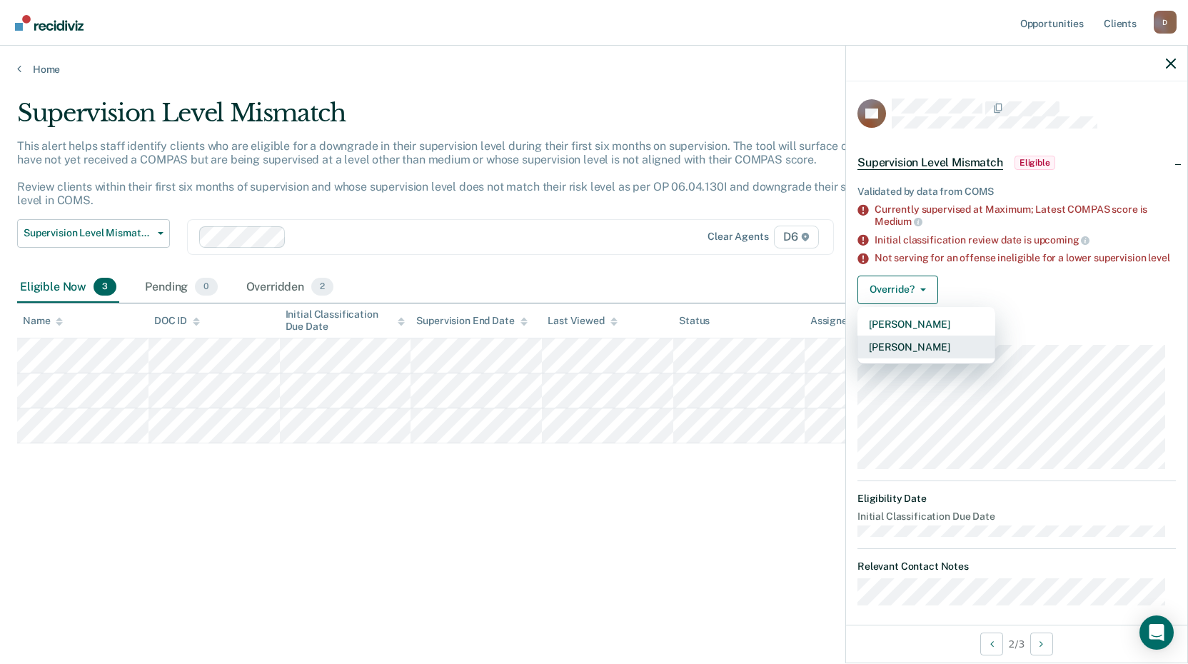
click at [930, 358] on button "[PERSON_NAME]" at bounding box center [927, 347] width 138 height 23
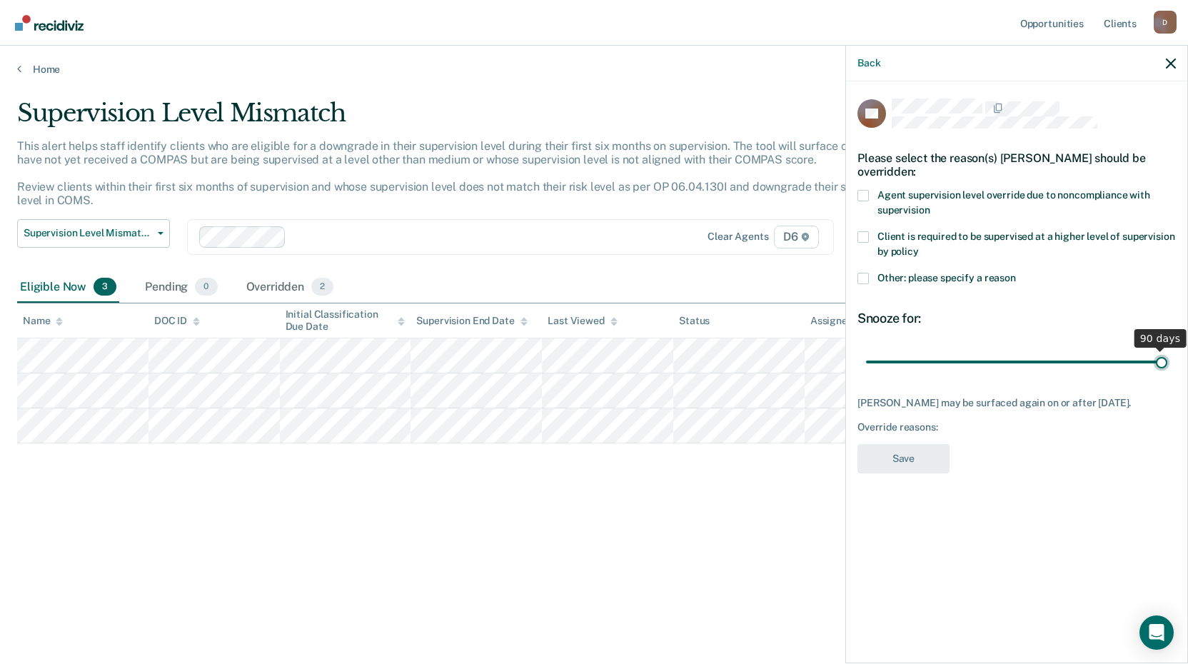
drag, startPoint x: 954, startPoint y: 361, endPoint x: 1193, endPoint y: 378, distance: 239.8
type input "90"
click at [1168, 374] on input "range" at bounding box center [1016, 361] width 301 height 25
click at [925, 275] on span "Other: please specify a reason" at bounding box center [947, 277] width 139 height 11
click at [1016, 273] on input "Other: please specify a reason" at bounding box center [1016, 273] width 0 height 0
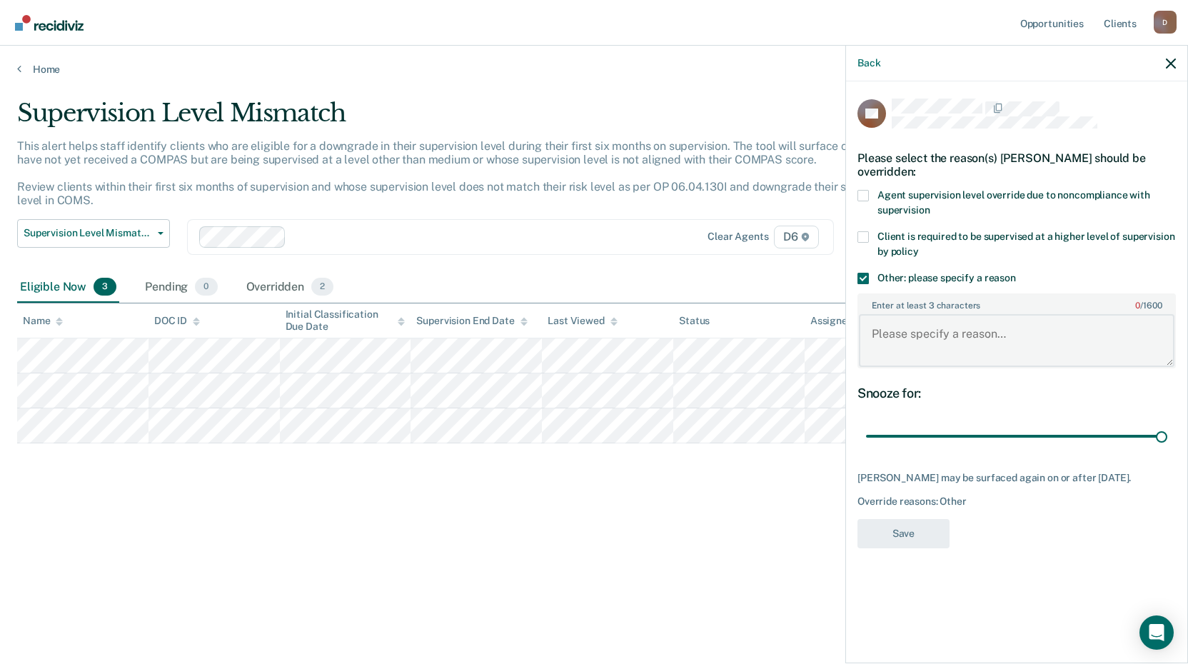
click at [949, 333] on textarea "Enter at least 3 characters 0 / 1600" at bounding box center [1017, 340] width 316 height 53
paste textarea "Drug Recovery Court"
type textarea "Drug Recovery Court"
click at [914, 537] on button "Save" at bounding box center [904, 533] width 92 height 29
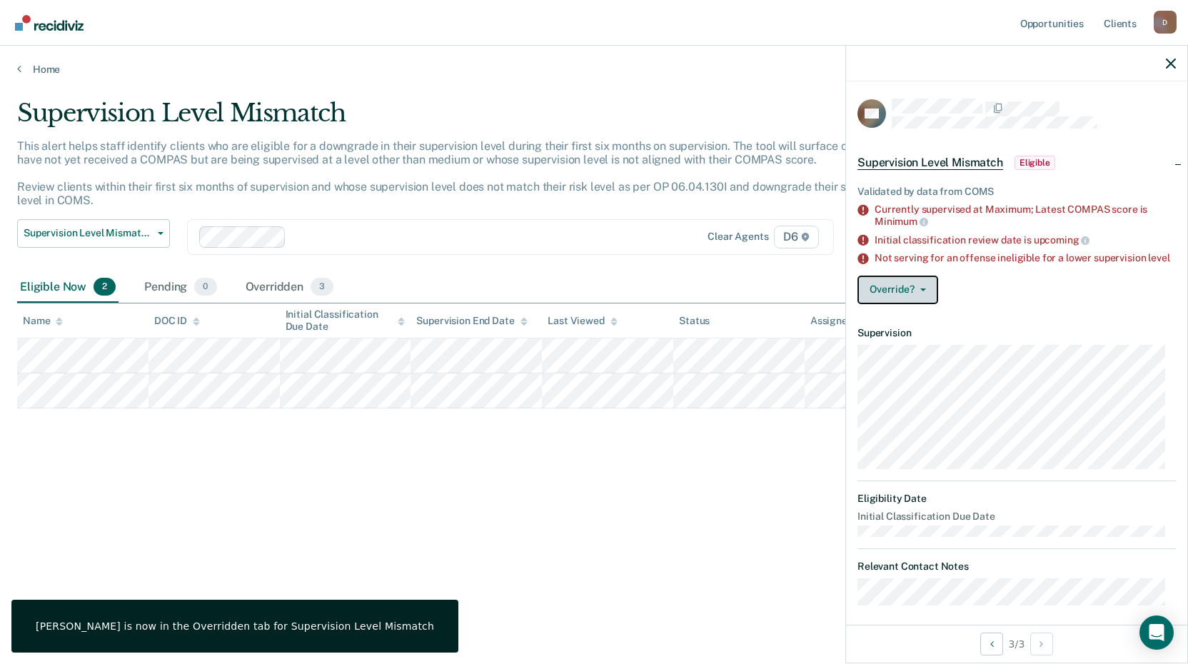
click at [876, 294] on button "Override?" at bounding box center [898, 290] width 81 height 29
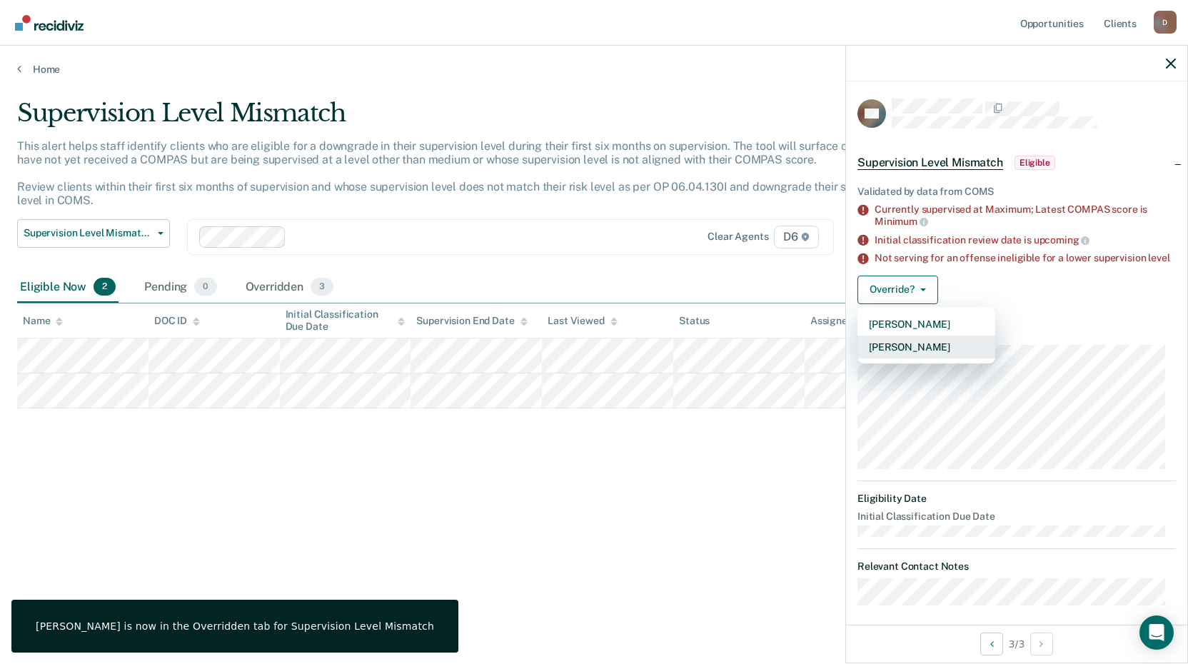
click at [909, 351] on button "[PERSON_NAME]" at bounding box center [927, 347] width 138 height 23
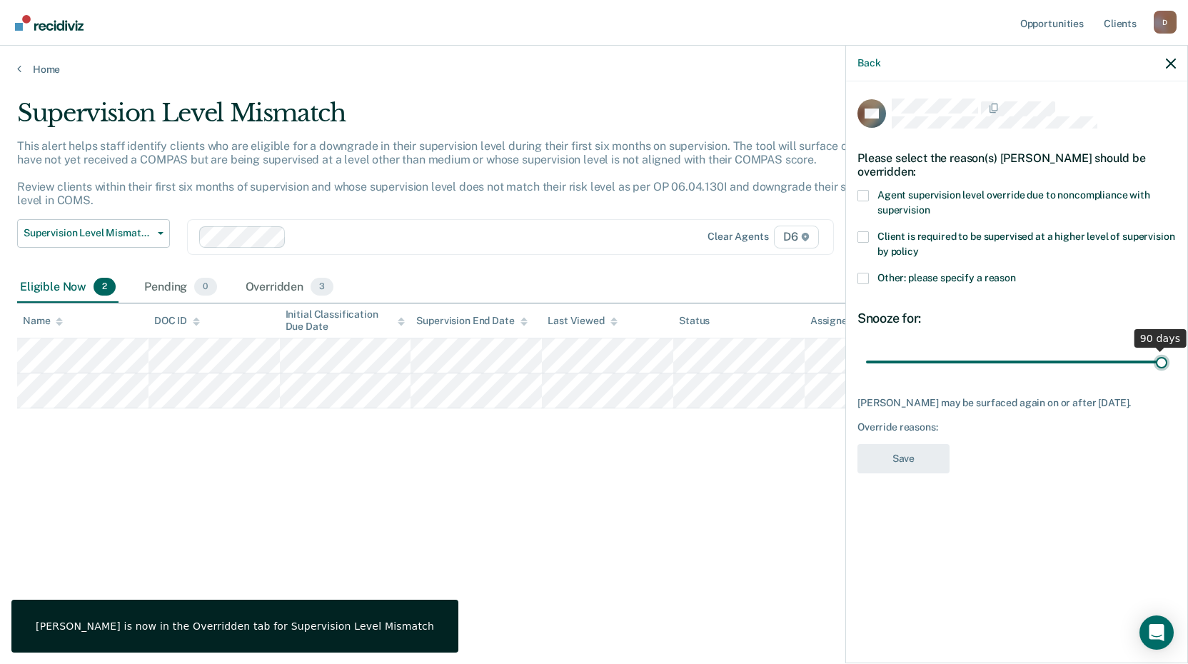
drag, startPoint x: 971, startPoint y: 366, endPoint x: 1193, endPoint y: 368, distance: 222.1
type input "90"
click at [1168, 368] on input "range" at bounding box center [1016, 361] width 301 height 25
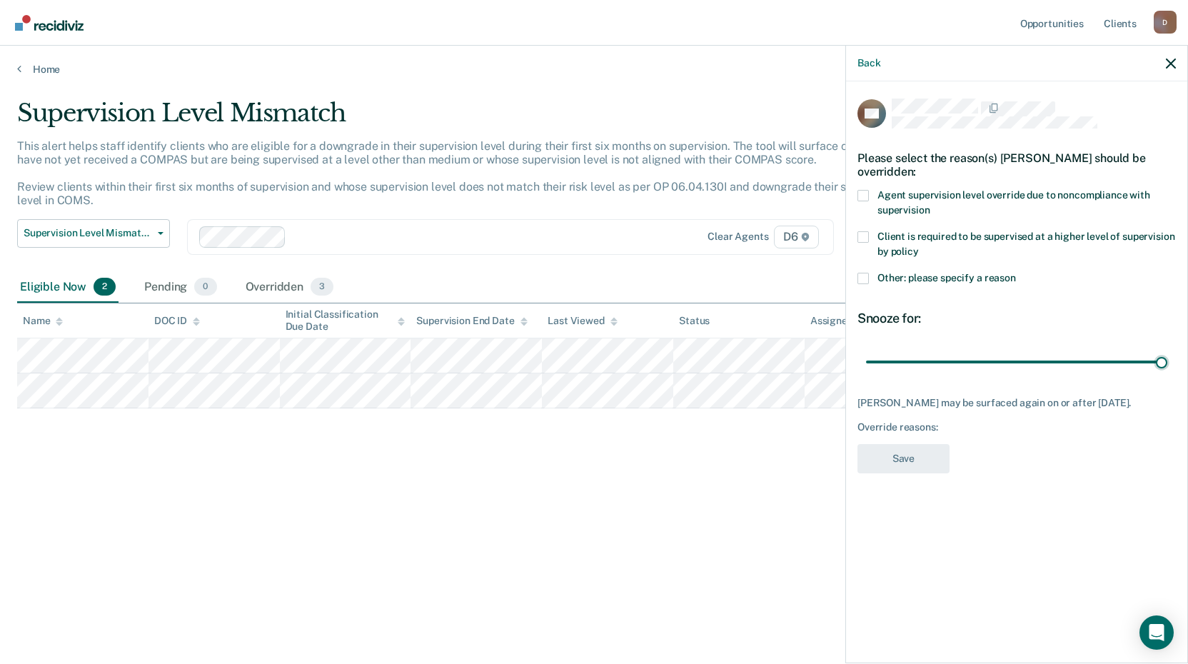
click at [891, 290] on div "Other: please specify a reason" at bounding box center [1017, 286] width 318 height 26
click at [882, 277] on span "Other: please specify a reason" at bounding box center [947, 277] width 139 height 11
click at [1016, 273] on input "Other: please specify a reason" at bounding box center [1016, 273] width 0 height 0
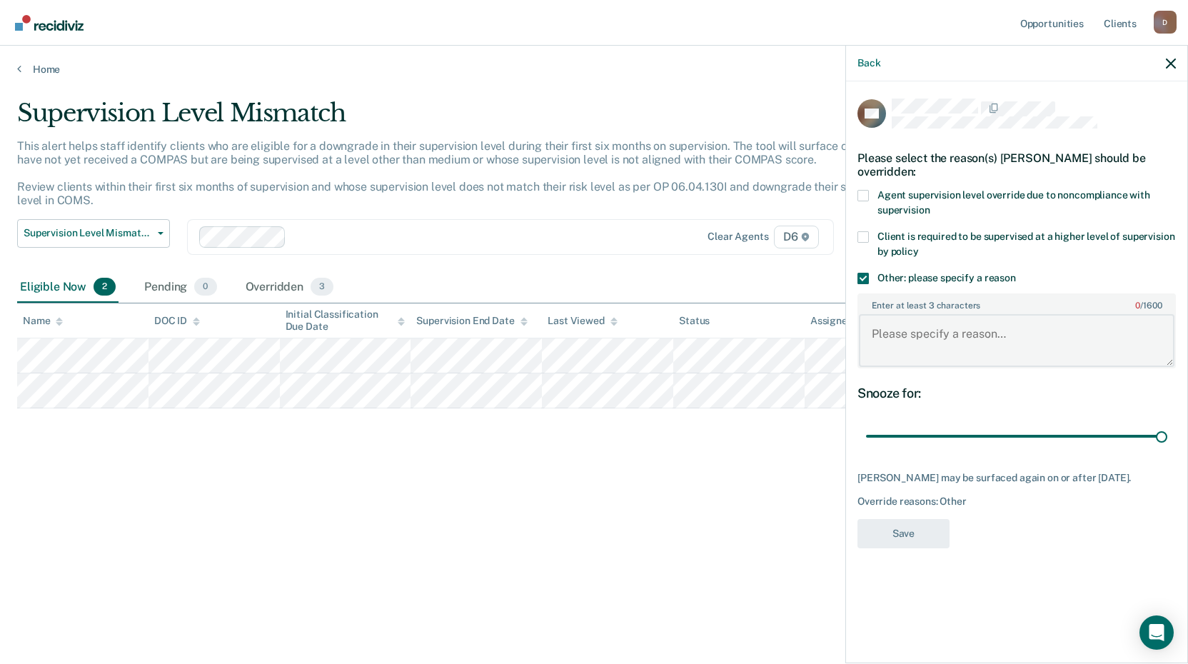
click at [905, 343] on textarea "Enter at least 3 characters 0 / 1600" at bounding box center [1017, 340] width 316 height 53
paste textarea "Drug Recovery Court"
type textarea "Drug Recovery Court"
click at [880, 548] on button "Save" at bounding box center [904, 533] width 92 height 29
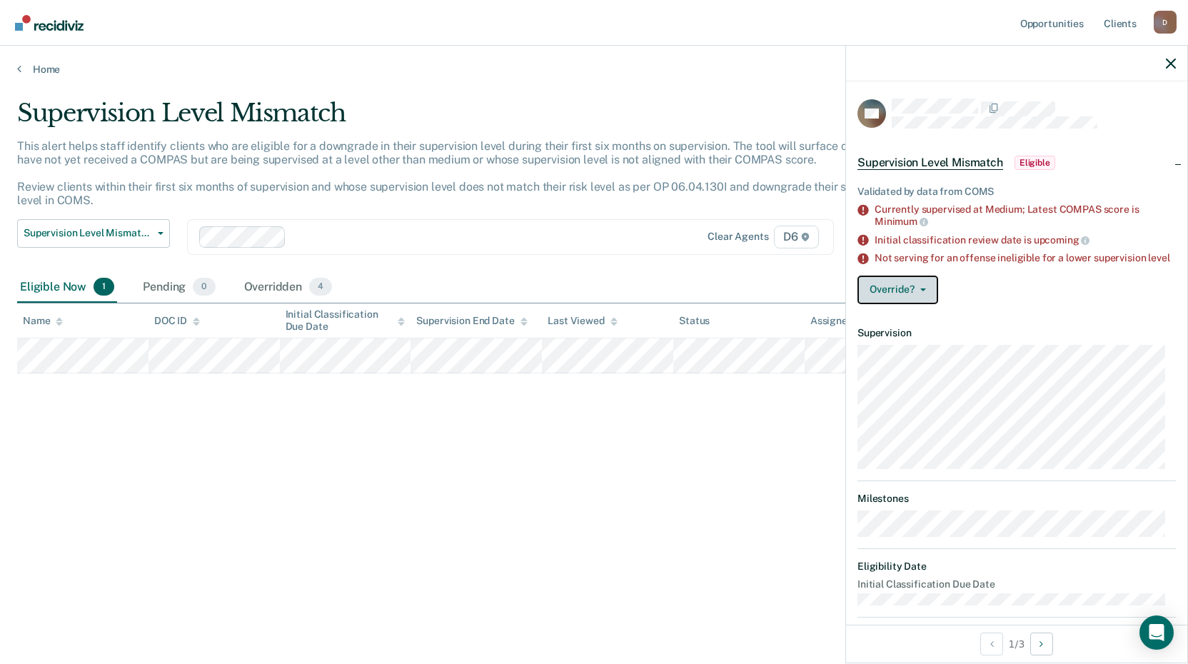
click at [919, 304] on button "Override?" at bounding box center [898, 290] width 81 height 29
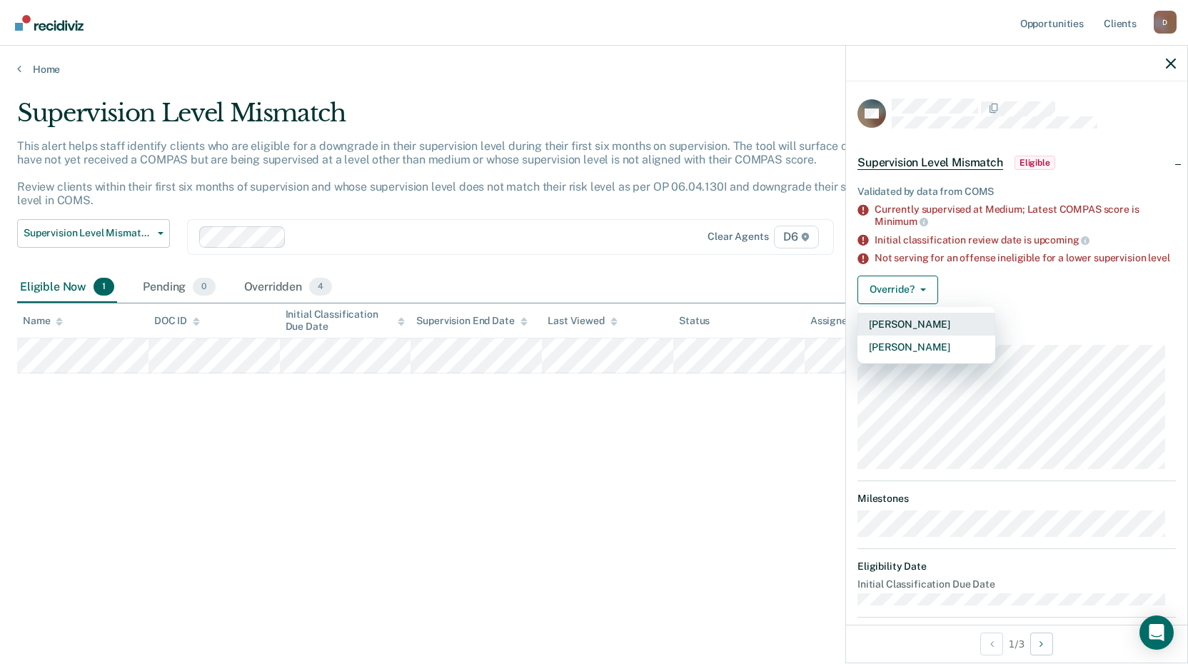
click at [928, 336] on button "[PERSON_NAME]" at bounding box center [927, 324] width 138 height 23
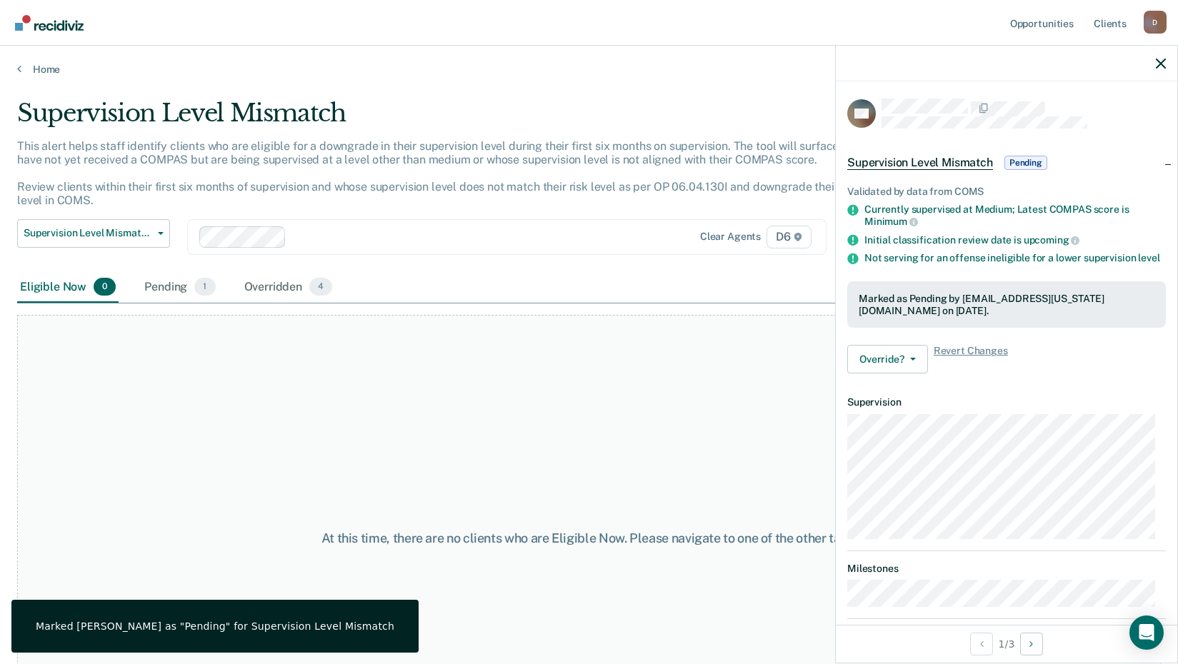
click at [37, 62] on div "Home" at bounding box center [589, 61] width 1178 height 30
click at [33, 67] on link "Home" at bounding box center [588, 69] width 1143 height 13
